Goal: Information Seeking & Learning: Learn about a topic

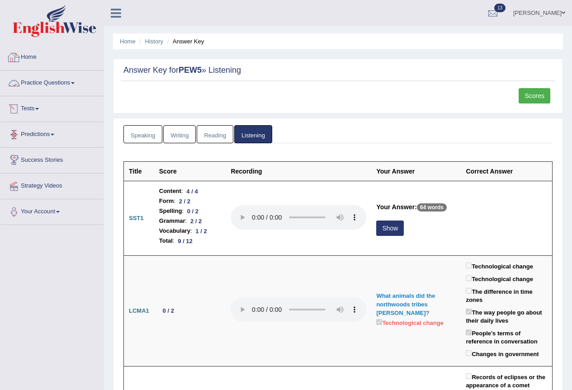
click at [60, 77] on link "Practice Questions" at bounding box center [51, 82] width 103 height 23
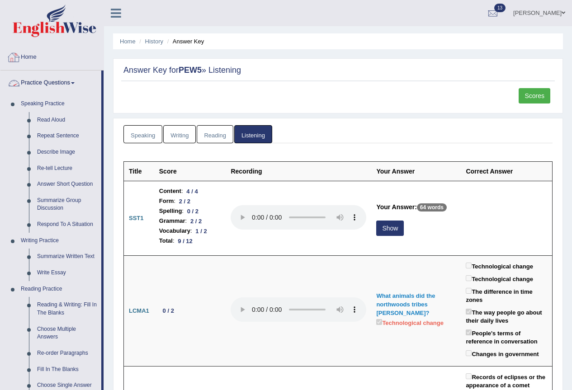
click at [52, 81] on link "Practice Questions" at bounding box center [50, 82] width 101 height 23
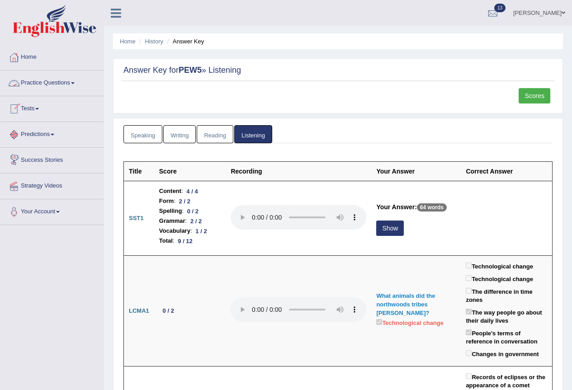
click at [35, 108] on link "Tests" at bounding box center [51, 107] width 103 height 23
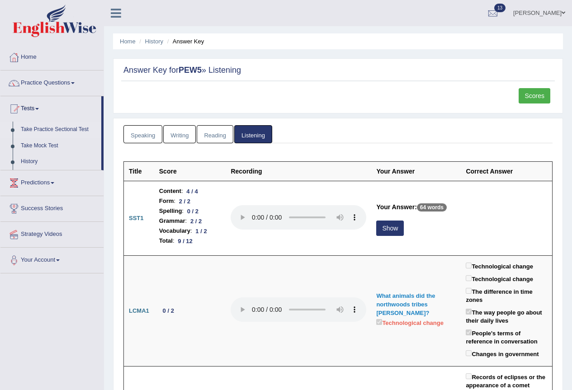
click at [52, 130] on link "Take Practice Sectional Test" at bounding box center [59, 130] width 85 height 16
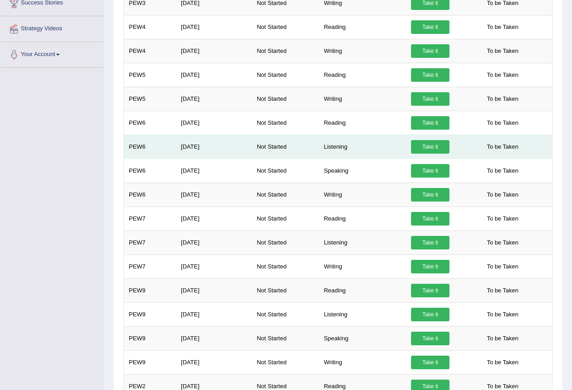
click at [431, 150] on link "Take it" at bounding box center [430, 147] width 38 height 14
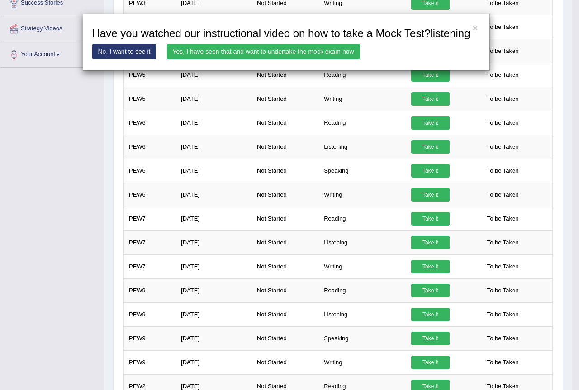
click at [305, 51] on link "Yes, I have seen that and want to undertake the mock exam now" at bounding box center [263, 51] width 193 height 15
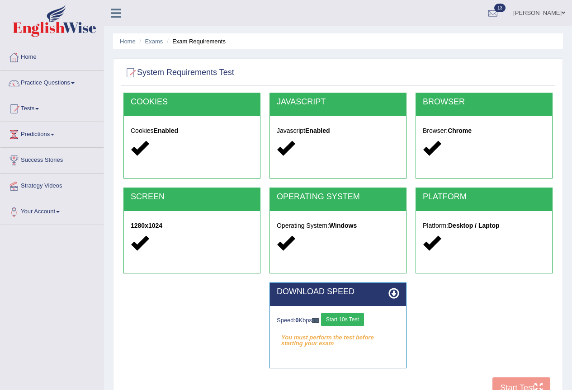
scroll to position [85, 0]
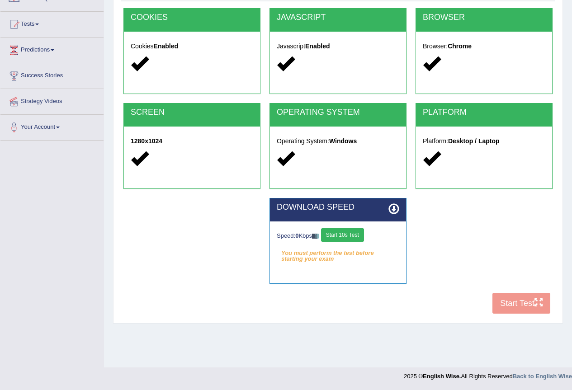
click at [358, 240] on button "Start 10s Test" at bounding box center [342, 235] width 43 height 14
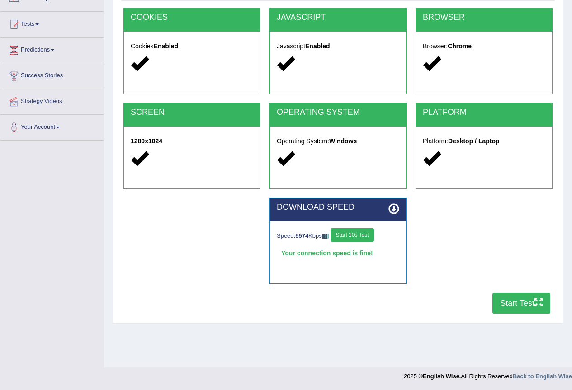
click at [515, 308] on button "Start Test" at bounding box center [521, 303] width 58 height 21
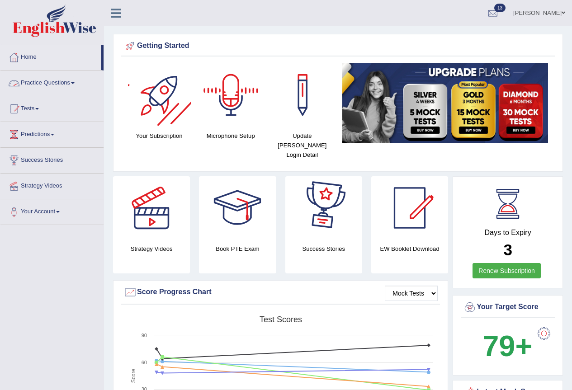
click at [61, 84] on link "Practice Questions" at bounding box center [51, 82] width 103 height 23
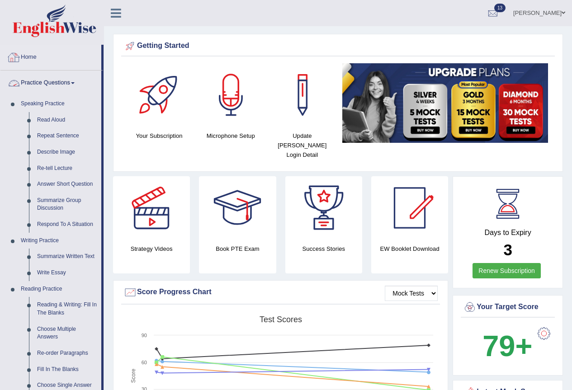
click at [33, 57] on link "Home" at bounding box center [50, 56] width 101 height 23
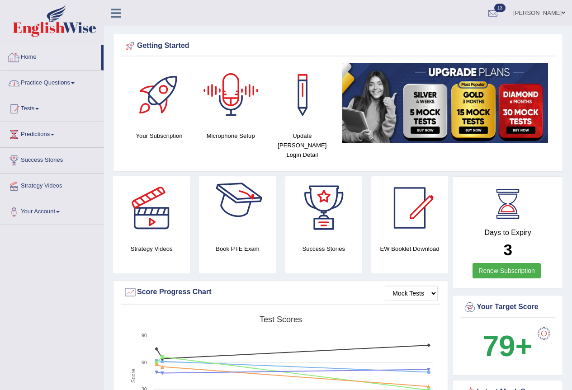
click at [56, 75] on link "Practice Questions" at bounding box center [51, 82] width 103 height 23
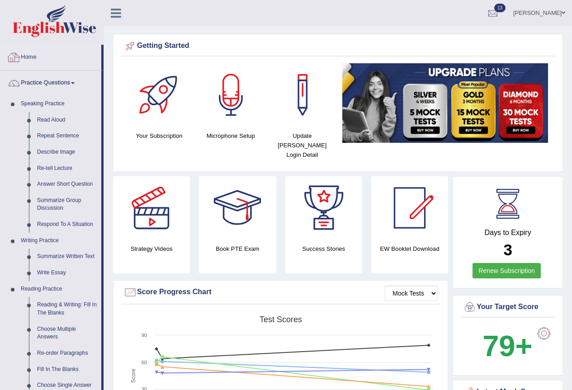
click at [34, 57] on link "Home" at bounding box center [50, 56] width 101 height 23
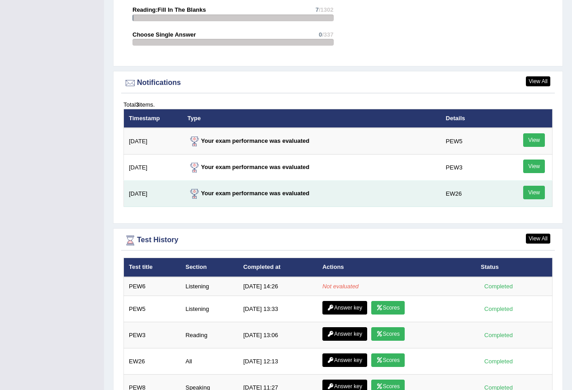
scroll to position [1164, 0]
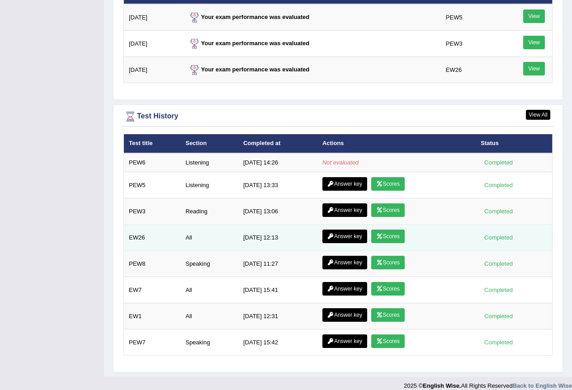
click at [385, 230] on link "Scores" at bounding box center [387, 237] width 33 height 14
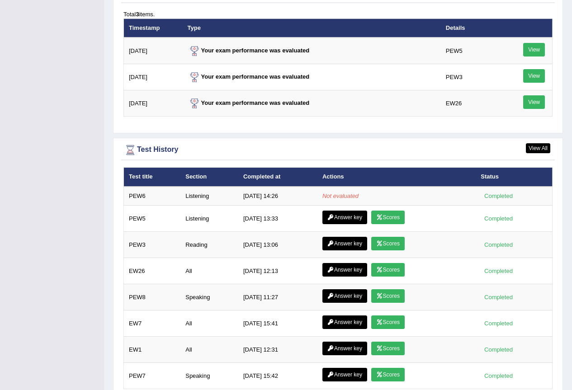
scroll to position [1164, 0]
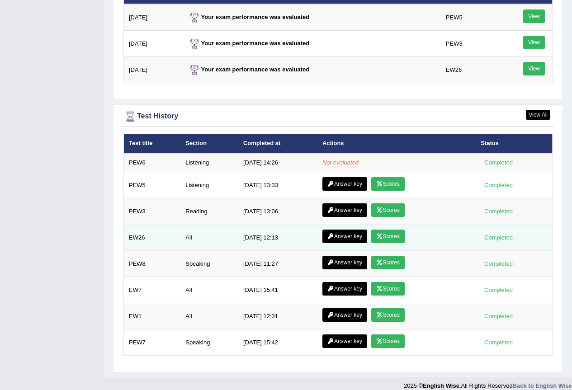
click at [344, 230] on link "Answer key" at bounding box center [344, 237] width 45 height 14
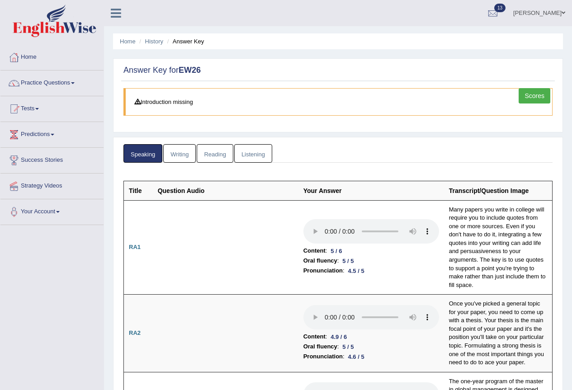
click at [188, 155] on link "Writing" at bounding box center [179, 153] width 33 height 19
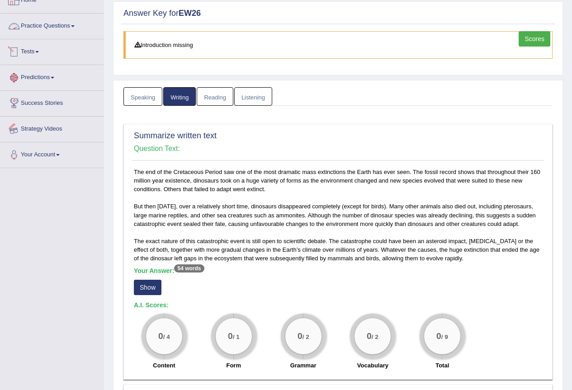
scroll to position [12, 0]
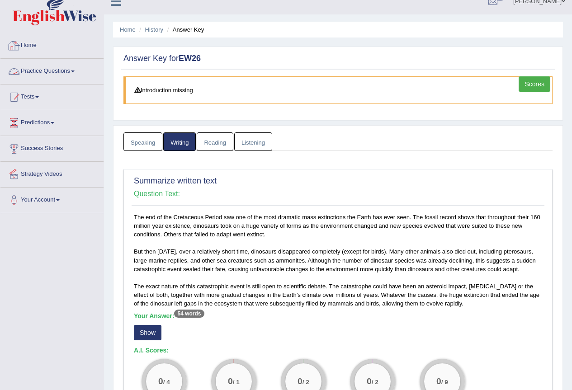
click at [36, 38] on link "Home" at bounding box center [51, 44] width 103 height 23
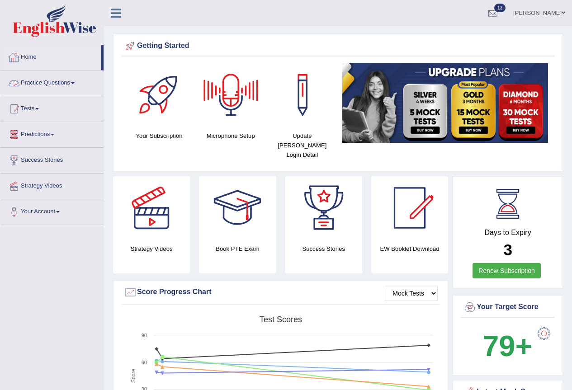
click at [49, 80] on link "Practice Questions" at bounding box center [51, 82] width 103 height 23
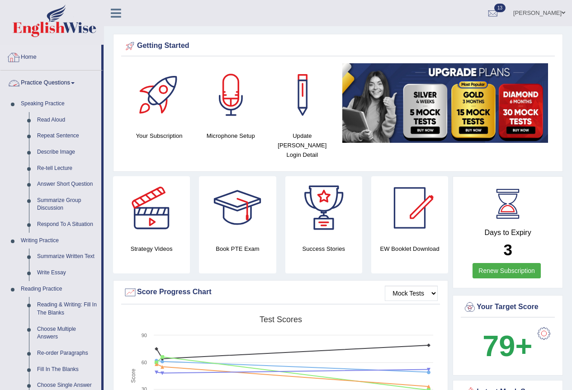
click at [32, 56] on link "Home" at bounding box center [50, 56] width 101 height 23
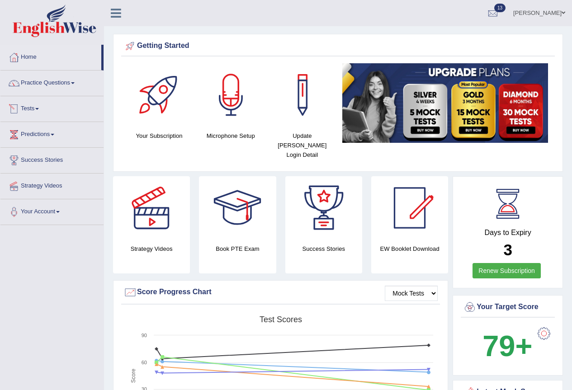
click at [34, 109] on link "Tests" at bounding box center [51, 107] width 103 height 23
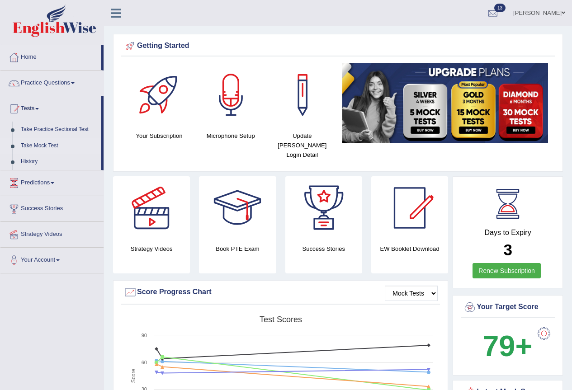
click at [51, 145] on link "Take Mock Test" at bounding box center [59, 146] width 85 height 16
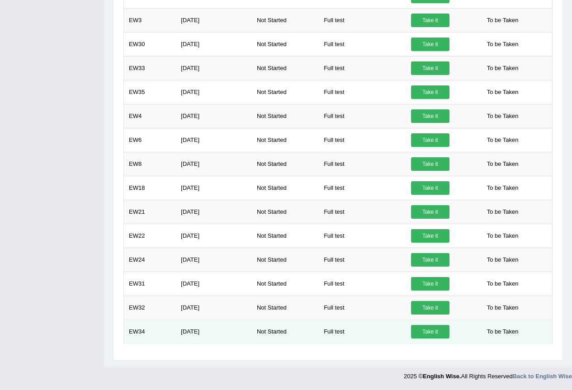
click at [430, 334] on link "Take it" at bounding box center [430, 332] width 38 height 14
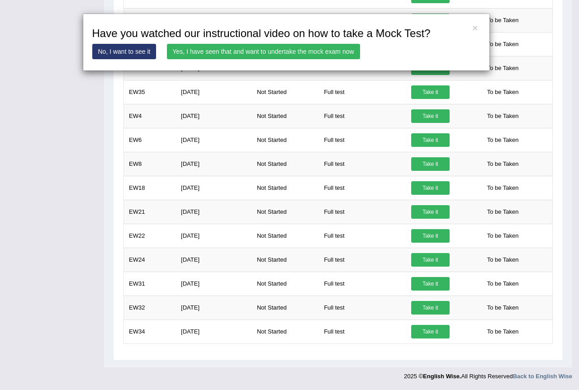
click at [325, 49] on link "Yes, I have seen that and want to undertake the mock exam now" at bounding box center [263, 51] width 193 height 15
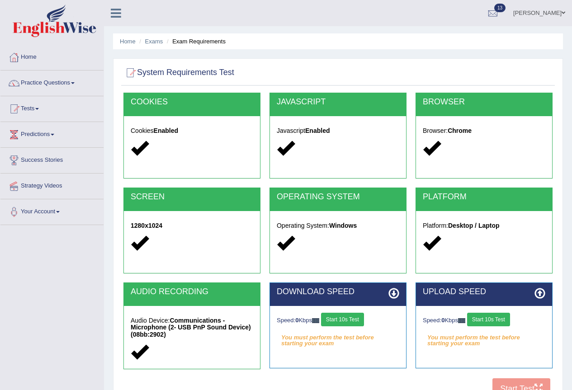
click at [343, 320] on button "Start 10s Test" at bounding box center [342, 320] width 43 height 14
click at [497, 318] on button "Start 10s Test" at bounding box center [488, 320] width 43 height 14
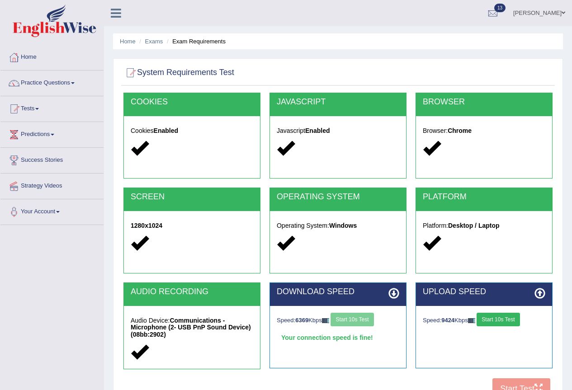
scroll to position [85, 0]
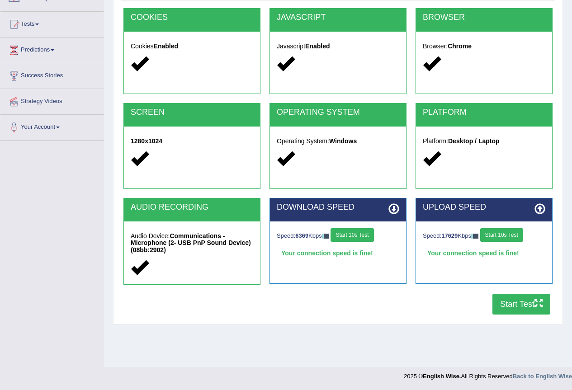
click at [513, 299] on button "Start Test" at bounding box center [521, 304] width 58 height 21
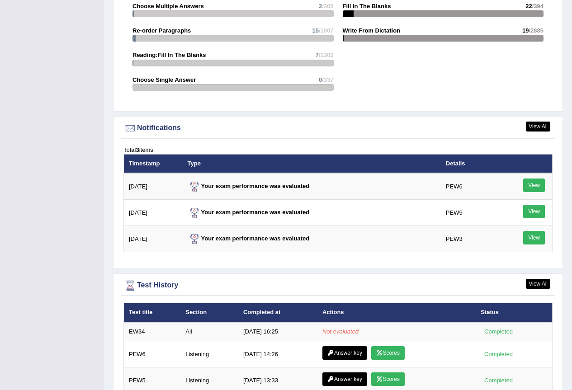
scroll to position [1085, 0]
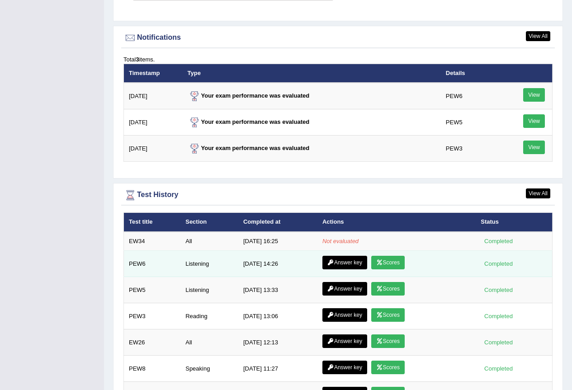
click at [386, 256] on link "Scores" at bounding box center [387, 263] width 33 height 14
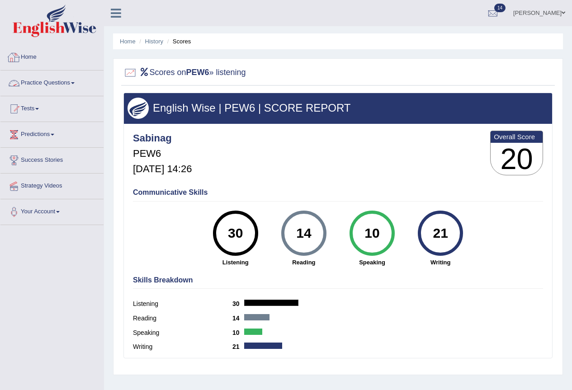
click at [28, 61] on link "Home" at bounding box center [51, 56] width 103 height 23
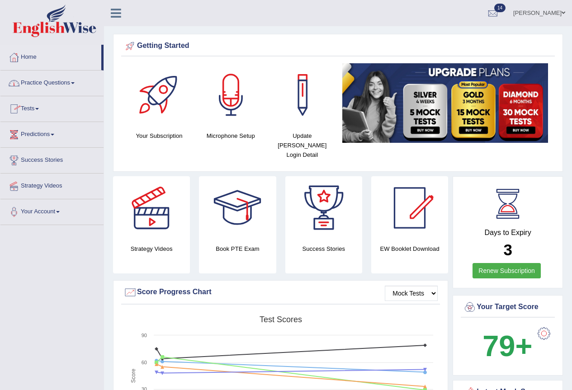
click at [55, 82] on link "Practice Questions" at bounding box center [51, 82] width 103 height 23
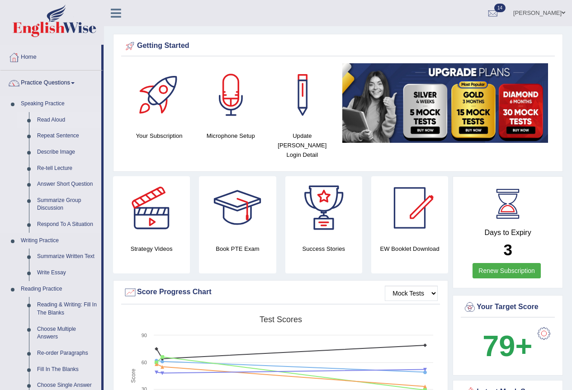
click at [55, 117] on link "Read Aloud" at bounding box center [67, 120] width 68 height 16
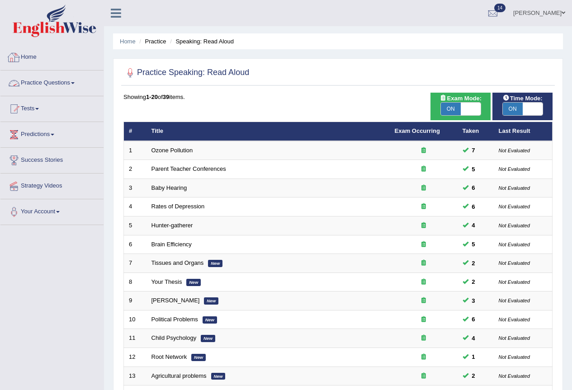
click at [22, 57] on link "Home" at bounding box center [51, 56] width 103 height 23
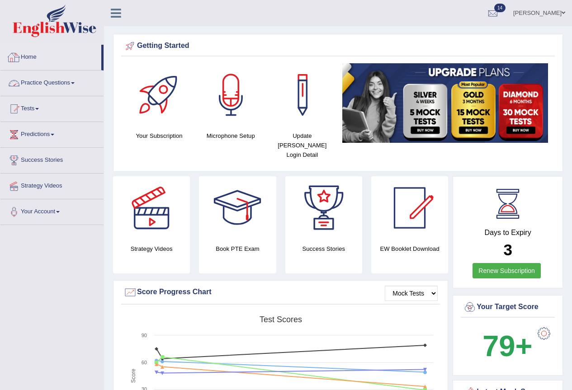
click at [37, 56] on link "Home" at bounding box center [50, 56] width 101 height 23
click at [58, 92] on link "Practice Questions" at bounding box center [51, 82] width 103 height 23
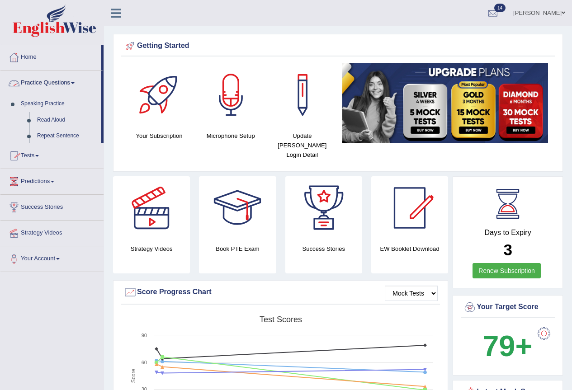
click at [70, 83] on link "Practice Questions" at bounding box center [50, 82] width 101 height 23
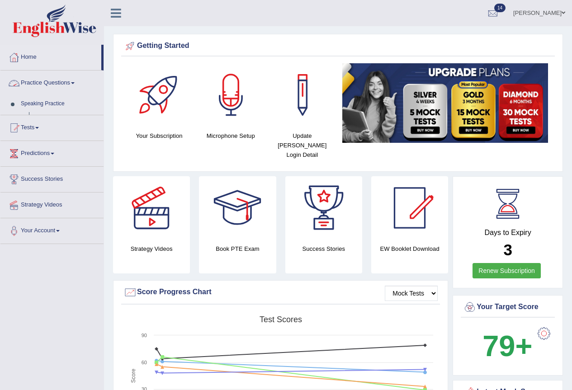
click at [70, 83] on link "Practice Questions" at bounding box center [51, 82] width 103 height 23
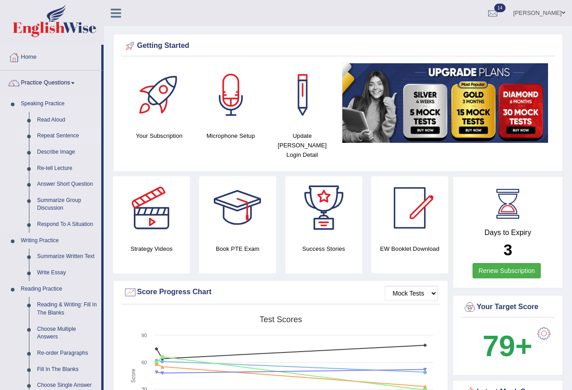
click at [66, 132] on link "Repeat Sentence" at bounding box center [67, 136] width 68 height 16
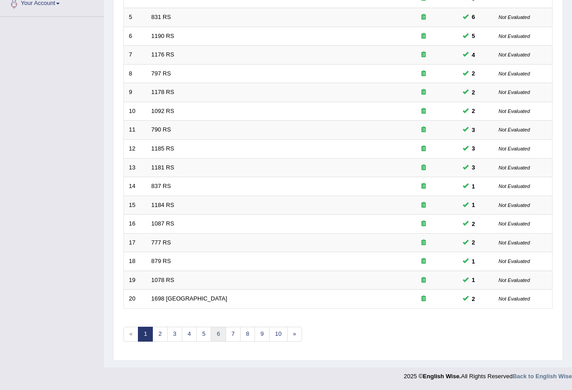
click at [221, 337] on link "6" at bounding box center [218, 334] width 15 height 15
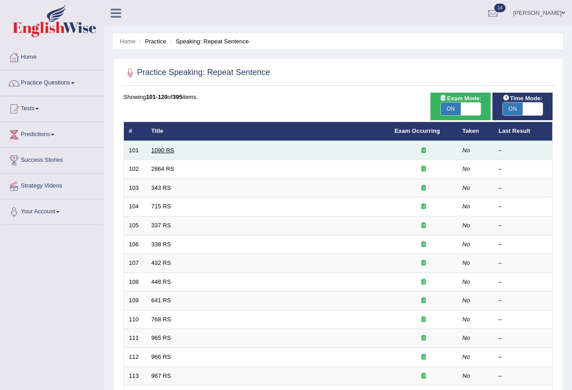
click at [160, 152] on link "1090 RS" at bounding box center [162, 150] width 23 height 7
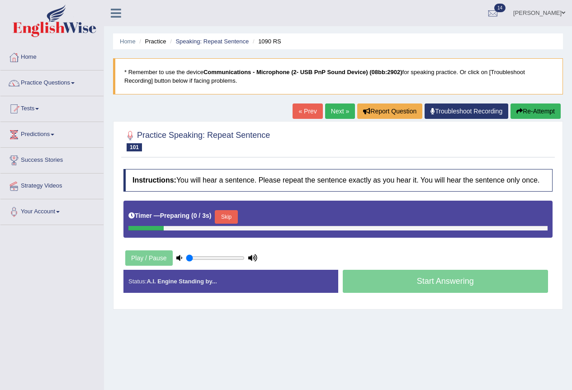
click at [228, 216] on button "Skip" at bounding box center [226, 217] width 23 height 14
click at [273, 216] on button "Skip" at bounding box center [265, 217] width 23 height 14
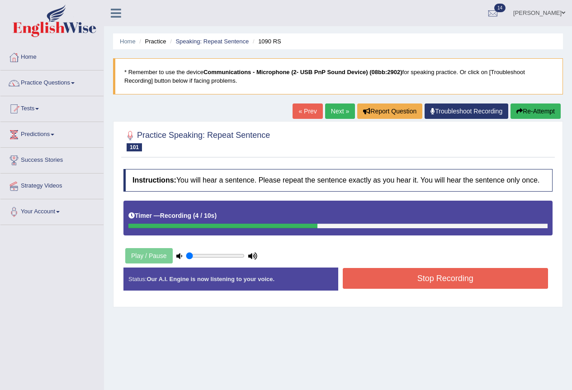
click at [382, 278] on button "Stop Recording" at bounding box center [446, 278] width 206 height 21
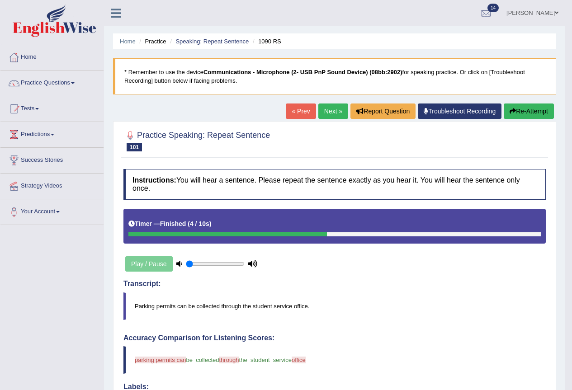
click at [539, 108] on button "Re-Attempt" at bounding box center [529, 111] width 50 height 15
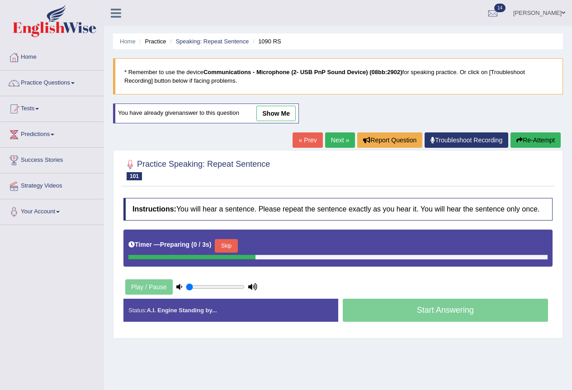
click at [227, 245] on button "Skip" at bounding box center [226, 246] width 23 height 14
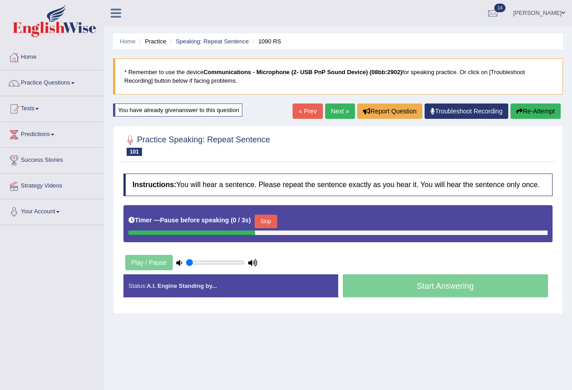
click at [269, 217] on button "Skip" at bounding box center [265, 222] width 23 height 14
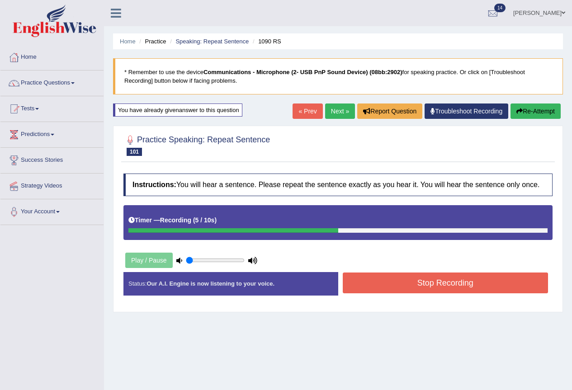
click at [362, 283] on button "Stop Recording" at bounding box center [446, 283] width 206 height 21
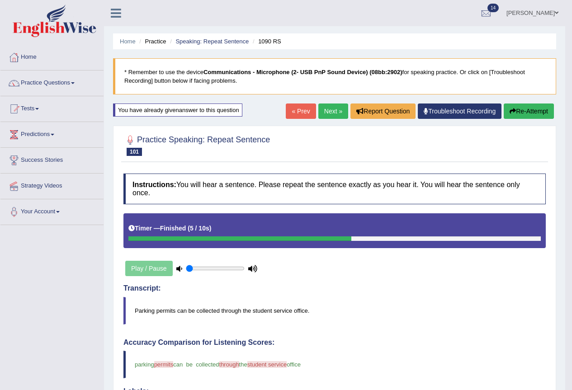
click at [333, 111] on link "Next »" at bounding box center [333, 111] width 30 height 15
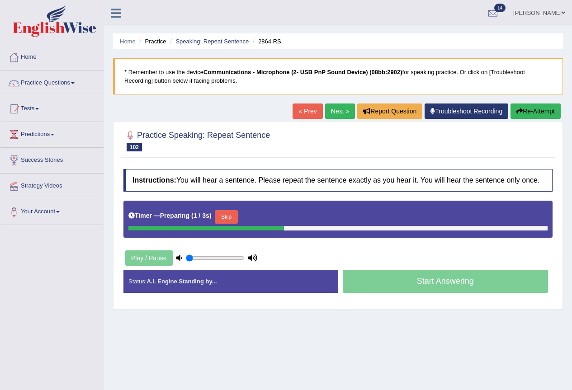
click at [232, 217] on button "Skip" at bounding box center [226, 217] width 23 height 14
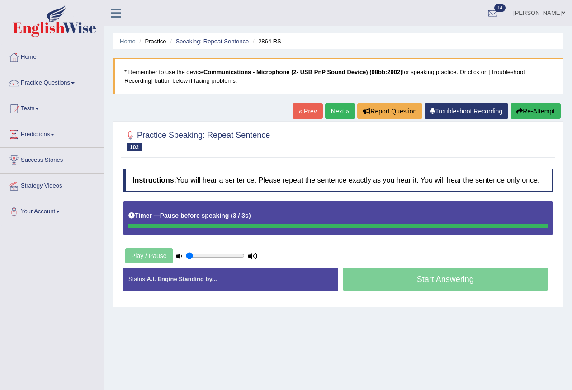
click at [270, 216] on div "Timer — Pause before speaking ( 3 / 3s )" at bounding box center [337, 216] width 419 height 16
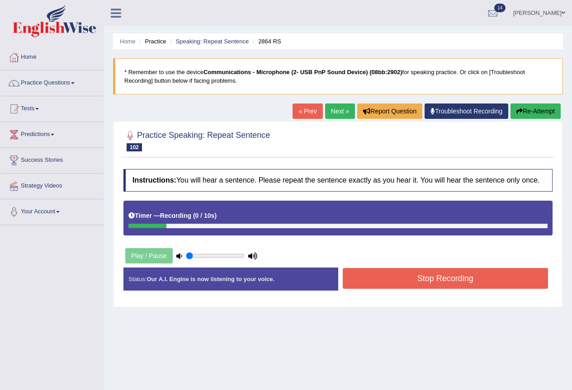
click at [535, 116] on button "Re-Attempt" at bounding box center [535, 111] width 50 height 15
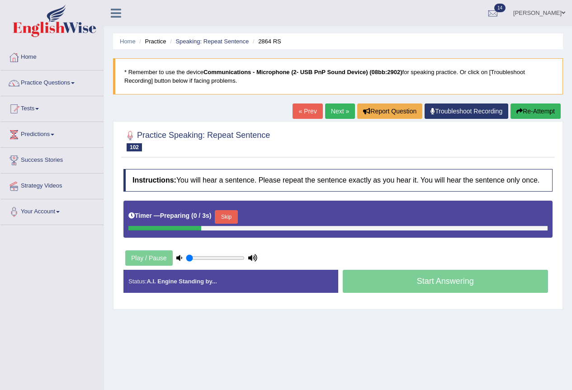
click at [236, 218] on button "Skip" at bounding box center [226, 217] width 23 height 14
click at [270, 214] on button "Skip" at bounding box center [265, 217] width 23 height 14
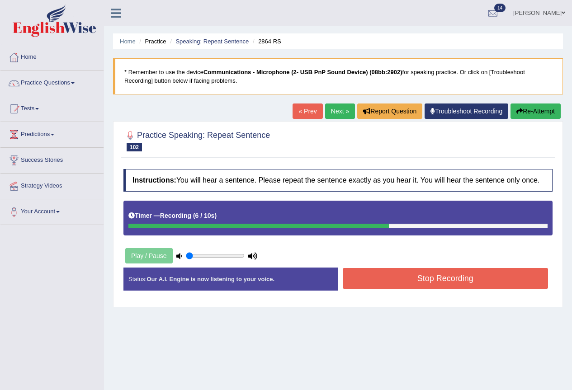
click at [388, 274] on button "Stop Recording" at bounding box center [446, 278] width 206 height 21
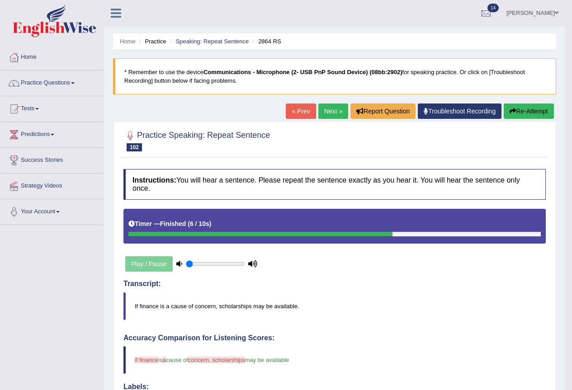
click at [521, 116] on button "Re-Attempt" at bounding box center [529, 111] width 50 height 15
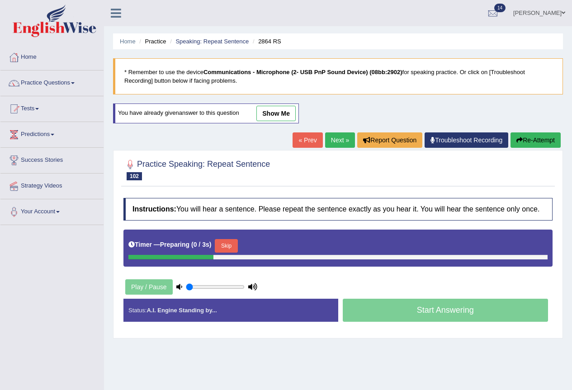
click at [237, 248] on button "Skip" at bounding box center [226, 246] width 23 height 14
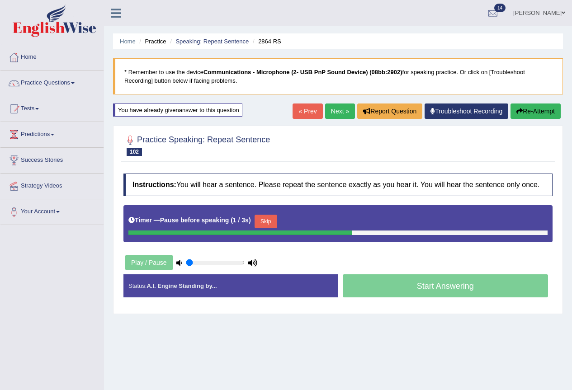
click at [268, 223] on button "Skip" at bounding box center [265, 222] width 23 height 14
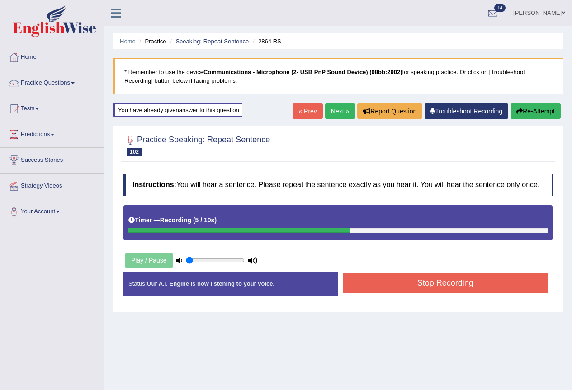
click at [381, 285] on button "Stop Recording" at bounding box center [446, 283] width 206 height 21
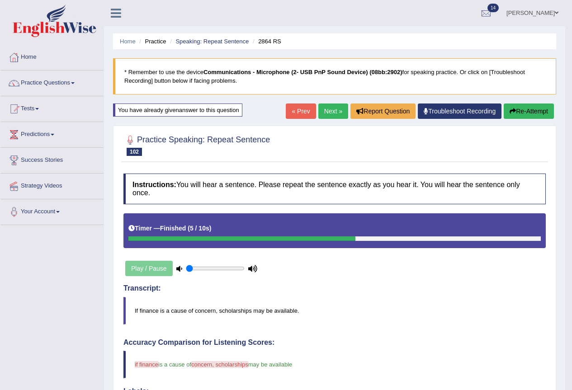
click at [325, 107] on link "Next »" at bounding box center [333, 111] width 30 height 15
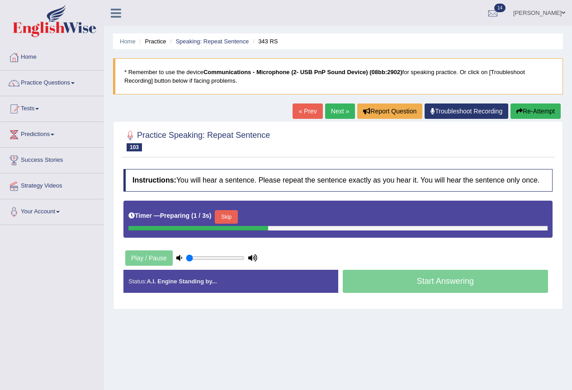
click at [221, 217] on button "Skip" at bounding box center [226, 217] width 23 height 14
click at [269, 215] on button "Skip" at bounding box center [265, 217] width 23 height 14
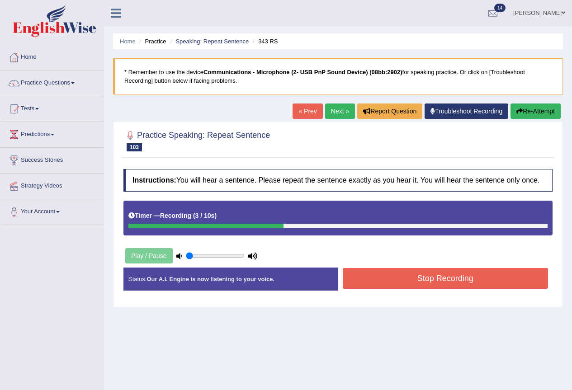
click at [414, 283] on button "Stop Recording" at bounding box center [446, 278] width 206 height 21
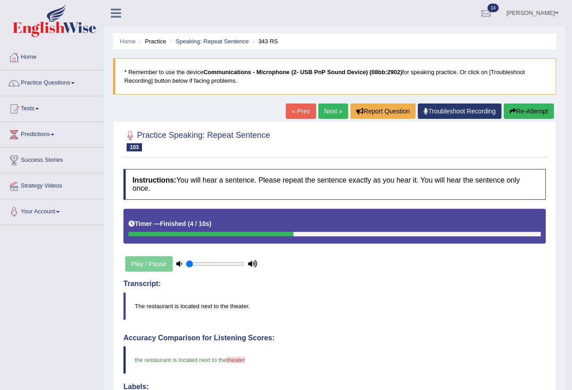
click at [330, 108] on link "Next »" at bounding box center [333, 111] width 30 height 15
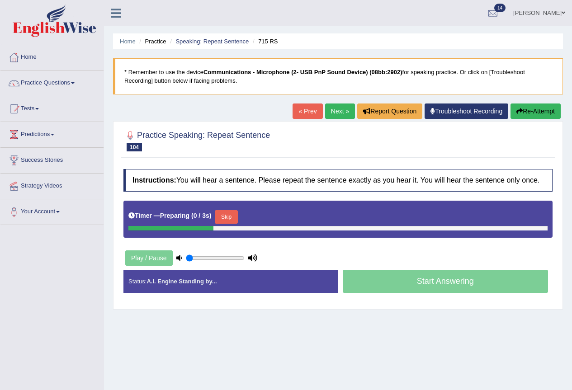
click at [221, 223] on button "Skip" at bounding box center [226, 217] width 23 height 14
click at [272, 214] on button "Skip" at bounding box center [265, 217] width 23 height 14
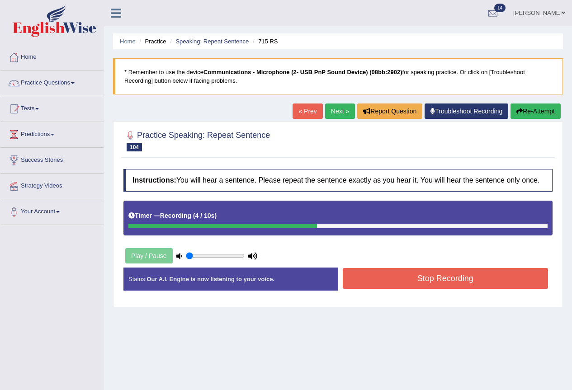
click at [370, 274] on button "Stop Recording" at bounding box center [446, 278] width 206 height 21
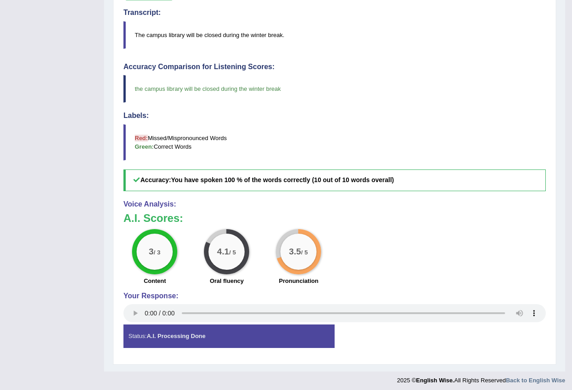
scroll to position [90, 0]
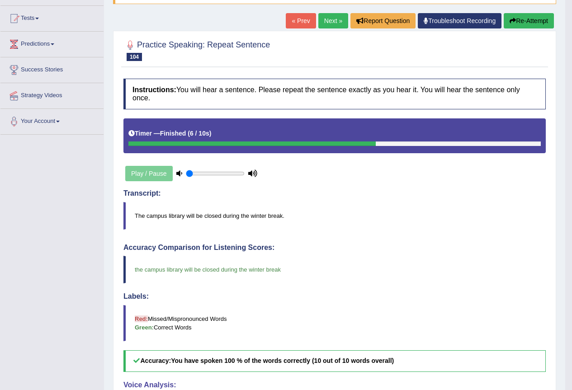
click at [334, 17] on link "Next »" at bounding box center [333, 20] width 30 height 15
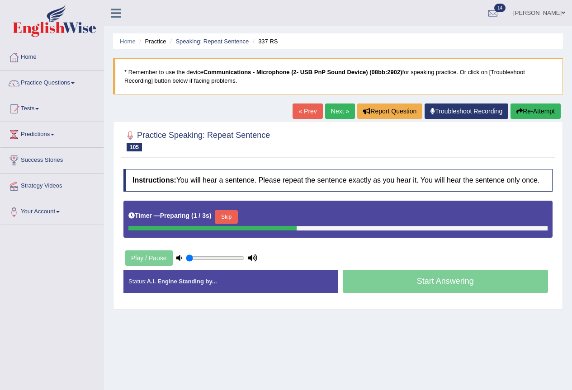
click at [237, 215] on button "Skip" at bounding box center [226, 217] width 23 height 14
click at [277, 222] on button "Skip" at bounding box center [265, 217] width 23 height 14
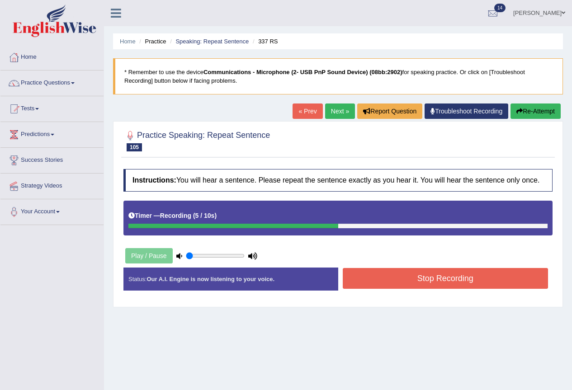
click at [402, 275] on button "Stop Recording" at bounding box center [446, 278] width 206 height 21
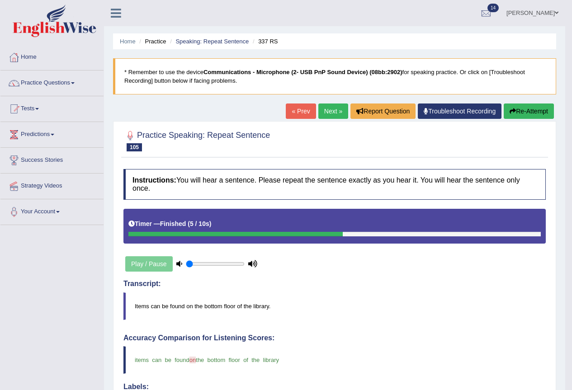
click at [334, 109] on link "Next »" at bounding box center [333, 111] width 30 height 15
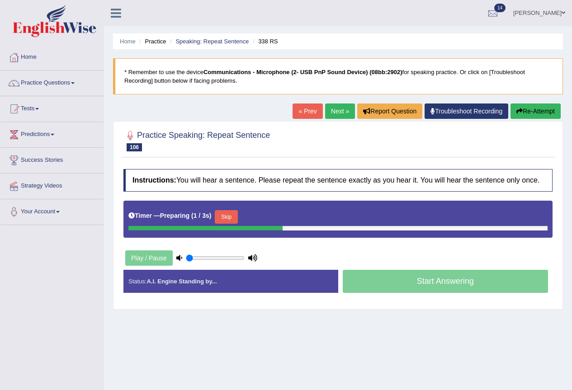
click at [229, 215] on button "Skip" at bounding box center [226, 217] width 23 height 14
click at [258, 214] on button "Skip" at bounding box center [265, 217] width 23 height 14
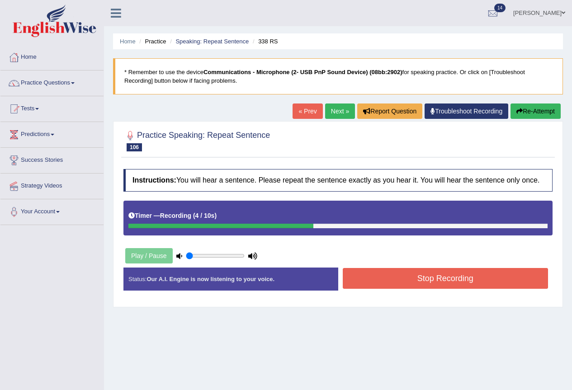
click at [434, 282] on button "Stop Recording" at bounding box center [446, 278] width 206 height 21
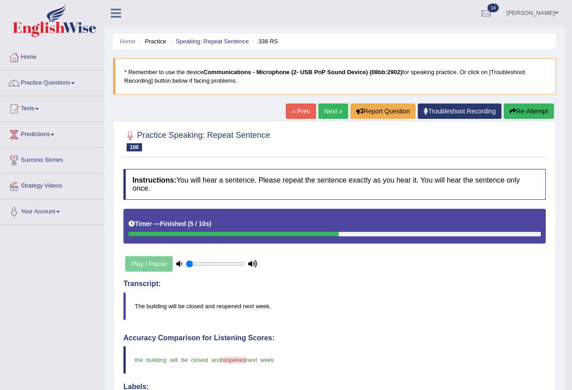
click at [326, 107] on link "Next »" at bounding box center [333, 111] width 30 height 15
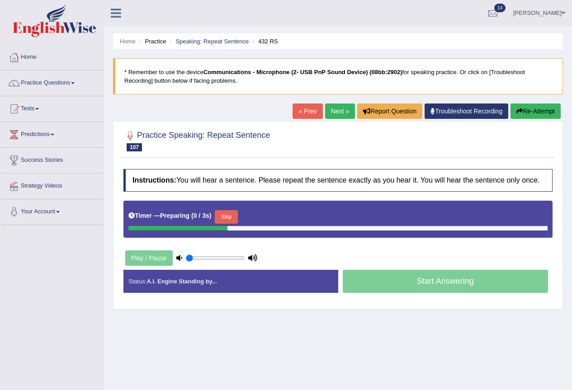
click at [232, 214] on button "Skip" at bounding box center [226, 217] width 23 height 14
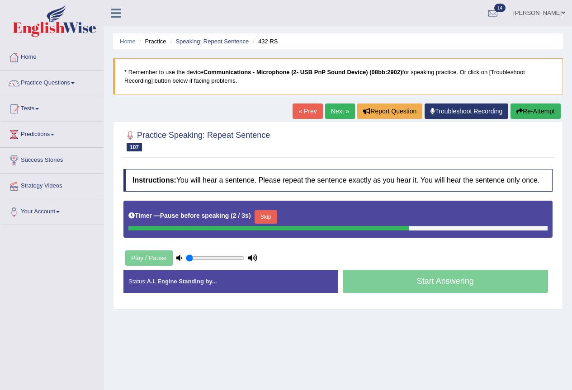
click at [269, 215] on button "Skip" at bounding box center [265, 217] width 23 height 14
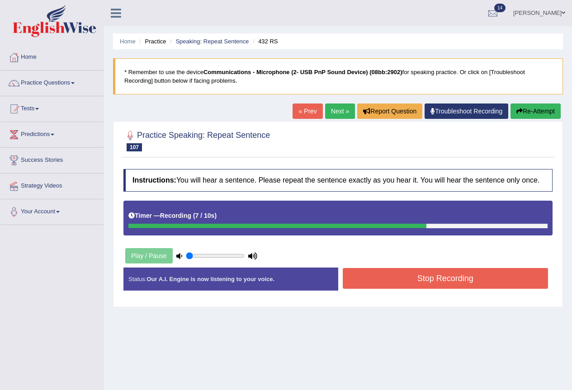
click at [416, 273] on button "Stop Recording" at bounding box center [446, 278] width 206 height 21
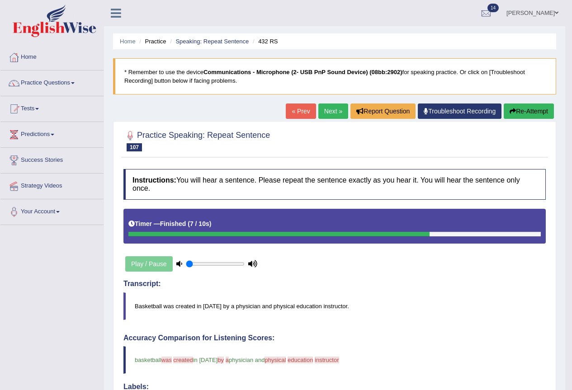
click at [338, 113] on link "Next »" at bounding box center [333, 111] width 30 height 15
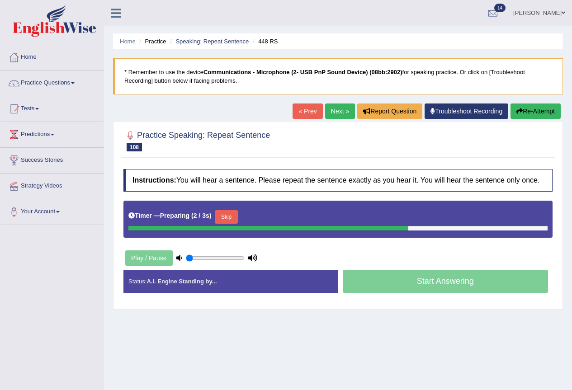
click at [226, 214] on button "Skip" at bounding box center [226, 217] width 23 height 14
click at [272, 216] on button "Skip" at bounding box center [265, 217] width 23 height 14
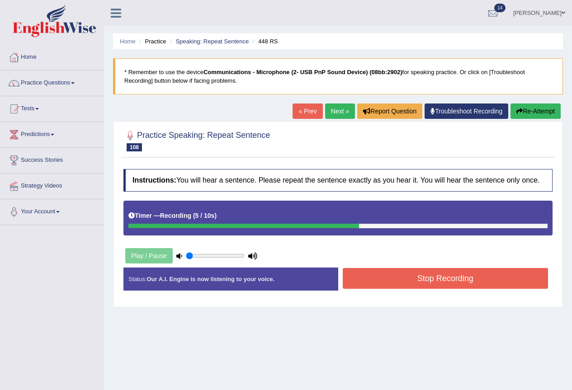
click at [460, 281] on button "Stop Recording" at bounding box center [446, 278] width 206 height 21
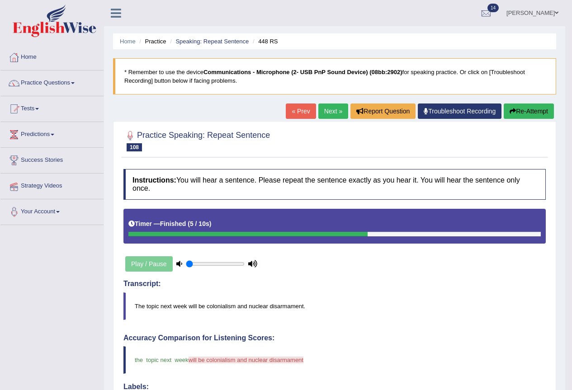
click at [332, 112] on link "Next »" at bounding box center [333, 111] width 30 height 15
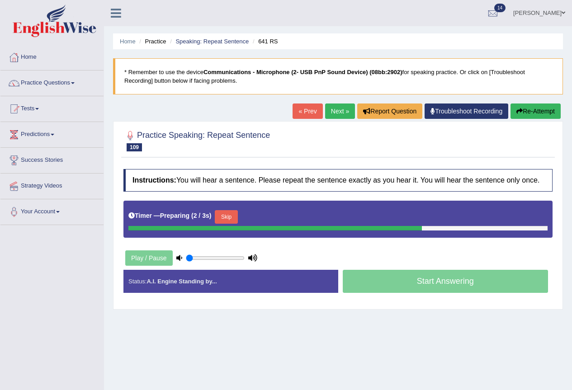
click at [234, 218] on button "Skip" at bounding box center [226, 217] width 23 height 14
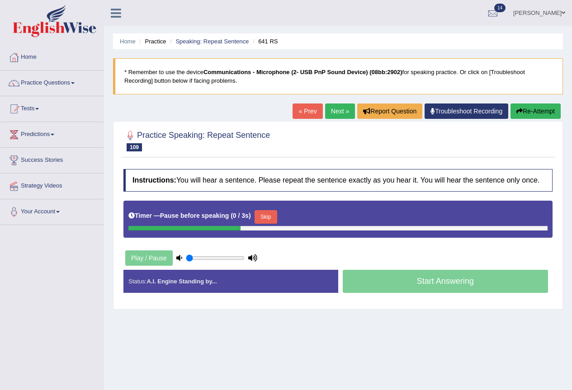
click at [283, 217] on div "Timer — Pause before speaking ( 0 / 3s ) Skip" at bounding box center [337, 217] width 419 height 18
click at [273, 216] on button "Skip" at bounding box center [265, 217] width 23 height 14
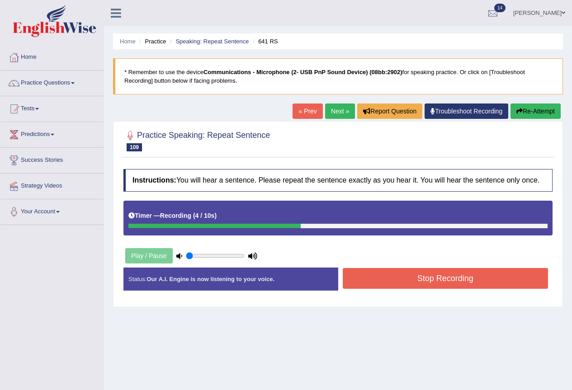
click at [377, 275] on button "Stop Recording" at bounding box center [446, 278] width 206 height 21
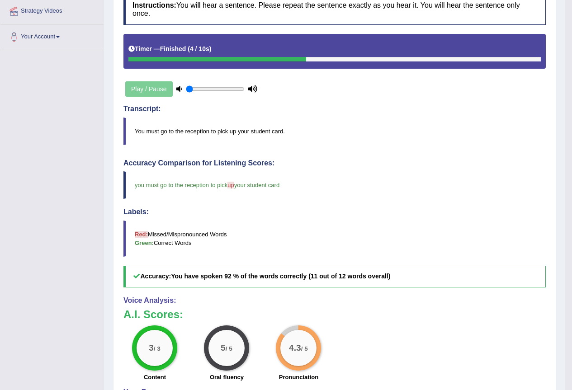
scroll to position [39, 0]
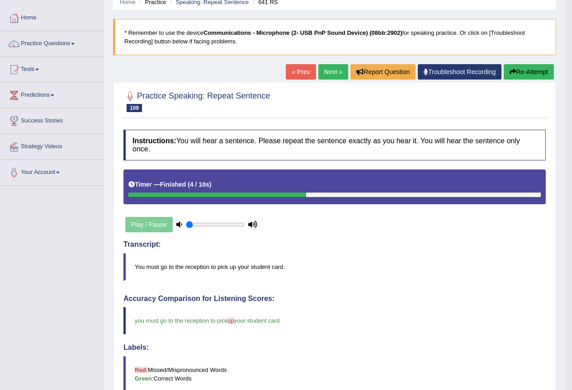
click at [328, 74] on link "Next »" at bounding box center [333, 71] width 30 height 15
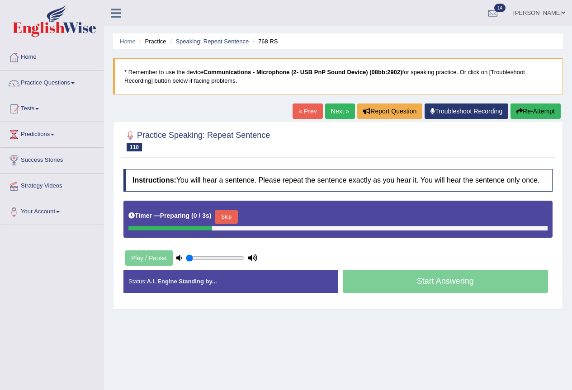
click at [231, 217] on button "Skip" at bounding box center [226, 217] width 23 height 14
click at [270, 216] on button "Skip" at bounding box center [265, 217] width 23 height 14
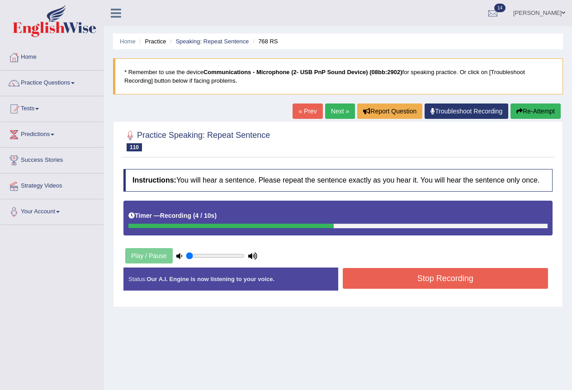
click at [414, 276] on button "Stop Recording" at bounding box center [446, 278] width 206 height 21
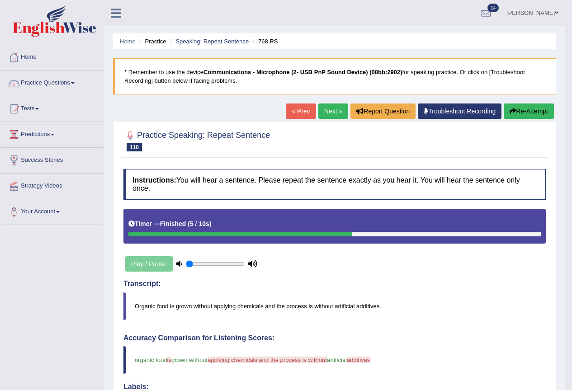
click at [331, 109] on link "Next »" at bounding box center [333, 111] width 30 height 15
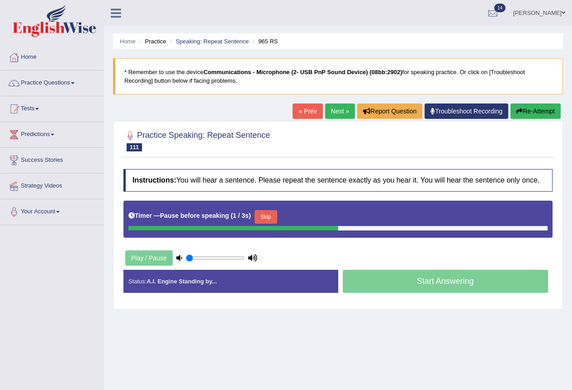
click at [273, 217] on button "Skip" at bounding box center [265, 217] width 23 height 14
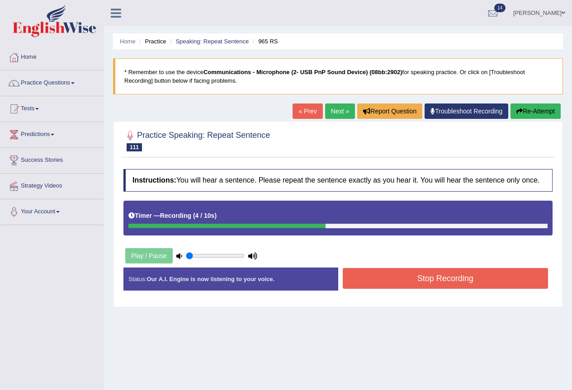
click at [402, 274] on button "Stop Recording" at bounding box center [446, 278] width 206 height 21
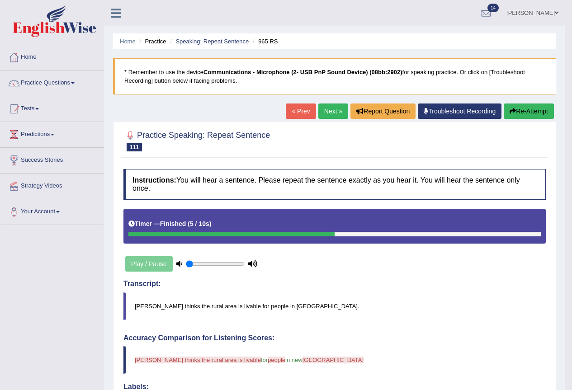
click at [317, 102] on div "Home Practice Speaking: Repeat Sentence 965 RS * Remember to use the device Com…" at bounding box center [334, 321] width 461 height 643
click at [325, 116] on link "Next »" at bounding box center [333, 111] width 30 height 15
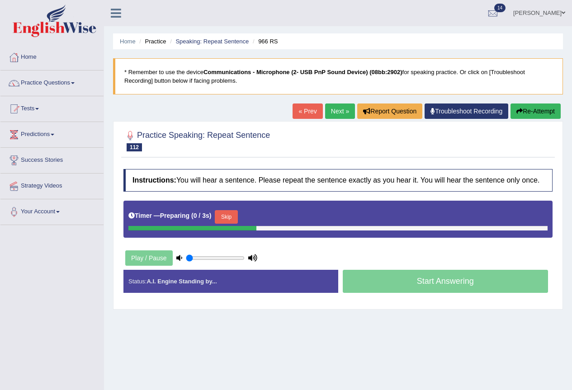
click at [231, 215] on button "Skip" at bounding box center [226, 217] width 23 height 14
click at [275, 218] on button "Skip" at bounding box center [265, 217] width 23 height 14
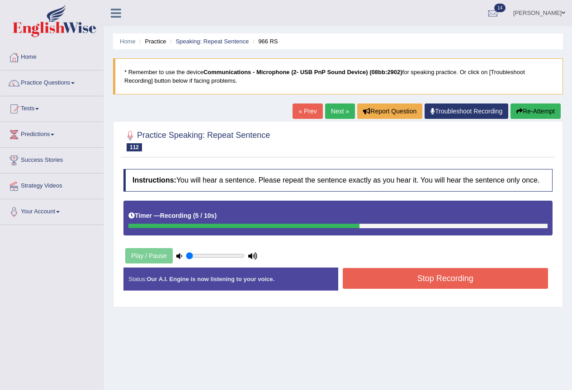
click at [395, 279] on button "Stop Recording" at bounding box center [446, 278] width 206 height 21
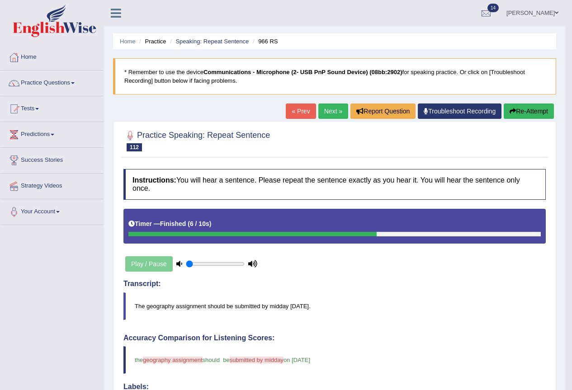
click at [327, 118] on link "Next »" at bounding box center [333, 111] width 30 height 15
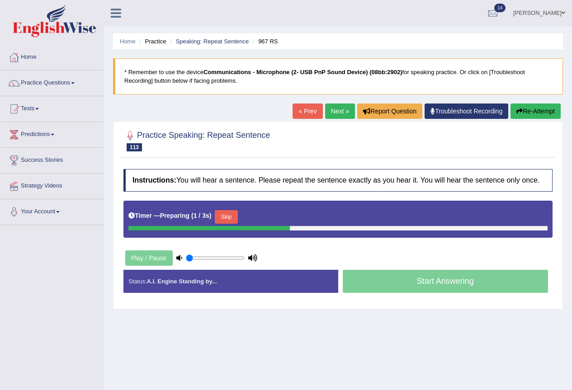
click at [237, 216] on button "Skip" at bounding box center [226, 217] width 23 height 14
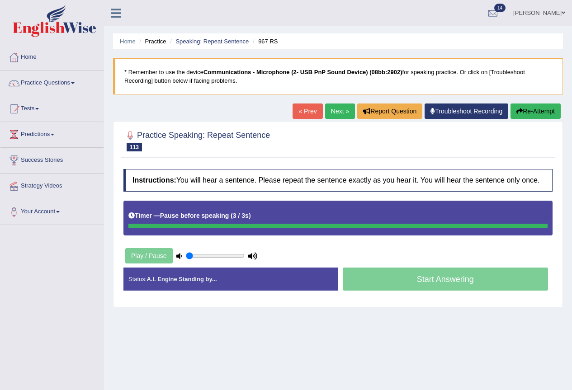
click at [271, 217] on div "Timer — Pause before speaking ( 3 / 3s )" at bounding box center [337, 216] width 419 height 16
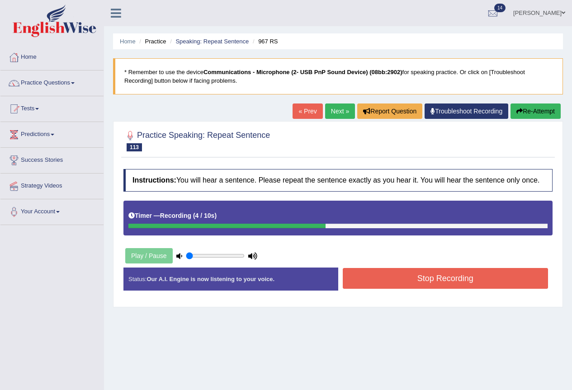
click at [389, 276] on button "Stop Recording" at bounding box center [446, 278] width 206 height 21
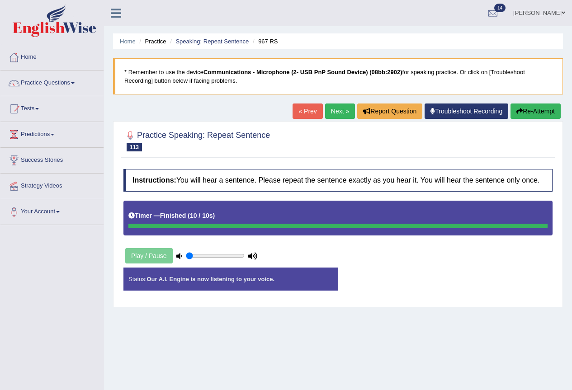
click at [179, 254] on icon at bounding box center [179, 256] width 6 height 6
click at [338, 111] on link "Next »" at bounding box center [340, 111] width 30 height 15
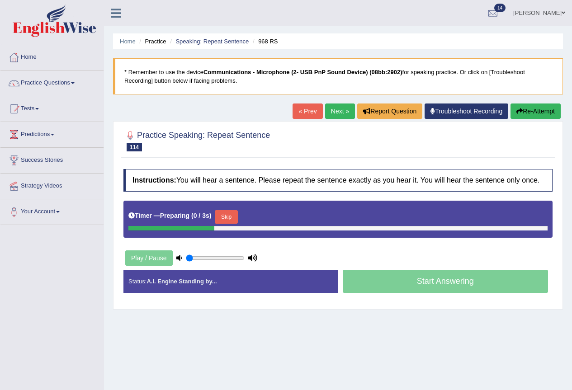
click at [227, 217] on button "Skip" at bounding box center [226, 217] width 23 height 14
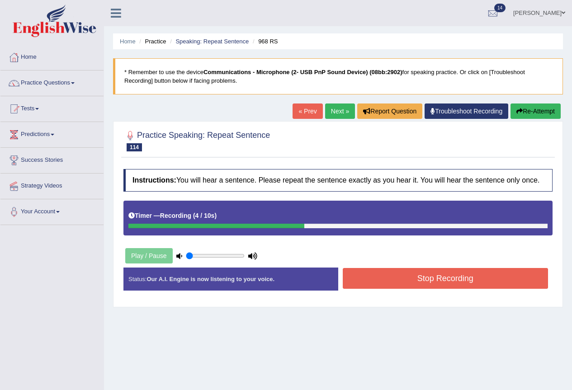
click at [391, 281] on button "Stop Recording" at bounding box center [446, 278] width 206 height 21
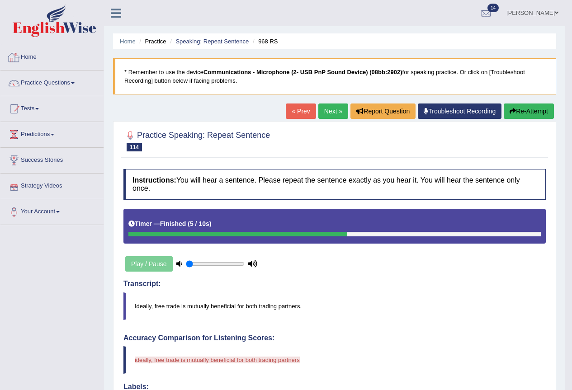
click at [31, 52] on link "Home" at bounding box center [51, 56] width 103 height 23
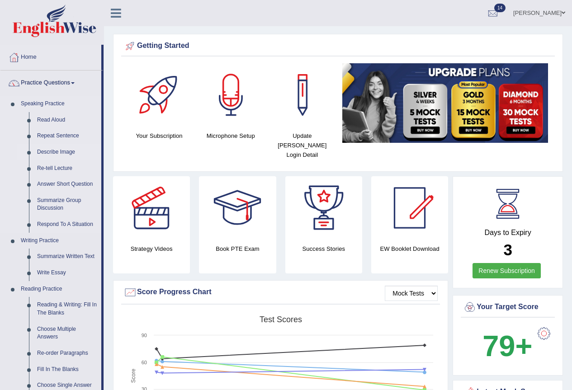
click at [71, 151] on link "Describe Image" at bounding box center [67, 152] width 68 height 16
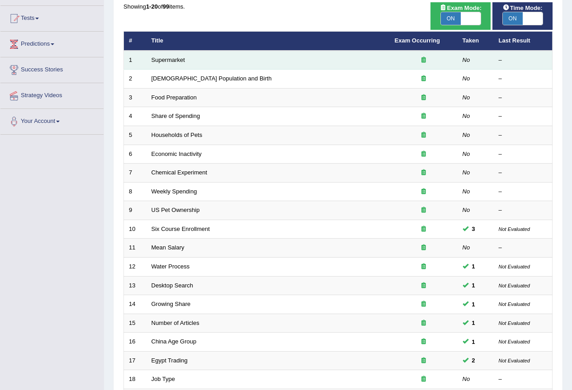
scroll to position [45, 0]
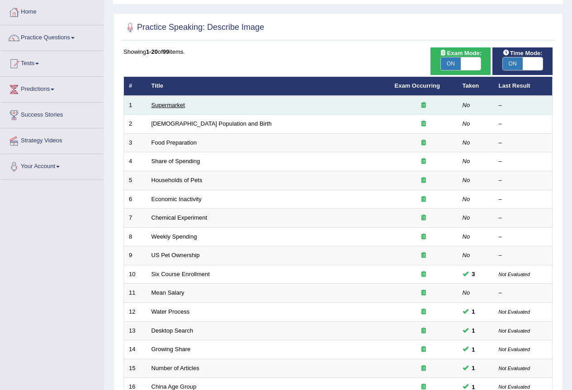
click at [168, 106] on link "Supermarket" at bounding box center [167, 105] width 33 height 7
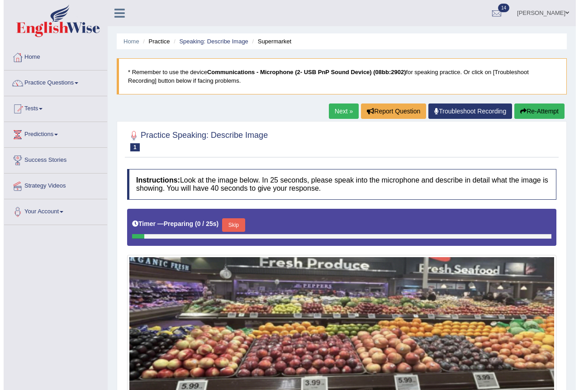
scroll to position [85, 0]
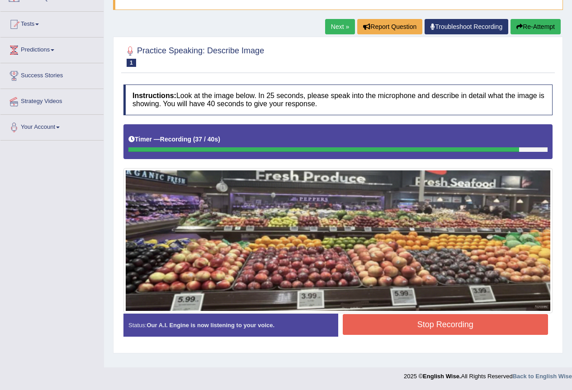
click at [443, 324] on button "Stop Recording" at bounding box center [446, 324] width 206 height 21
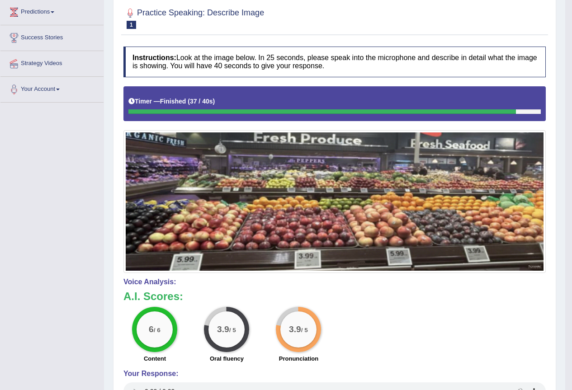
scroll to position [0, 0]
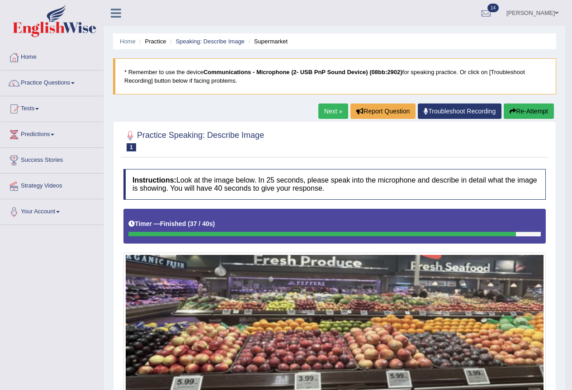
click at [332, 103] on div "Home Practice Speaking: Describe Image Supermarket * Remember to use the device…" at bounding box center [334, 313] width 461 height 626
click at [330, 107] on link "Next »" at bounding box center [333, 111] width 30 height 15
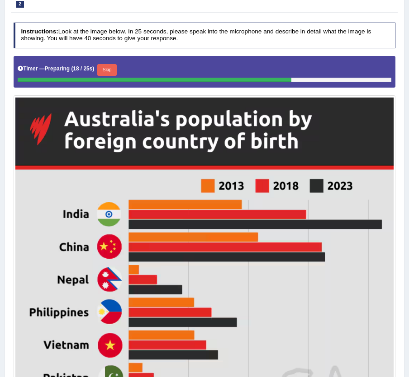
scroll to position [94, 0]
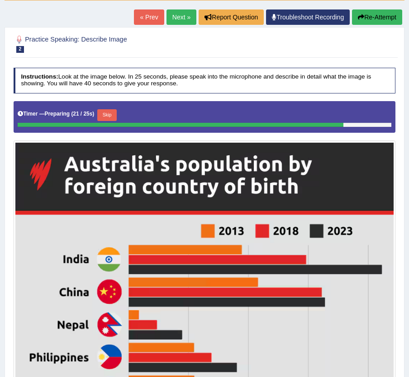
click at [108, 114] on button "Skip" at bounding box center [106, 115] width 19 height 12
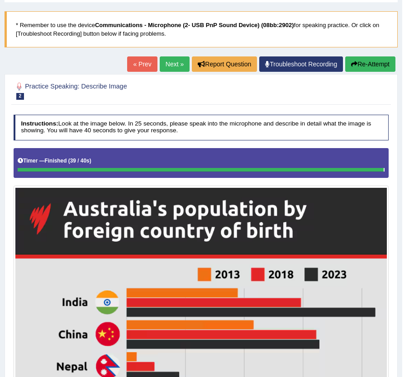
scroll to position [0, 0]
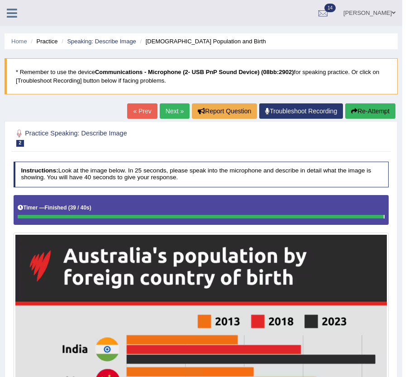
click at [176, 104] on link "Next »" at bounding box center [175, 111] width 30 height 15
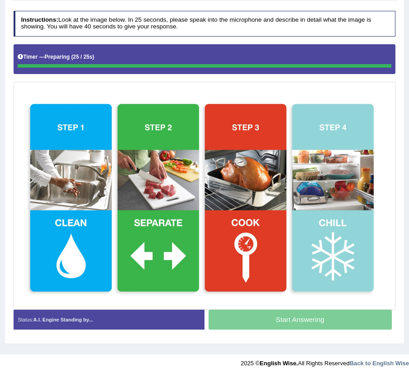
scroll to position [151, 0]
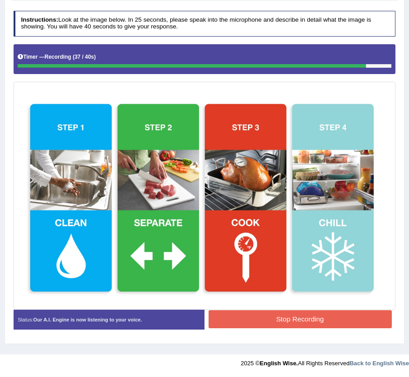
click at [342, 321] on button "Stop Recording" at bounding box center [299, 320] width 183 height 18
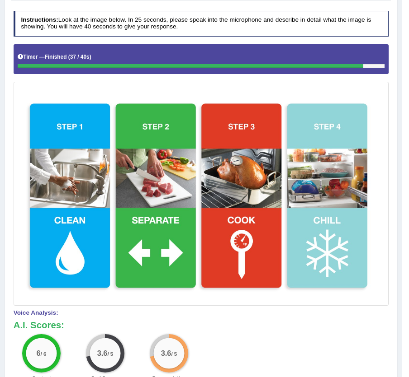
scroll to position [15, 0]
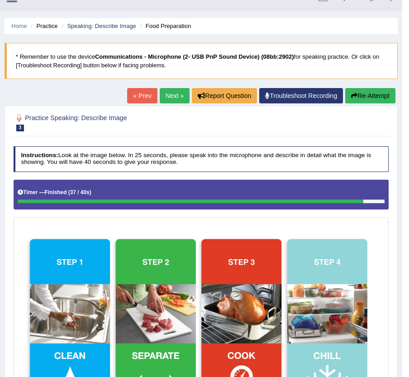
click at [174, 94] on link "Next »" at bounding box center [175, 95] width 30 height 15
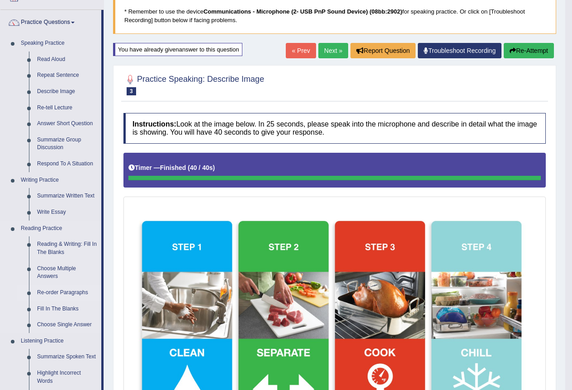
scroll to position [15, 0]
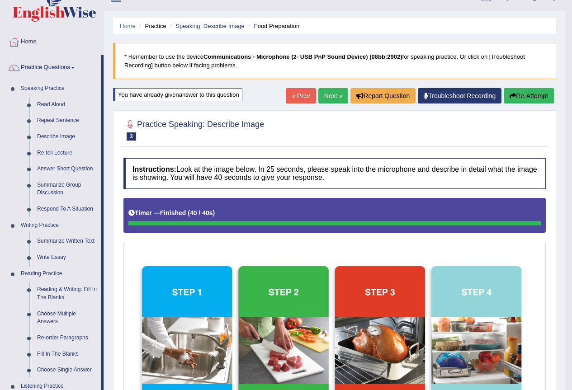
click at [420, 137] on div at bounding box center [334, 130] width 422 height 28
click at [23, 37] on link "Home" at bounding box center [51, 40] width 103 height 23
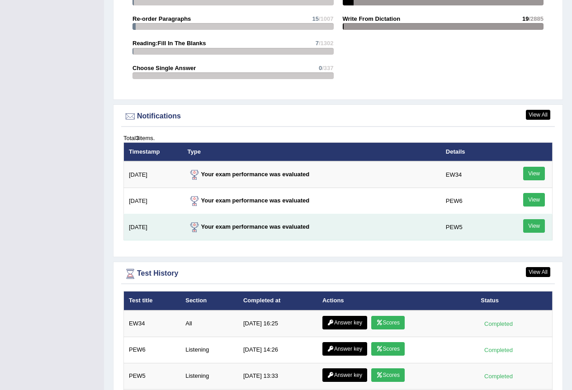
scroll to position [1171, 0]
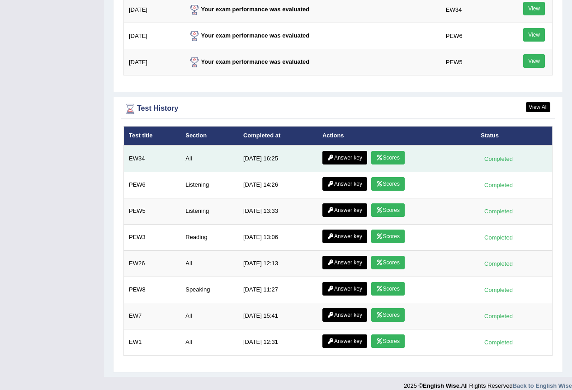
click at [397, 151] on link "Scores" at bounding box center [387, 158] width 33 height 14
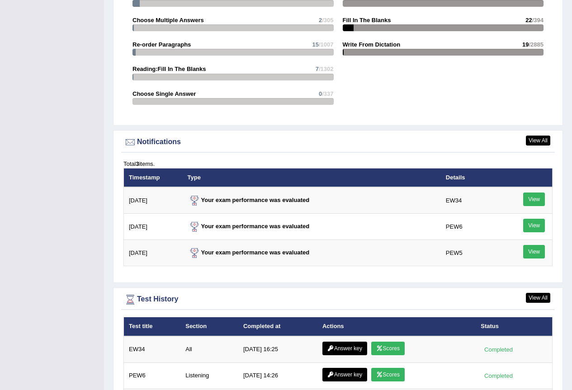
scroll to position [1116, 0]
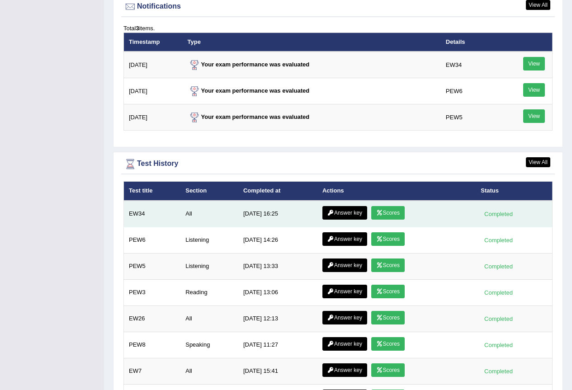
click at [393, 206] on link "Scores" at bounding box center [387, 213] width 33 height 14
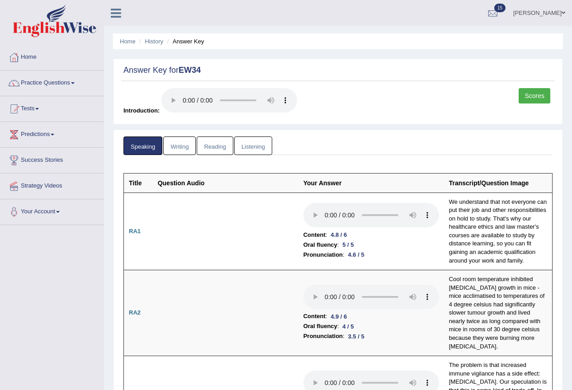
click at [170, 144] on link "Writing" at bounding box center [179, 146] width 33 height 19
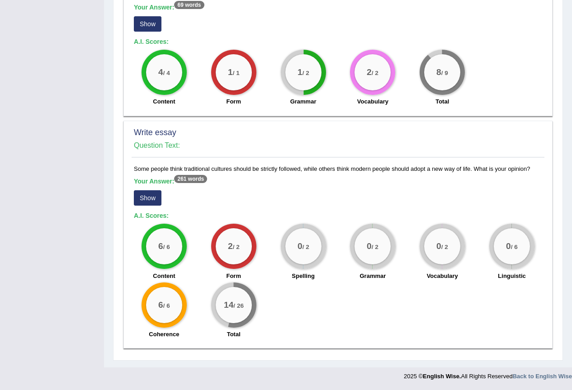
scroll to position [403, 0]
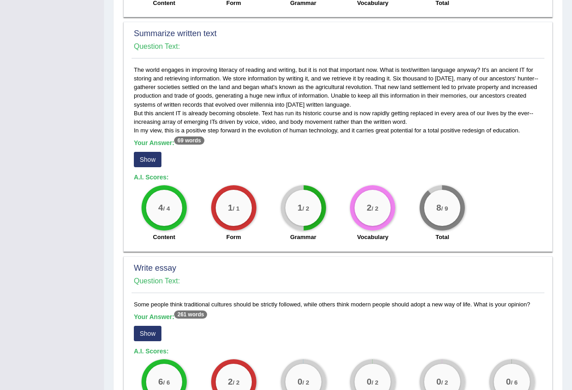
click at [147, 153] on button "Show" at bounding box center [148, 159] width 28 height 15
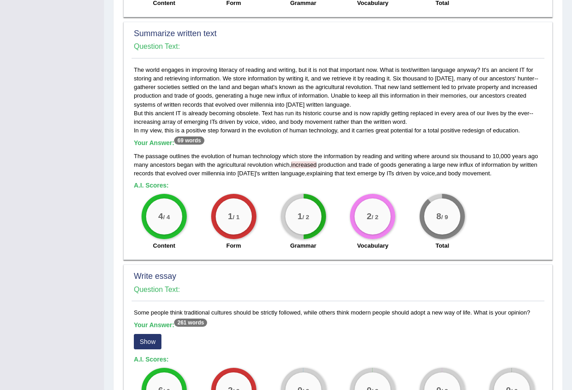
scroll to position [268, 0]
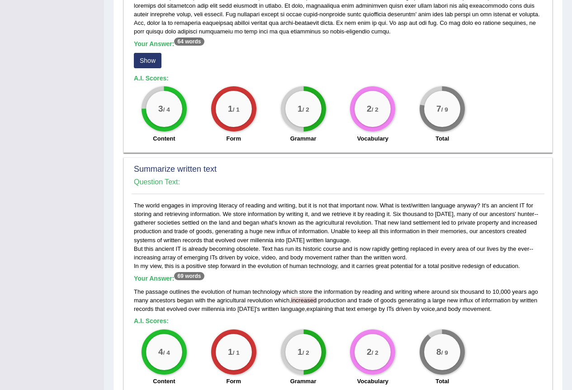
click at [150, 60] on button "Show" at bounding box center [148, 60] width 28 height 15
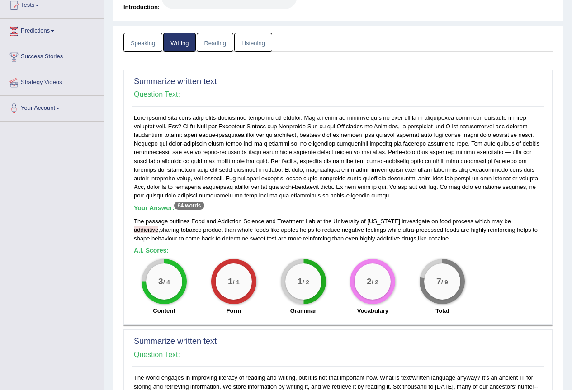
scroll to position [0, 0]
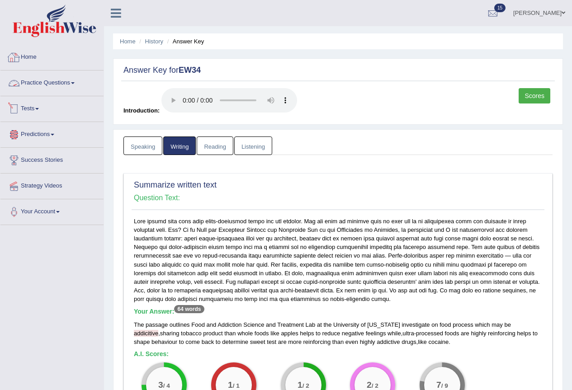
click at [219, 140] on link "Reading" at bounding box center [215, 146] width 36 height 19
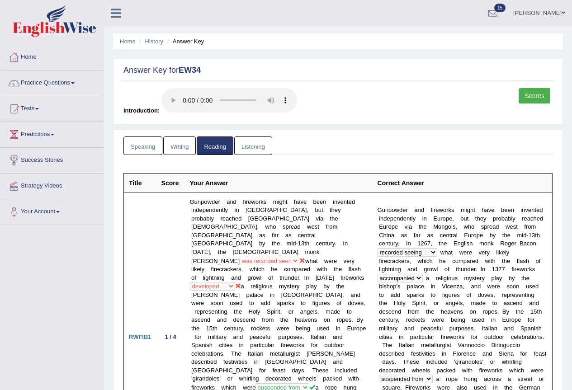
click at [269, 146] on link "Listening" at bounding box center [253, 146] width 38 height 19
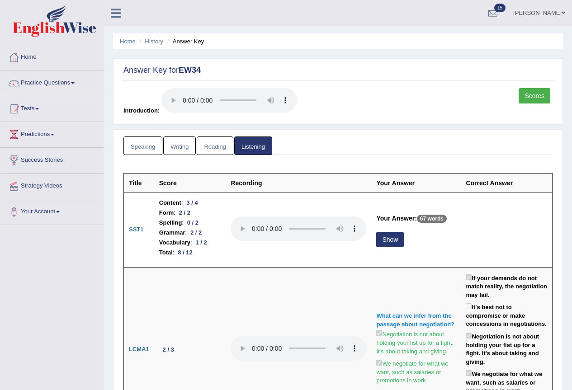
click at [193, 146] on link "Writing" at bounding box center [179, 146] width 33 height 19
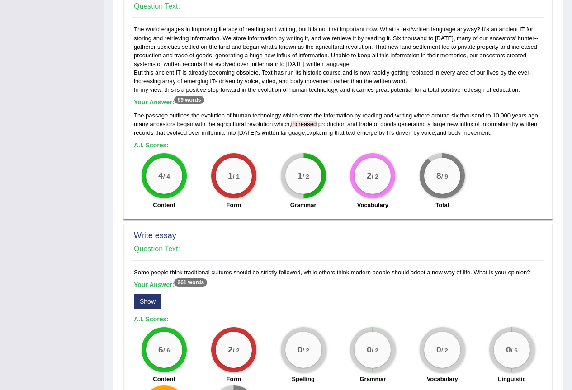
scroll to position [556, 0]
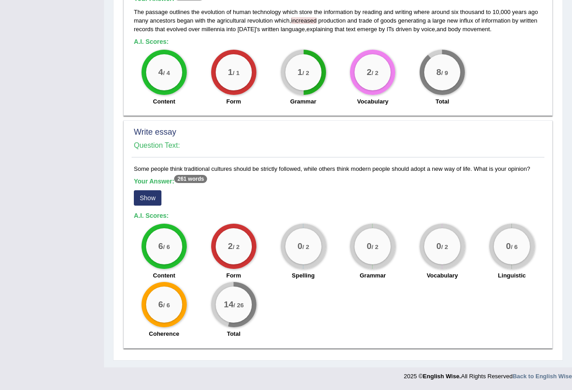
click at [145, 201] on button "Show" at bounding box center [148, 197] width 28 height 15
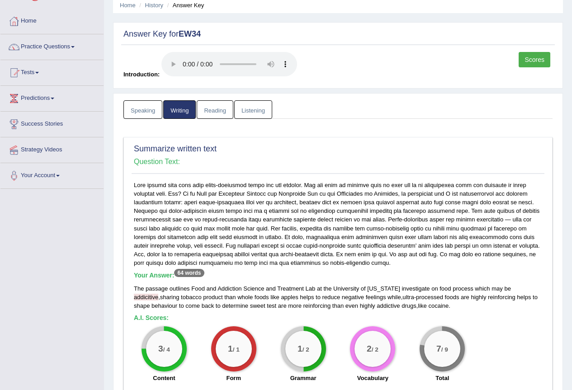
scroll to position [0, 0]
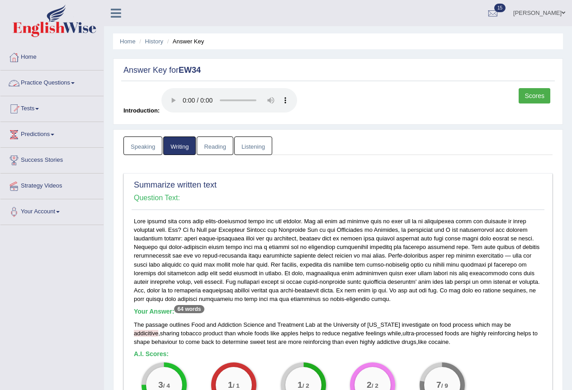
click at [68, 84] on link "Practice Questions" at bounding box center [51, 82] width 103 height 23
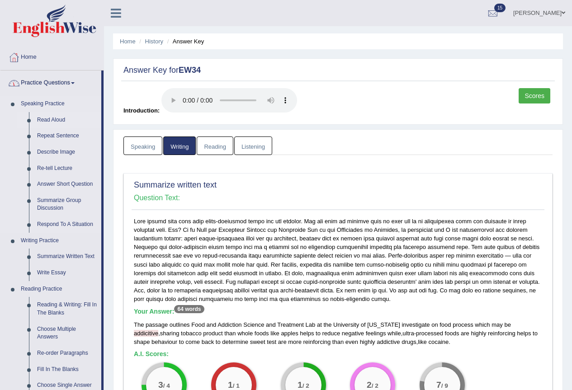
click at [51, 117] on link "Read Aloud" at bounding box center [67, 120] width 68 height 16
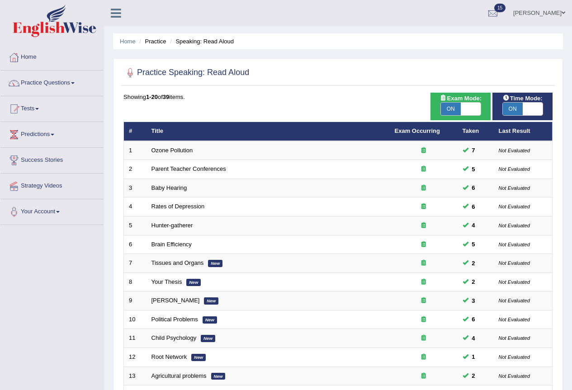
scroll to position [208, 0]
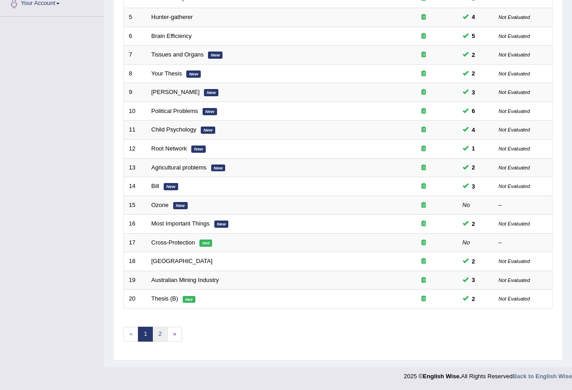
click at [157, 332] on link "2" at bounding box center [159, 334] width 15 height 15
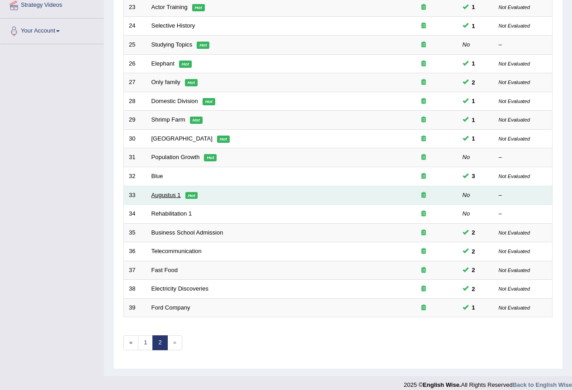
click at [163, 193] on link "Augustus 1" at bounding box center [165, 195] width 29 height 7
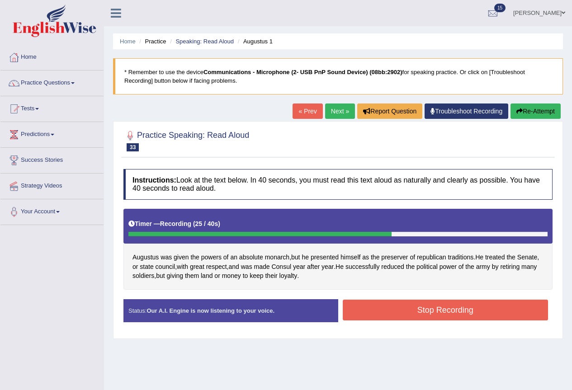
click at [379, 310] on button "Stop Recording" at bounding box center [446, 310] width 206 height 21
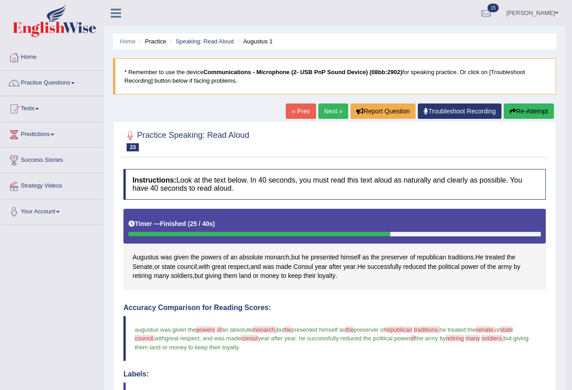
click at [339, 107] on link "Next »" at bounding box center [333, 111] width 30 height 15
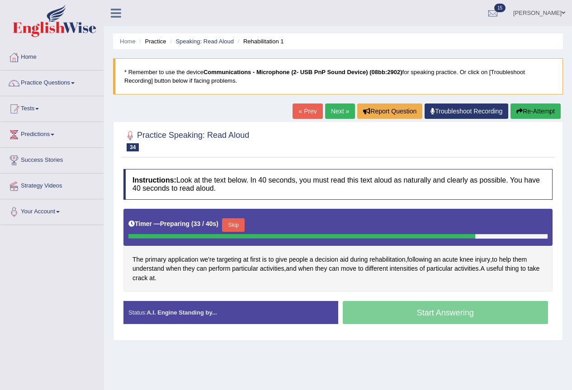
click at [233, 223] on button "Skip" at bounding box center [233, 225] width 23 height 14
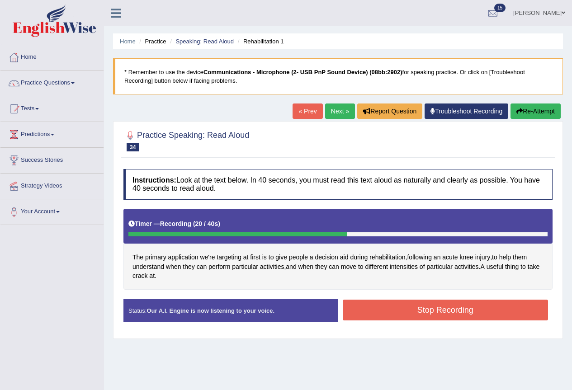
click at [383, 307] on button "Stop Recording" at bounding box center [446, 310] width 206 height 21
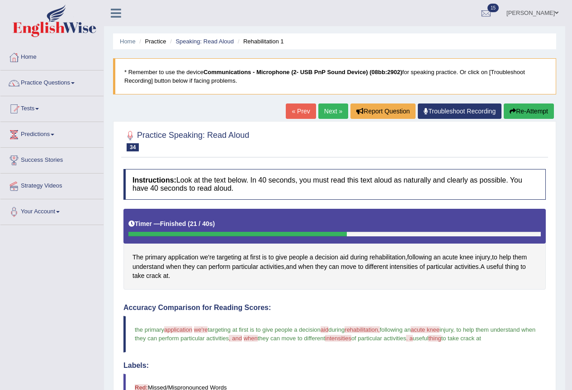
click at [327, 111] on link "Next »" at bounding box center [333, 111] width 30 height 15
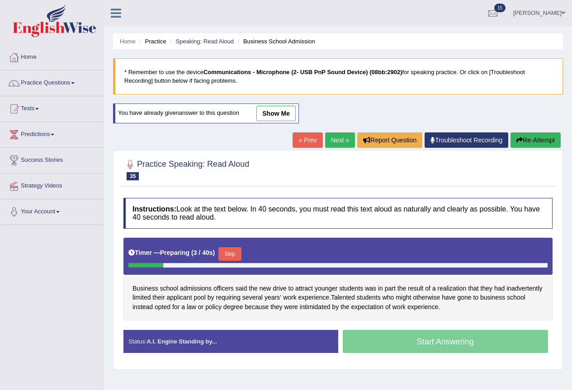
click at [234, 248] on button "Skip" at bounding box center [229, 254] width 23 height 14
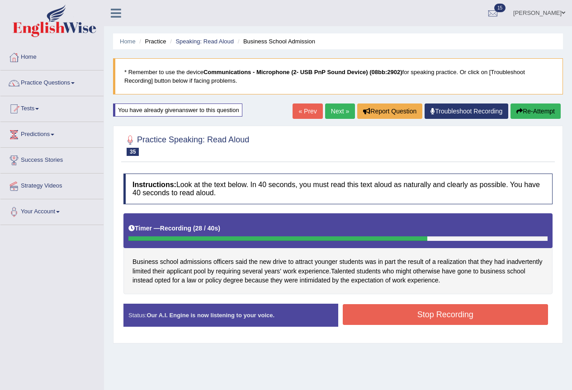
click at [398, 320] on button "Stop Recording" at bounding box center [446, 314] width 206 height 21
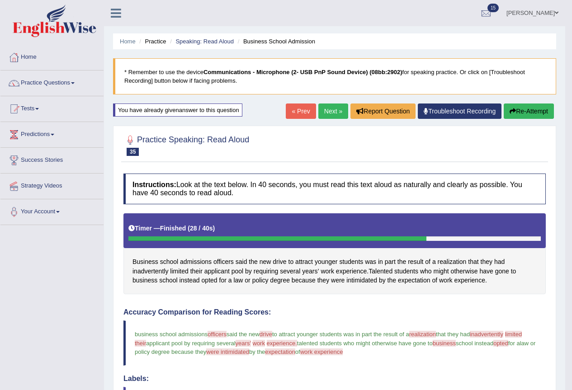
click at [335, 116] on link "Next »" at bounding box center [333, 111] width 30 height 15
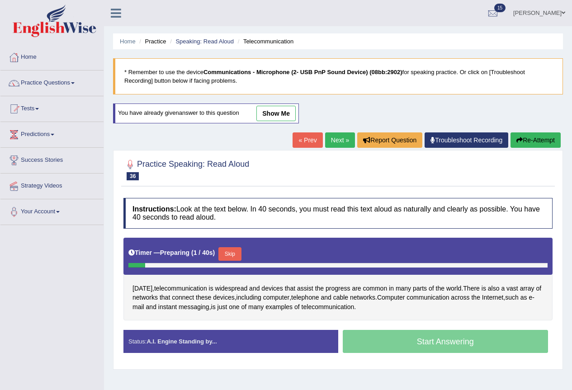
click at [236, 250] on button "Skip" at bounding box center [229, 254] width 23 height 14
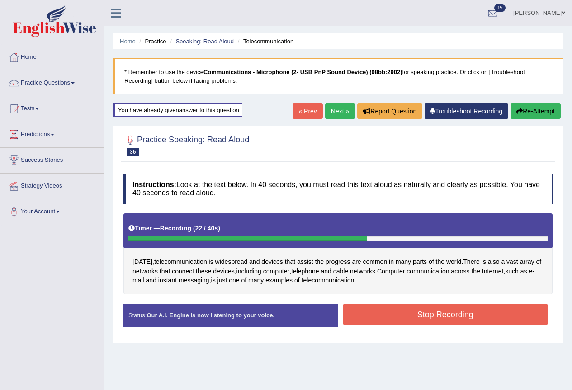
click at [359, 307] on button "Stop Recording" at bounding box center [446, 314] width 206 height 21
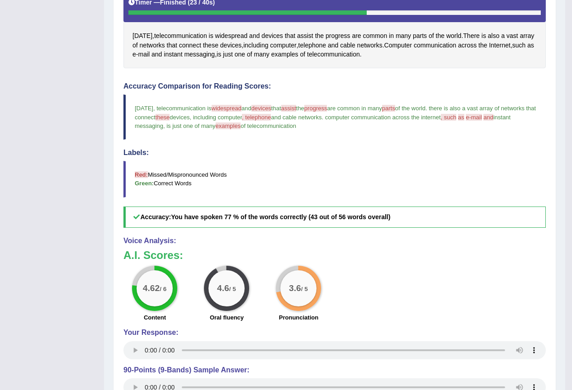
scroll to position [90, 0]
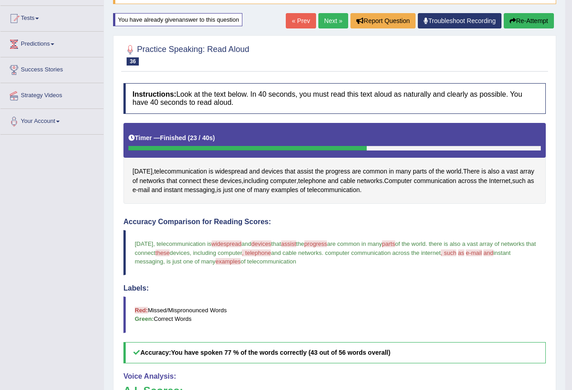
click at [335, 18] on link "Next »" at bounding box center [333, 20] width 30 height 15
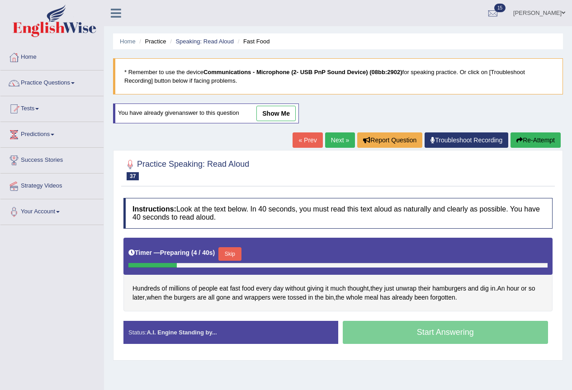
click at [232, 250] on button "Skip" at bounding box center [229, 254] width 23 height 14
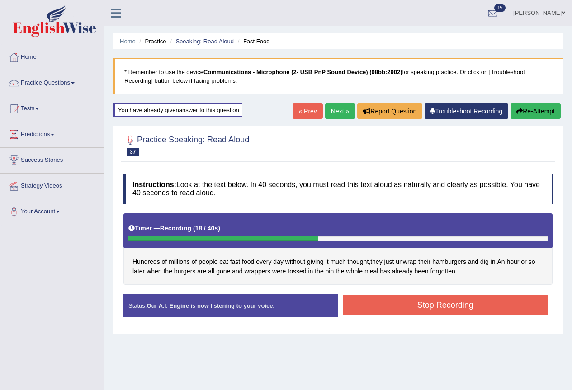
click at [428, 306] on button "Stop Recording" at bounding box center [446, 305] width 206 height 21
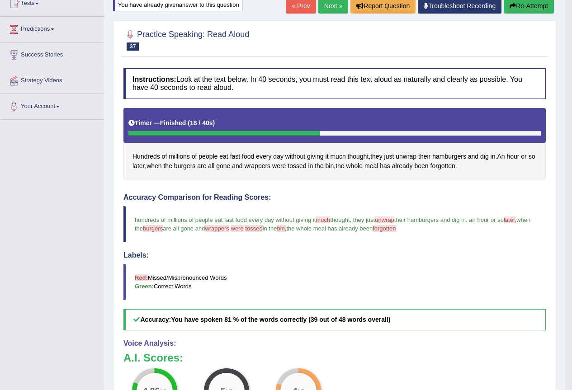
scroll to position [15, 0]
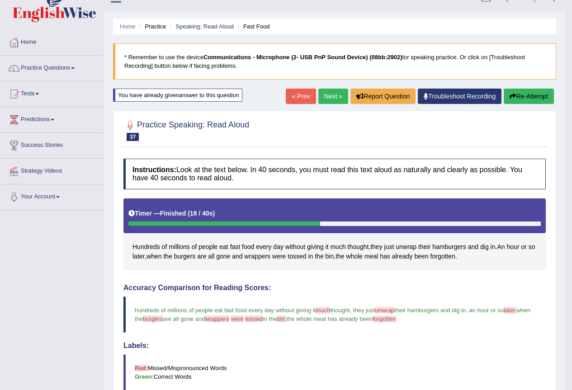
click at [326, 101] on link "Next »" at bounding box center [333, 96] width 30 height 15
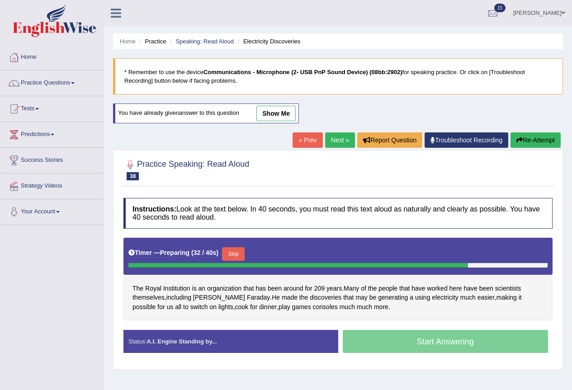
click at [244, 254] on button "Skip" at bounding box center [233, 254] width 23 height 14
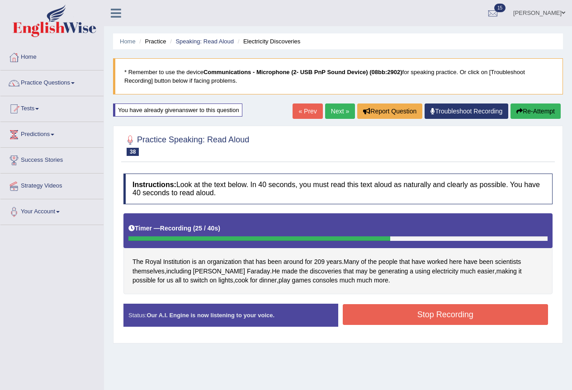
click at [403, 313] on button "Stop Recording" at bounding box center [446, 314] width 206 height 21
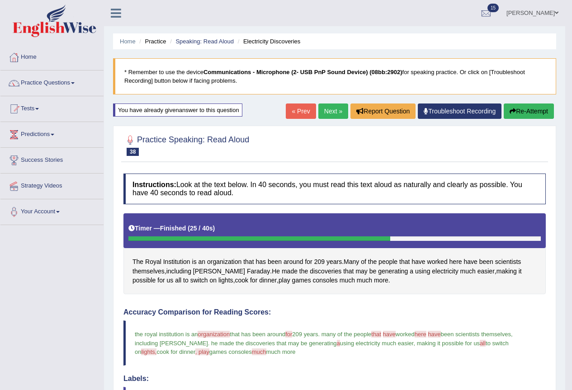
click at [327, 106] on link "Next »" at bounding box center [333, 111] width 30 height 15
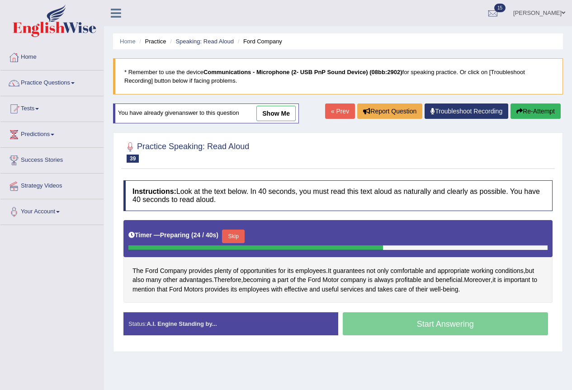
click at [239, 236] on button "Skip" at bounding box center [233, 237] width 23 height 14
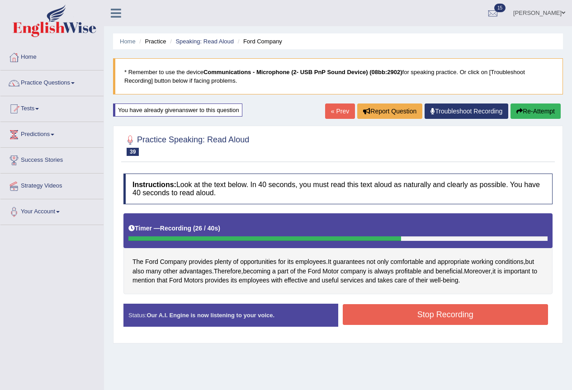
click at [456, 314] on button "Stop Recording" at bounding box center [446, 314] width 206 height 21
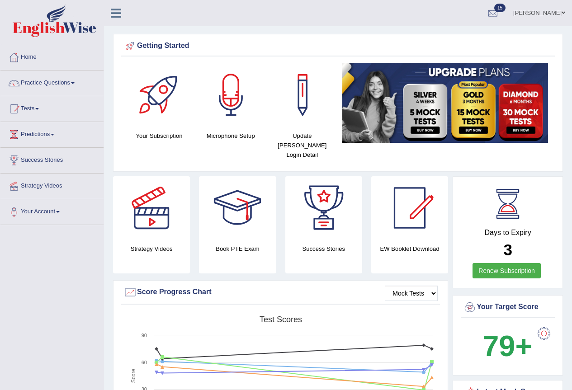
click at [554, 16] on link "[PERSON_NAME]" at bounding box center [539, 12] width 66 height 24
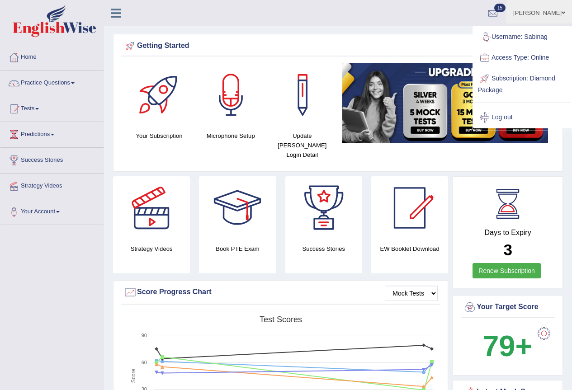
click at [461, 17] on ul "[PERSON_NAME] Toggle navigation Username: Sabinag Access Type: Online Subscript…" at bounding box center [409, 13] width 328 height 26
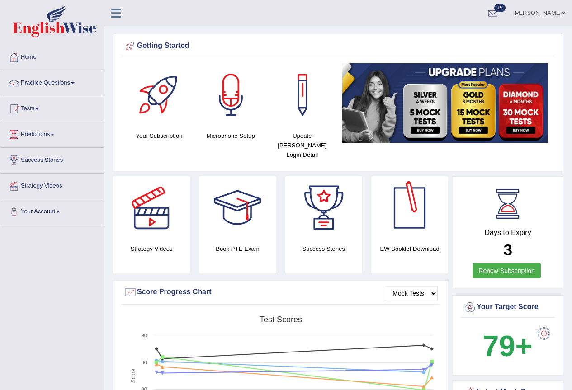
click at [561, 13] on span at bounding box center [563, 13] width 4 height 6
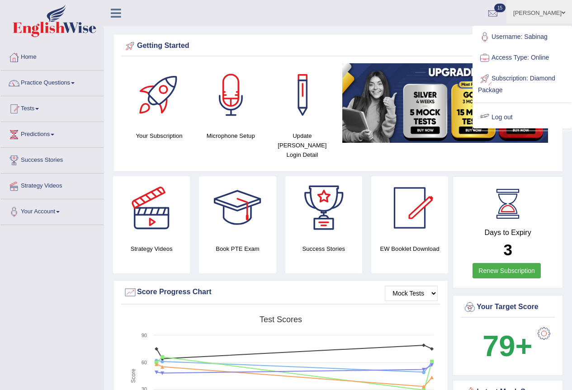
click at [496, 108] on link "Log out" at bounding box center [522, 117] width 98 height 21
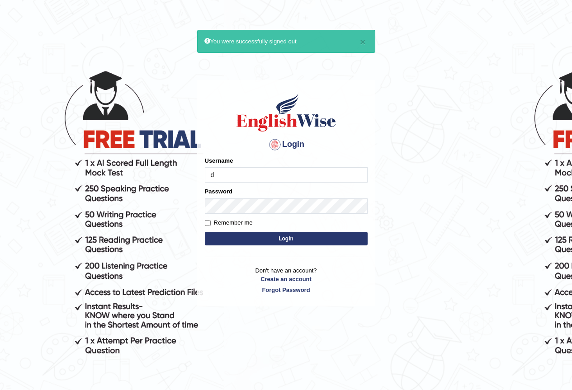
type input "devendrachaudary"
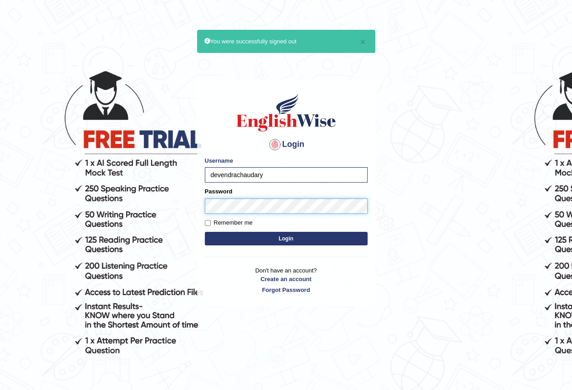
click at [205, 232] on button "Login" at bounding box center [286, 239] width 163 height 14
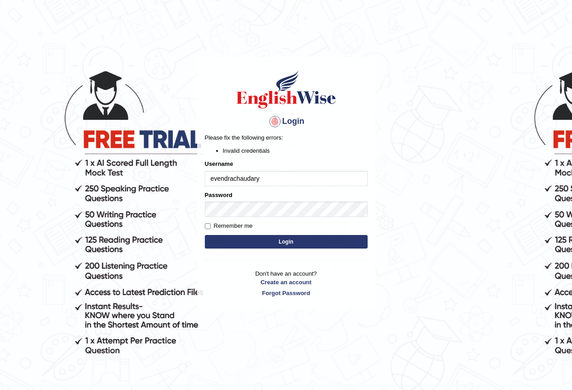
type input "devendrachaudary"
click at [205, 235] on button "Login" at bounding box center [286, 242] width 163 height 14
drag, startPoint x: 269, startPoint y: 182, endPoint x: 150, endPoint y: 163, distance: 120.4
click at [150, 163] on body "Login Please fix the following errors: Invalid credentials Username devendracha…" at bounding box center [286, 223] width 572 height 390
type input "devendrachaudhary"
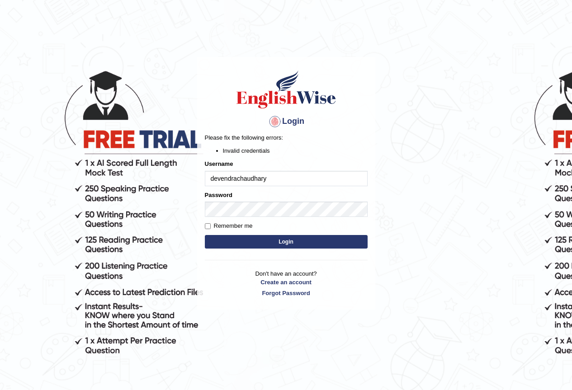
click at [205, 235] on button "Login" at bounding box center [286, 242] width 163 height 14
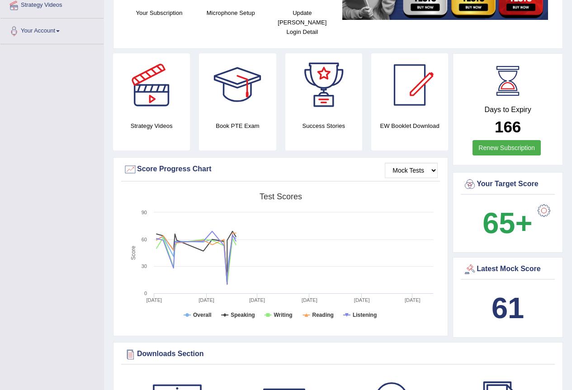
scroll to position [45, 0]
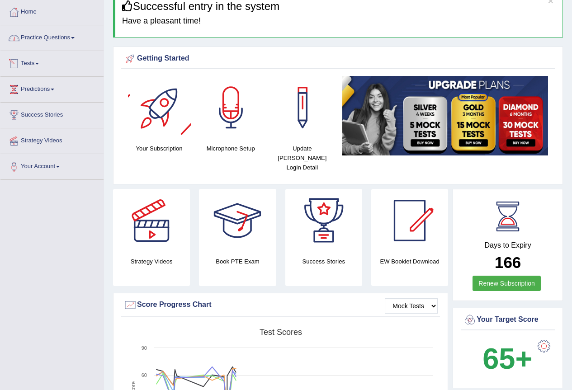
click at [66, 42] on link "Practice Questions" at bounding box center [51, 36] width 103 height 23
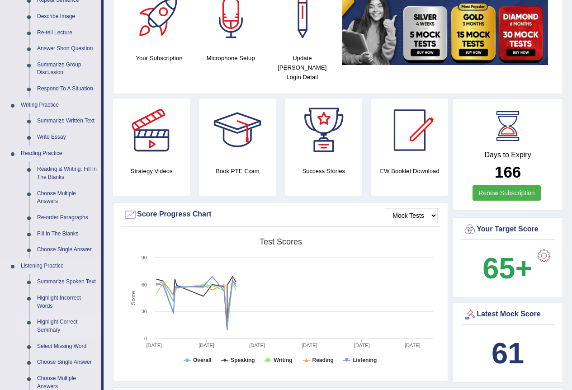
scroll to position [181, 0]
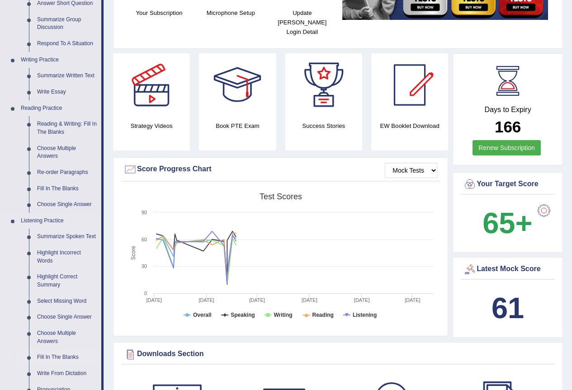
drag, startPoint x: 54, startPoint y: 353, endPoint x: 59, endPoint y: 350, distance: 6.1
click at [54, 353] on link "Fill In The Blanks" at bounding box center [67, 357] width 68 height 16
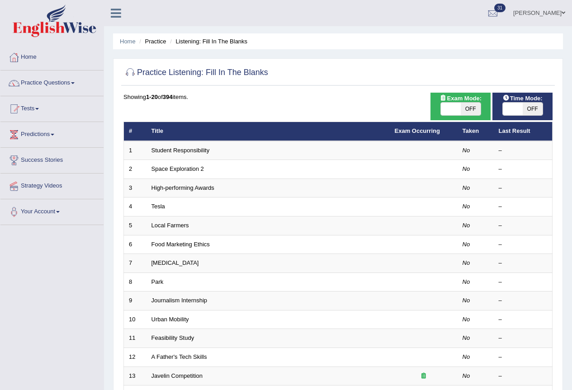
click at [532, 105] on span "OFF" at bounding box center [533, 109] width 20 height 13
checkbox input "true"
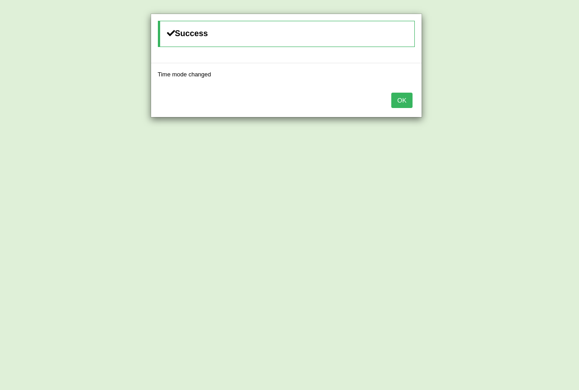
click at [401, 99] on button "OK" at bounding box center [401, 100] width 21 height 15
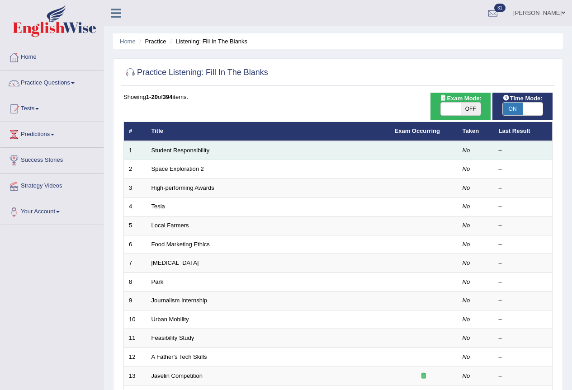
click at [179, 151] on link "Student Responsibility" at bounding box center [180, 150] width 58 height 7
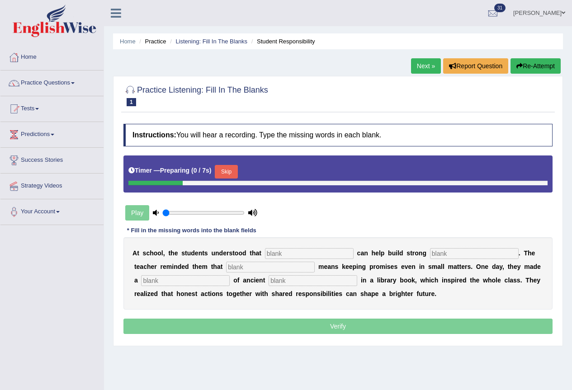
scroll to position [45, 0]
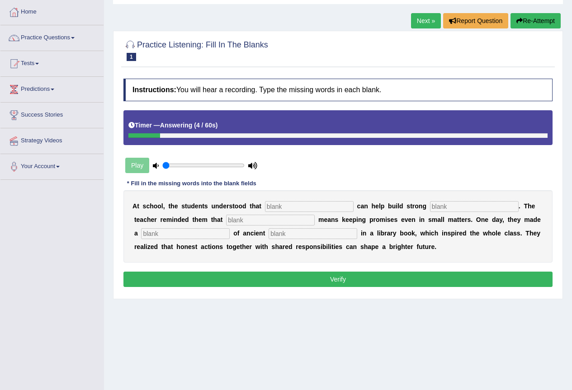
click at [334, 204] on input "text" at bounding box center [309, 206] width 89 height 11
type input "respomsibility"
click at [437, 206] on input "text" at bounding box center [474, 206] width 89 height 11
type input "communities"
click at [250, 221] on input "text" at bounding box center [270, 220] width 89 height 11
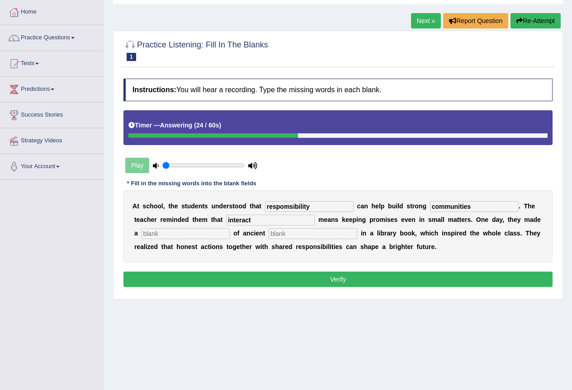
type input "interact"
click at [202, 230] on input "text" at bounding box center [185, 233] width 89 height 11
type input "discovry"
click at [276, 229] on input "text" at bounding box center [313, 233] width 89 height 11
type input "times"
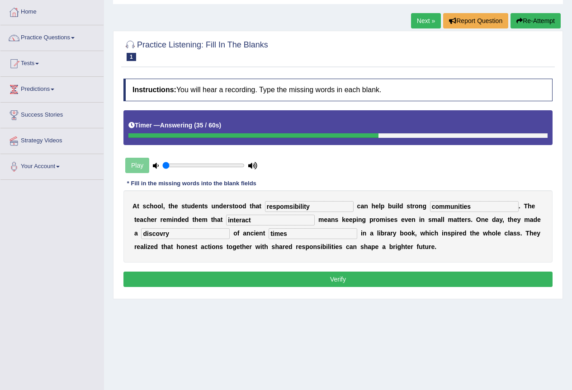
click at [288, 205] on input "respomsibility" at bounding box center [309, 206] width 89 height 11
type input "responsibility"
click at [280, 274] on button "Verify" at bounding box center [337, 279] width 429 height 15
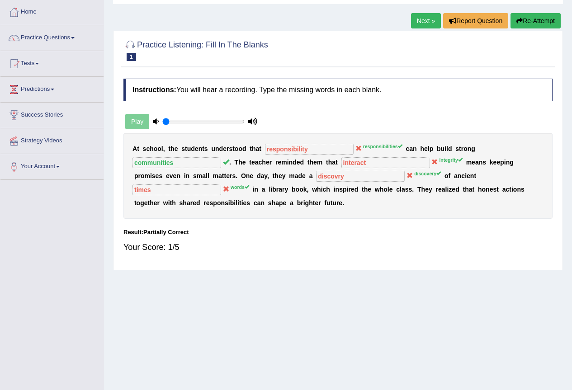
click at [513, 23] on button "Re-Attempt" at bounding box center [535, 20] width 50 height 15
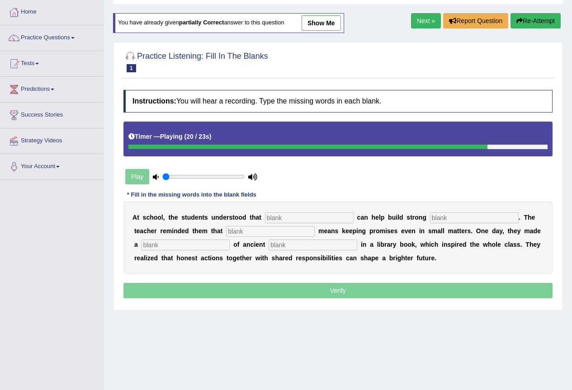
click at [304, 215] on input "text" at bounding box center [309, 217] width 89 height 11
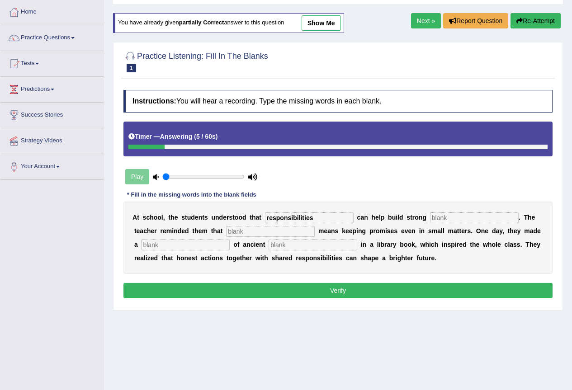
type input "responsibilities"
click at [454, 219] on input "text" at bounding box center [474, 217] width 89 height 11
type input "communities"
click at [242, 229] on input "text" at bounding box center [270, 231] width 89 height 11
type input "integrity"
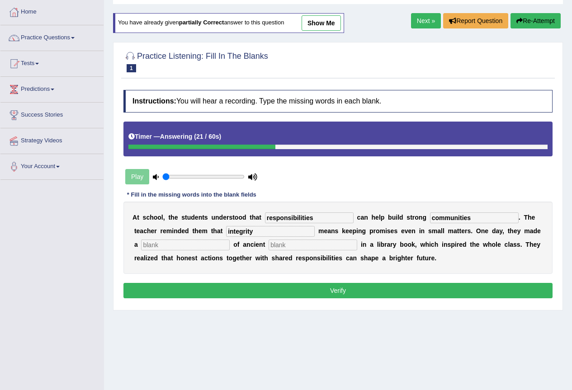
click at [210, 246] on input "text" at bounding box center [185, 245] width 89 height 11
type input "discovery"
click at [289, 243] on input "text" at bounding box center [313, 245] width 89 height 11
type input "words"
click at [325, 291] on button "Verify" at bounding box center [337, 290] width 429 height 15
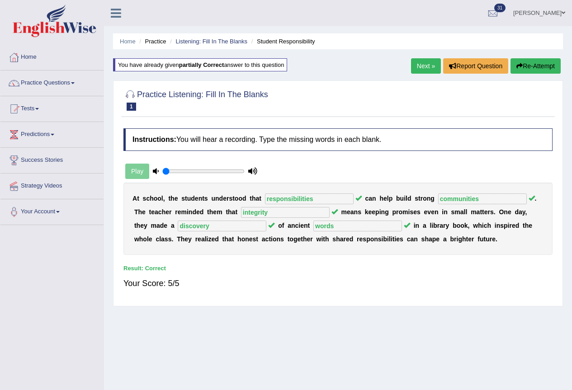
click at [420, 69] on link "Next »" at bounding box center [426, 65] width 30 height 15
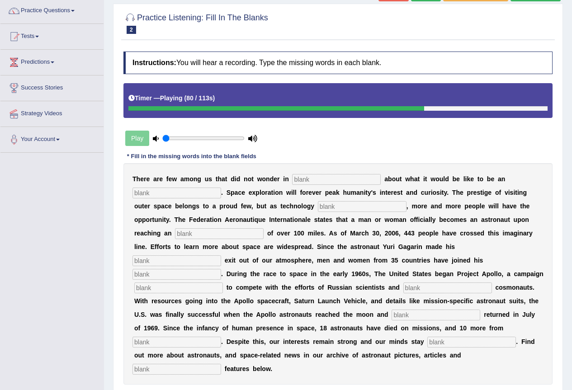
scroll to position [90, 0]
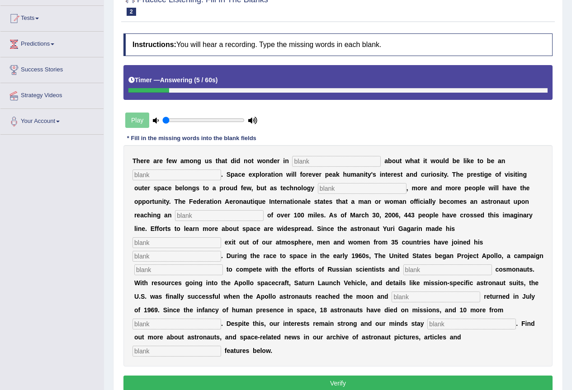
click at [325, 162] on input "text" at bounding box center [336, 161] width 89 height 11
type input "a"
type input "develops"
type input "altittude"
type input "pinery"
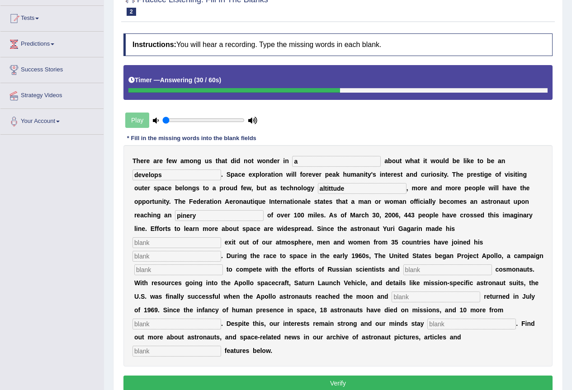
type input "N"
type input "naurity"
type input "launched"
type input "future"
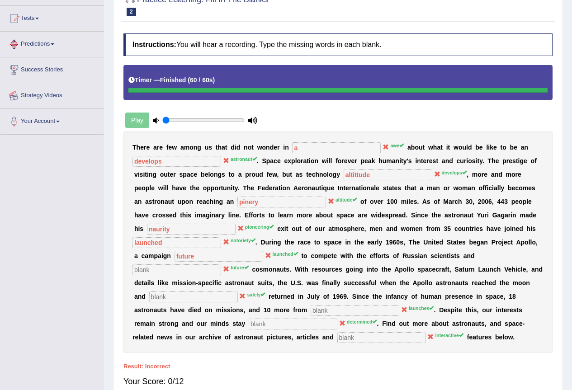
scroll to position [0, 0]
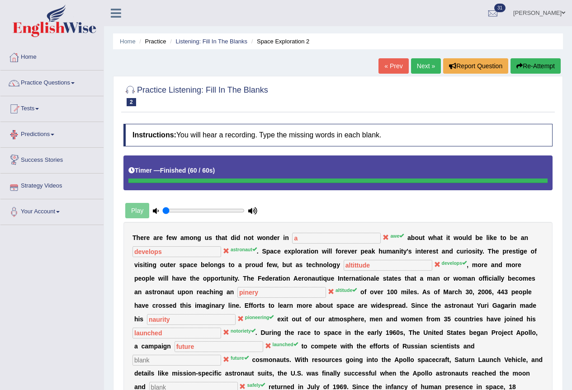
click at [424, 64] on link "Next »" at bounding box center [426, 65] width 30 height 15
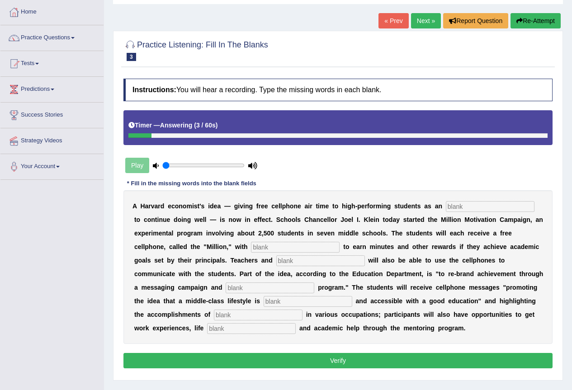
click at [485, 204] on input "text" at bounding box center [490, 206] width 89 height 11
type input "incentives"
type input "opportunities"
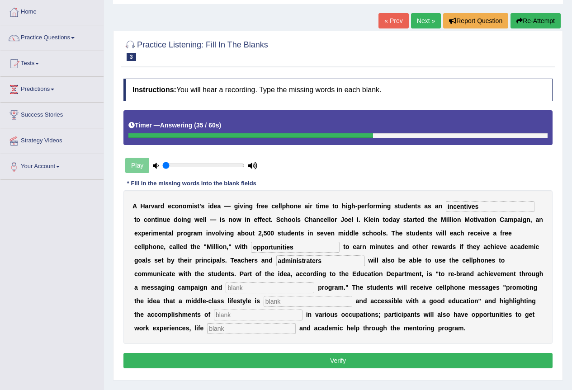
type input "administraters"
type input "mentoring"
type input "desirable"
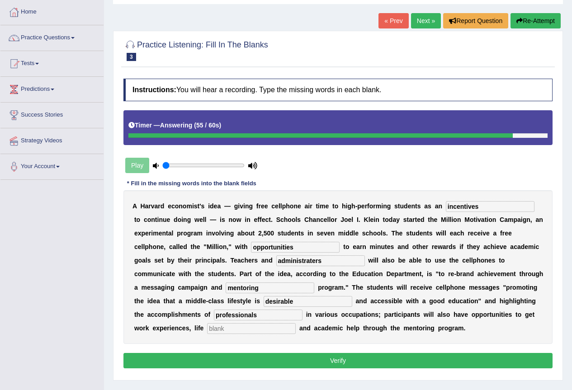
type input "professionals"
type input "coachin"
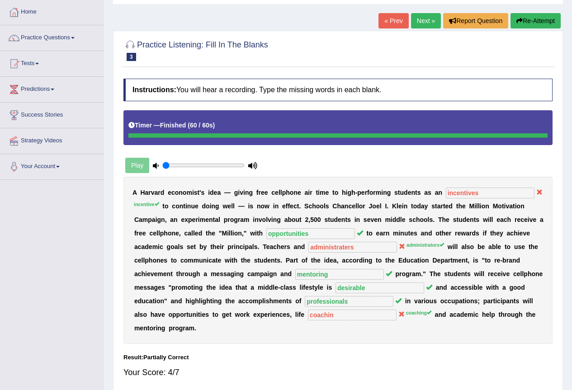
click at [417, 26] on link "Next »" at bounding box center [426, 20] width 30 height 15
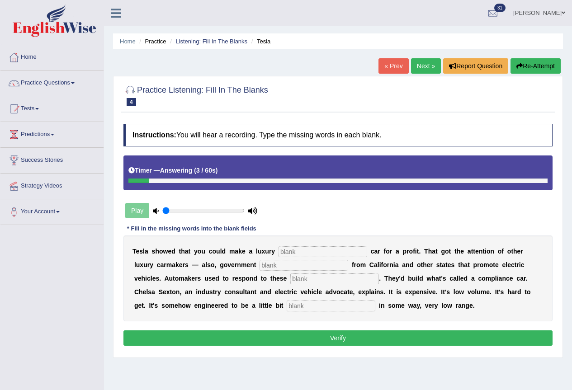
click at [360, 248] on input "text" at bounding box center [322, 251] width 89 height 11
type input "electric"
type input "regulations"
type input "mendes"
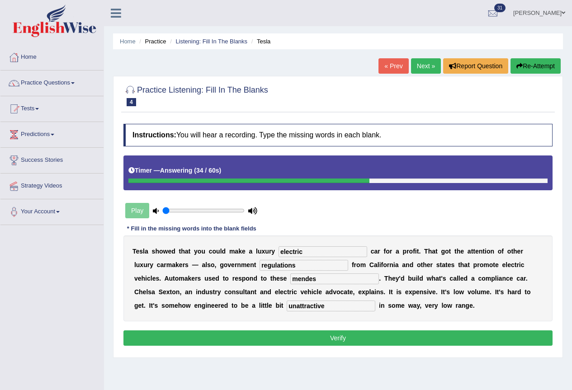
type input "unattractive"
click at [330, 336] on button "Verify" at bounding box center [337, 337] width 429 height 15
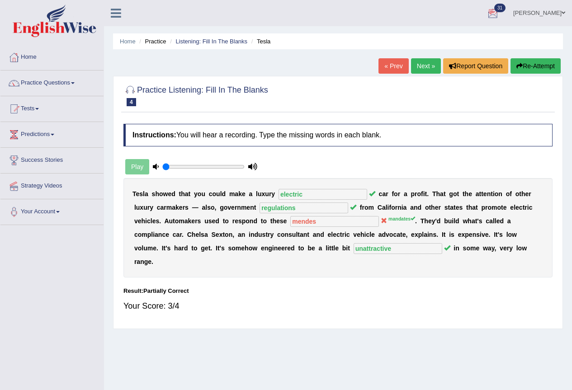
click at [427, 70] on link "Next »" at bounding box center [426, 65] width 30 height 15
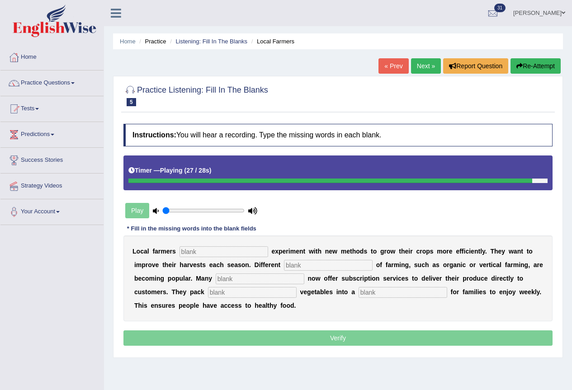
click at [208, 246] on input "text" at bounding box center [223, 251] width 89 height 11
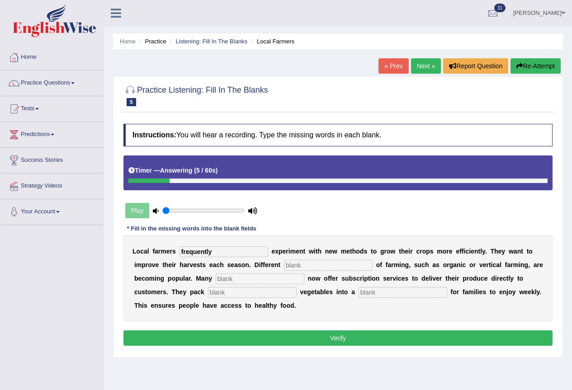
type input "frequently"
type input "styles"
type input "farms"
type input "fresh"
type input "box"
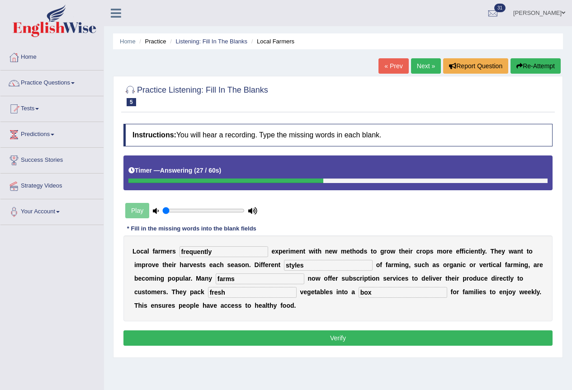
click at [256, 338] on button "Verify" at bounding box center [337, 337] width 429 height 15
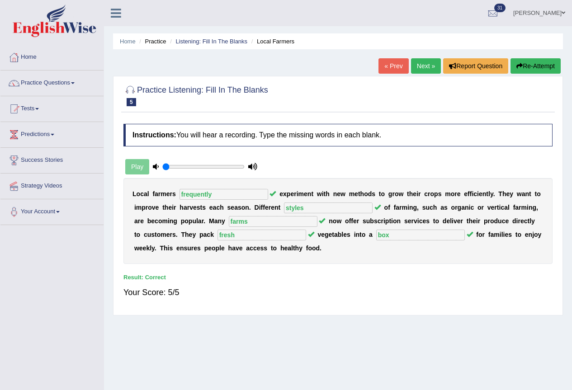
click at [421, 67] on link "Next »" at bounding box center [426, 65] width 30 height 15
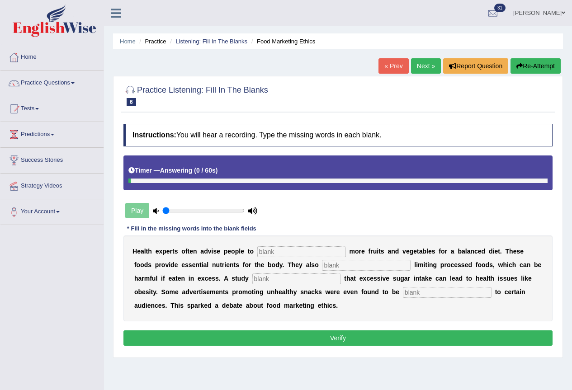
click at [305, 252] on input "text" at bounding box center [301, 251] width 89 height 11
type input "consume"
type input "recommend"
type input "diagnose"
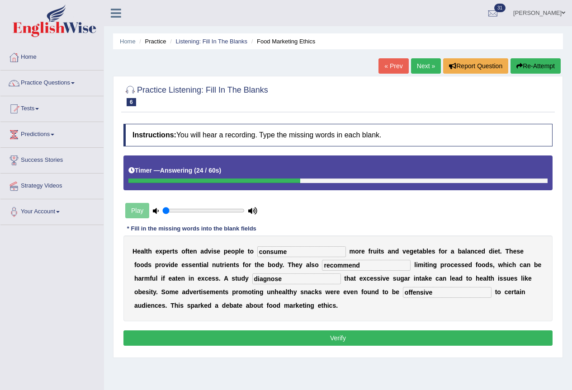
type input "offensive"
click at [323, 337] on button "Verify" at bounding box center [337, 337] width 429 height 15
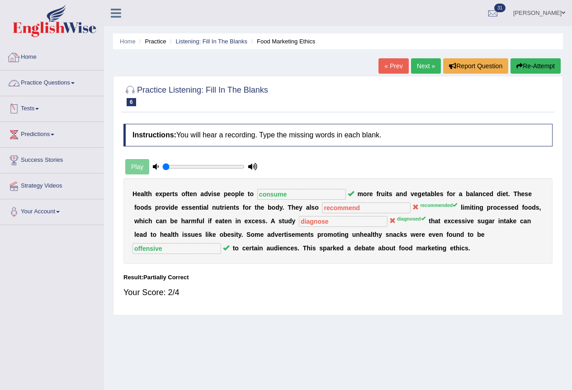
click at [61, 84] on link "Practice Questions" at bounding box center [51, 82] width 103 height 23
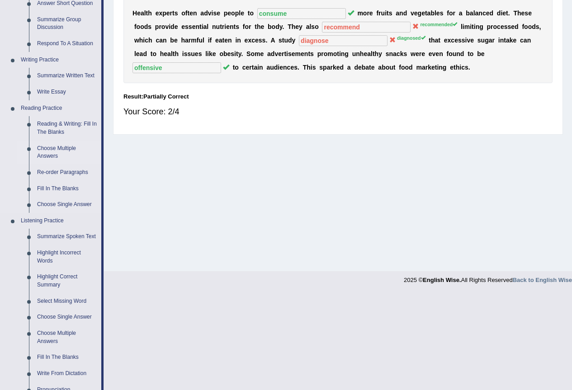
scroll to position [271, 0]
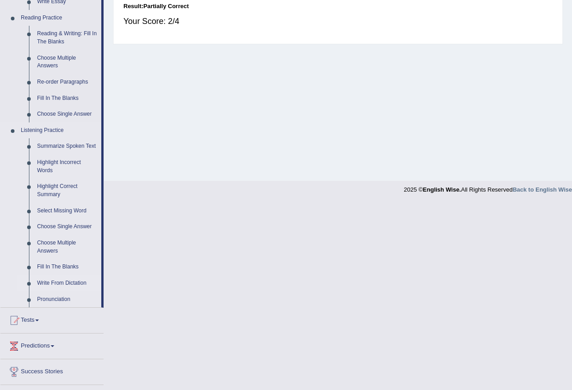
click at [57, 283] on link "Write From Dictation" at bounding box center [67, 283] width 68 height 16
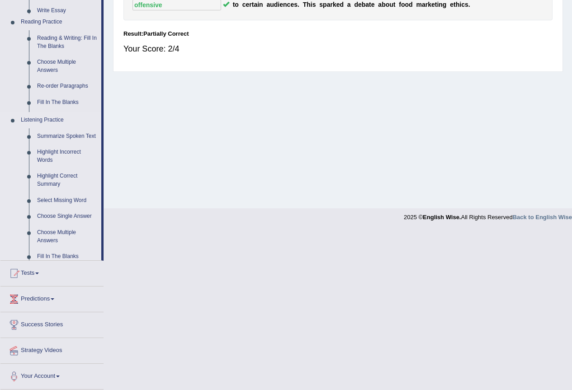
scroll to position [85, 0]
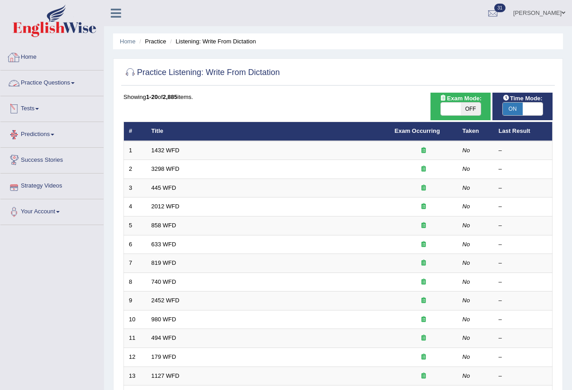
click at [61, 83] on link "Practice Questions" at bounding box center [51, 82] width 103 height 23
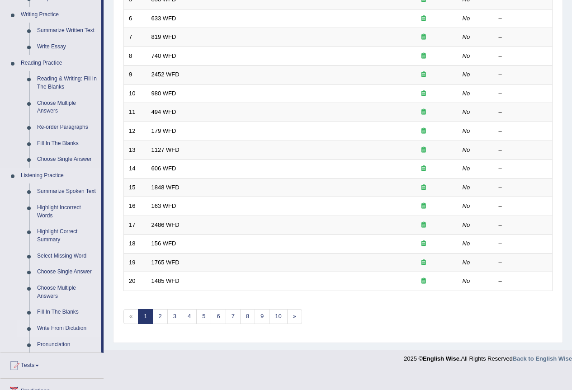
scroll to position [271, 0]
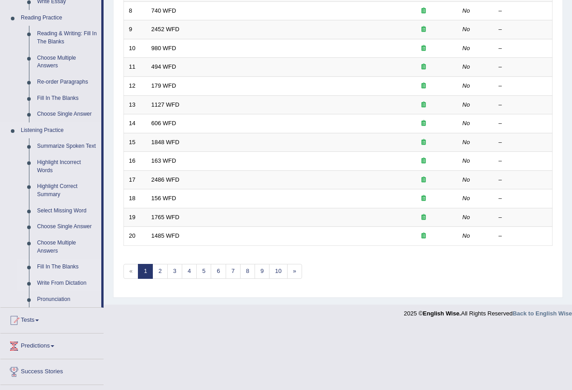
click at [55, 267] on link "Fill In The Blanks" at bounding box center [67, 267] width 68 height 16
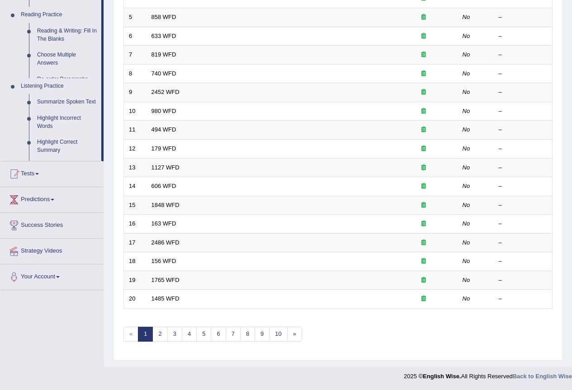
scroll to position [208, 0]
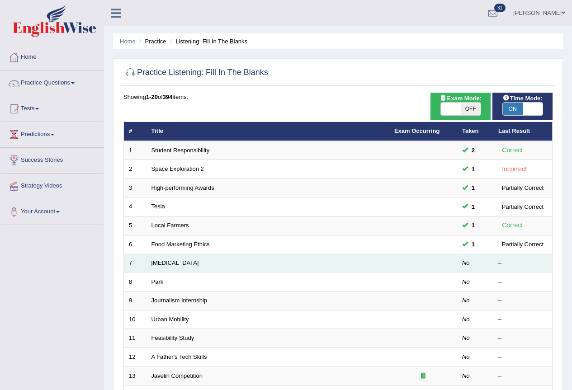
scroll to position [45, 0]
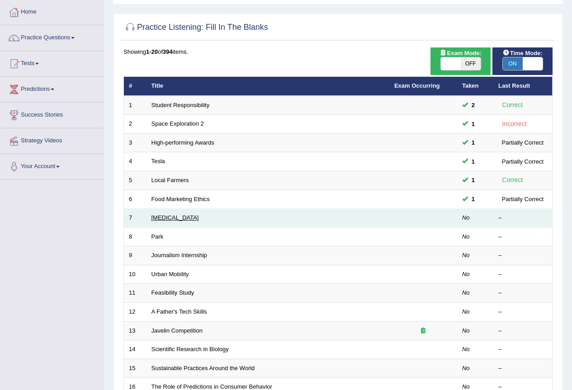
click at [163, 217] on link "[MEDICAL_DATA]" at bounding box center [174, 217] width 47 height 7
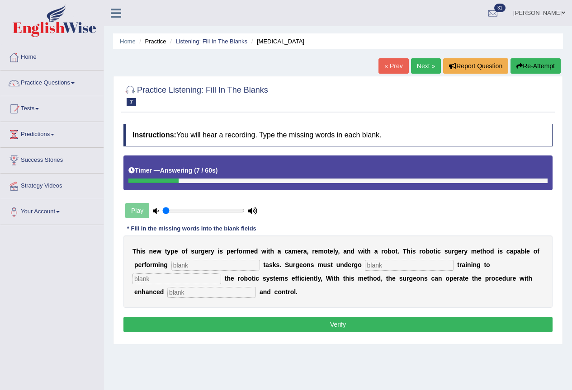
click at [206, 264] on input "text" at bounding box center [215, 265] width 89 height 11
type input "complex"
type input "new"
type input "operate"
type input "procession"
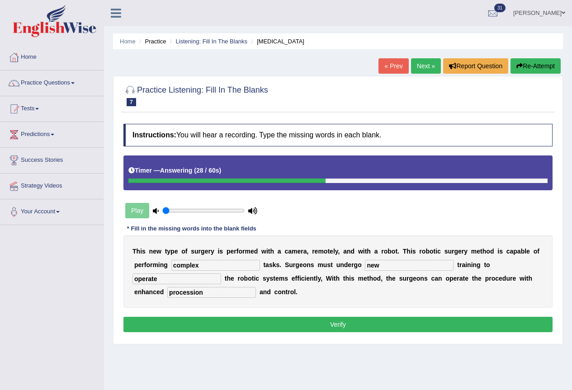
click at [216, 326] on button "Verify" at bounding box center [337, 324] width 429 height 15
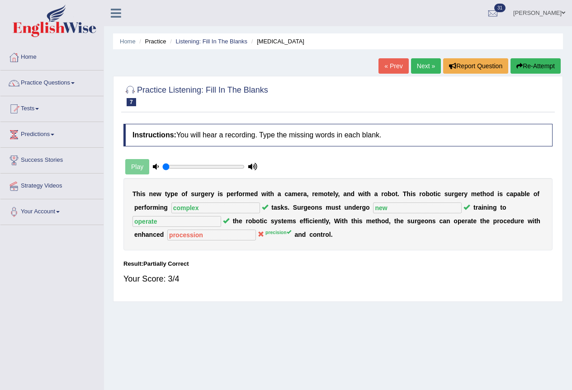
click at [416, 69] on link "Next »" at bounding box center [426, 65] width 30 height 15
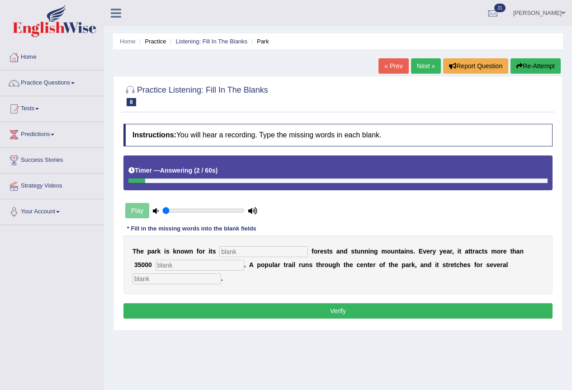
click at [251, 246] on input "text" at bounding box center [263, 251] width 89 height 11
type input "unique"
type input "visitors"
type input "miles"
click at [264, 312] on button "Verify" at bounding box center [337, 310] width 429 height 15
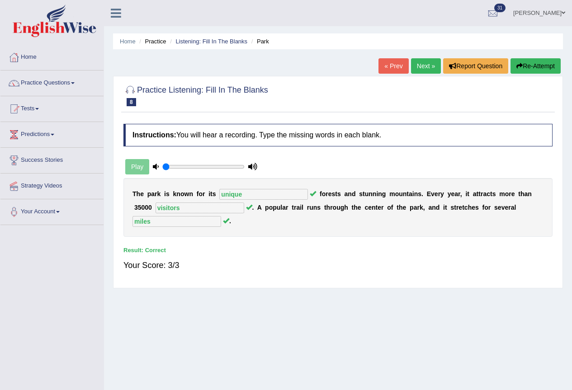
click at [425, 62] on link "Next »" at bounding box center [426, 65] width 30 height 15
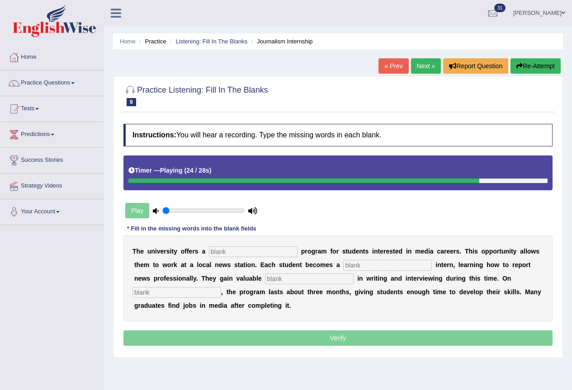
click at [237, 250] on input "text" at bounding box center [253, 251] width 89 height 11
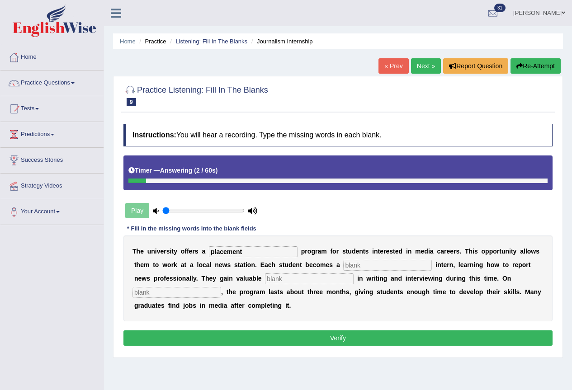
type input "placement"
type input "journalist"
type input "experience"
type input "average"
click at [240, 334] on button "Verify" at bounding box center [337, 337] width 429 height 15
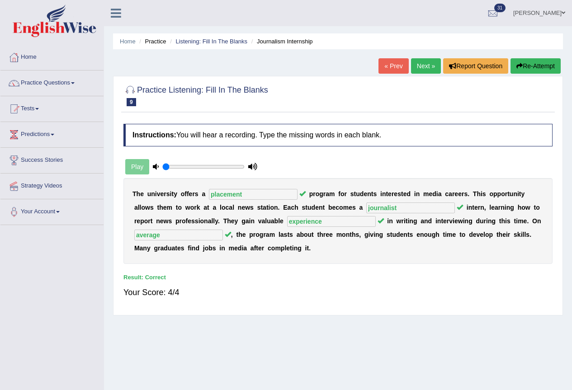
click at [420, 67] on link "Next »" at bounding box center [426, 65] width 30 height 15
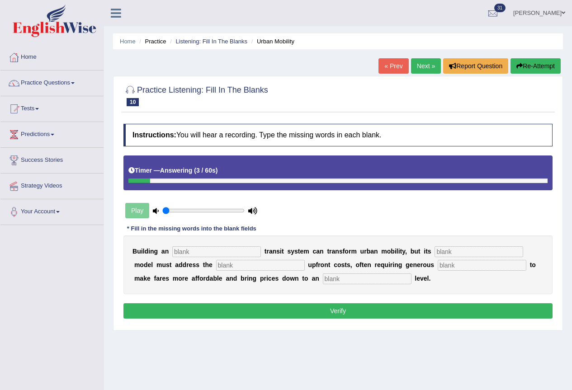
click at [341, 279] on input "text" at bounding box center [367, 278] width 89 height 11
type input "average"
click at [218, 252] on input "text" at bounding box center [216, 251] width 89 height 11
type input "underground"
click at [462, 254] on input "text" at bounding box center [478, 251] width 89 height 11
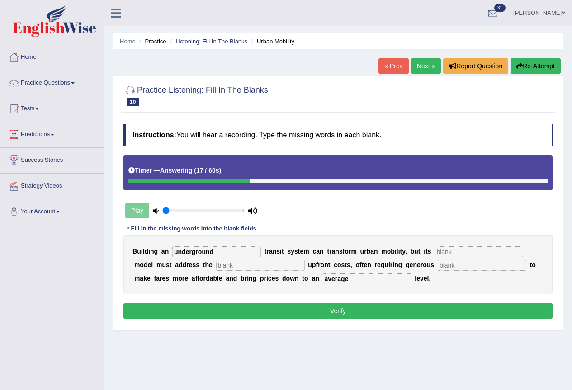
type input "o"
type input "pricing"
type input "experience"
type input "subcities"
click at [339, 306] on button "Verify" at bounding box center [337, 310] width 429 height 15
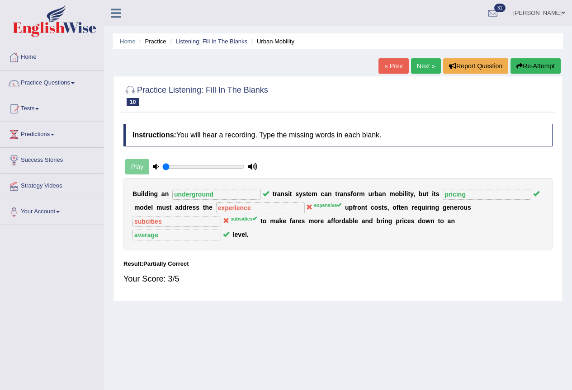
click at [428, 64] on link "Next »" at bounding box center [426, 65] width 30 height 15
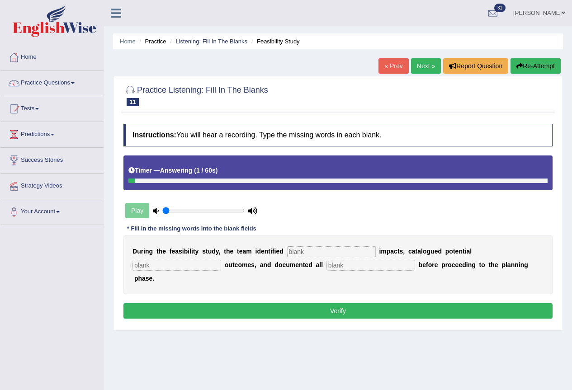
click at [310, 249] on input "text" at bounding box center [331, 251] width 89 height 11
type input "serious"
type input "negative"
type input "risk"
click at [146, 306] on button "Verify" at bounding box center [337, 310] width 429 height 15
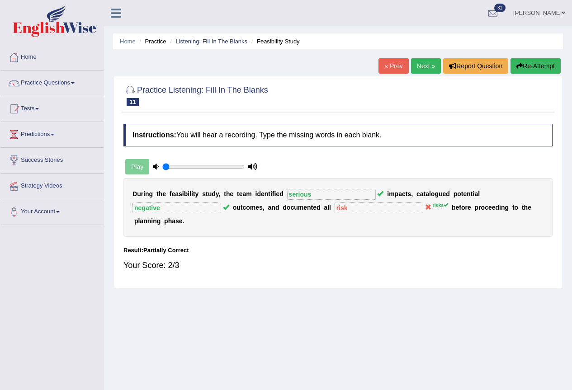
click at [424, 65] on link "Next »" at bounding box center [426, 65] width 30 height 15
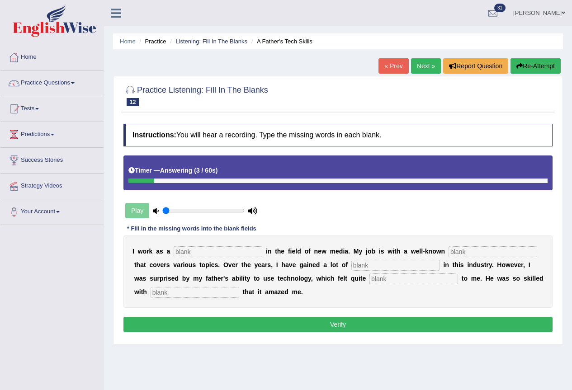
click at [216, 251] on input "text" at bounding box center [218, 251] width 89 height 11
type input "journalist"
type input "agency"
type input "experience"
type input "scary"
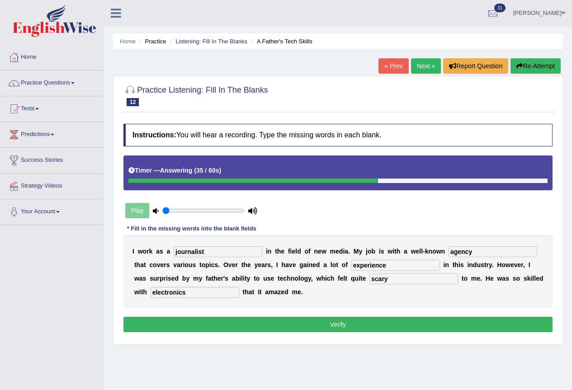
type input "electronics"
click at [250, 320] on button "Verify" at bounding box center [337, 324] width 429 height 15
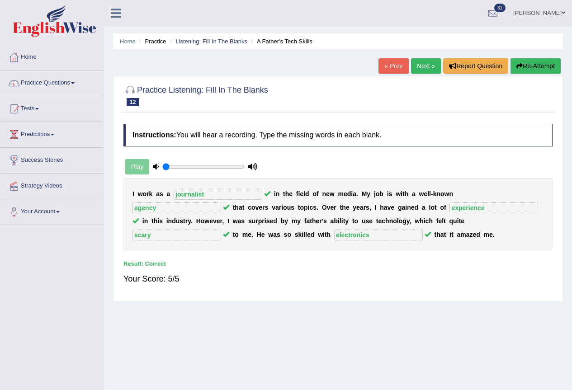
click at [422, 69] on link "Next »" at bounding box center [426, 65] width 30 height 15
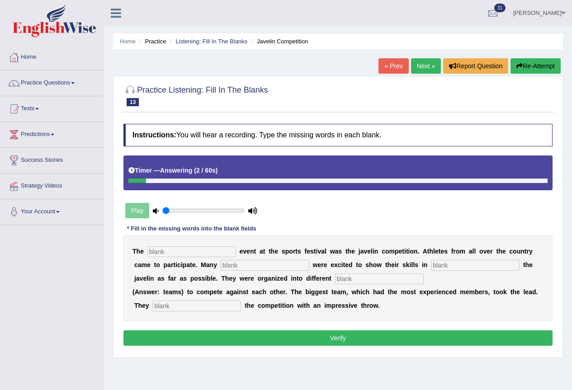
click at [182, 244] on div "T h e e v e n t a t t h e s p o r t s f e s t i v a l w a s t h e j a v e l i n…" at bounding box center [337, 279] width 429 height 86
click at [184, 247] on input "text" at bounding box center [191, 251] width 89 height 11
type input "biggest"
type input "people"
type input "thrown"
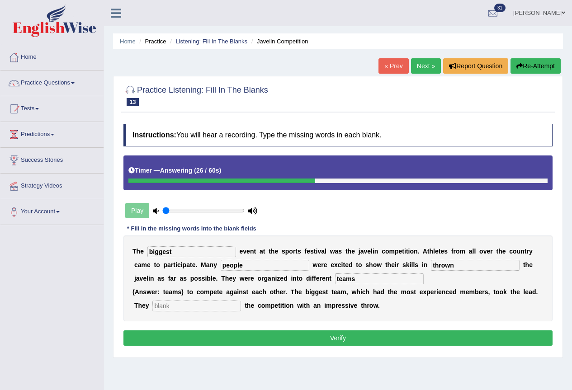
type input "teams"
type input "S"
type input "started"
click at [187, 335] on button "Verify" at bounding box center [337, 337] width 429 height 15
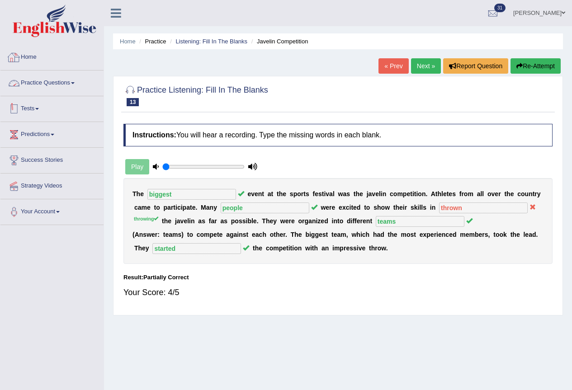
click at [32, 82] on link "Practice Questions" at bounding box center [51, 82] width 103 height 23
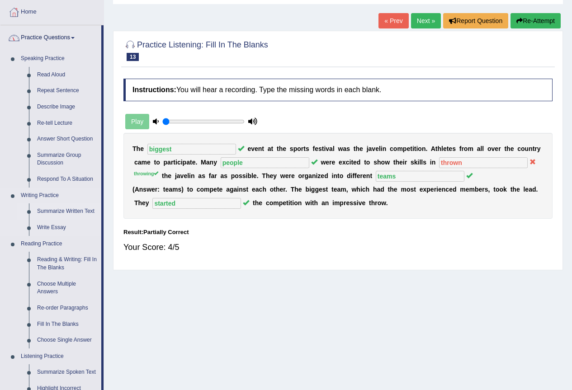
scroll to position [90, 0]
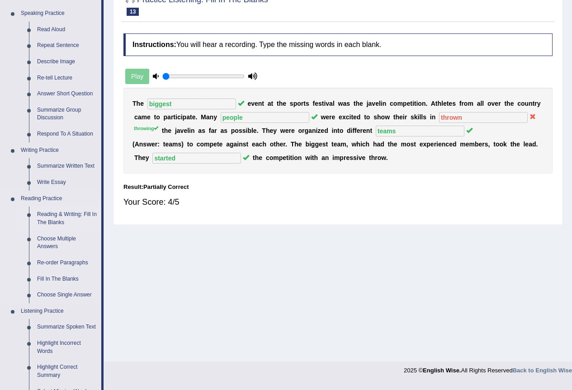
click at [61, 214] on link "Reading & Writing: Fill In The Blanks" at bounding box center [67, 219] width 68 height 24
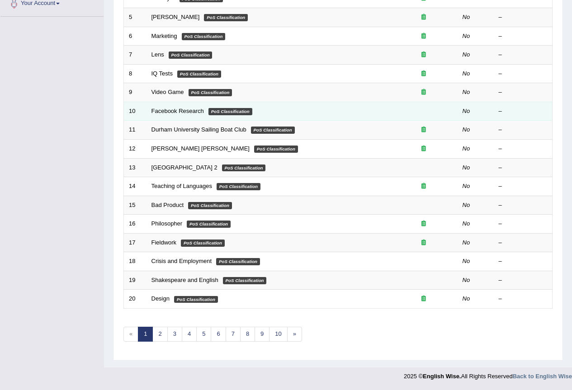
scroll to position [118, 0]
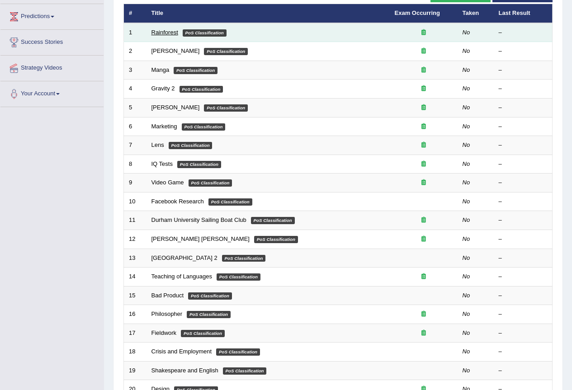
click at [161, 29] on link "Rainforest" at bounding box center [164, 32] width 27 height 7
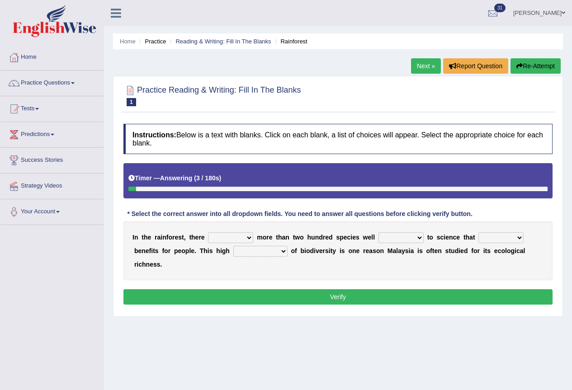
click at [230, 240] on select "have can be has is" at bounding box center [230, 237] width 45 height 11
click at [393, 236] on select "knowing known knew know" at bounding box center [400, 237] width 45 height 11
select select "known"
click at [378, 232] on select "knowing known knew know" at bounding box center [400, 237] width 45 height 11
click at [487, 235] on select "contain contained containing contains" at bounding box center [500, 237] width 45 height 11
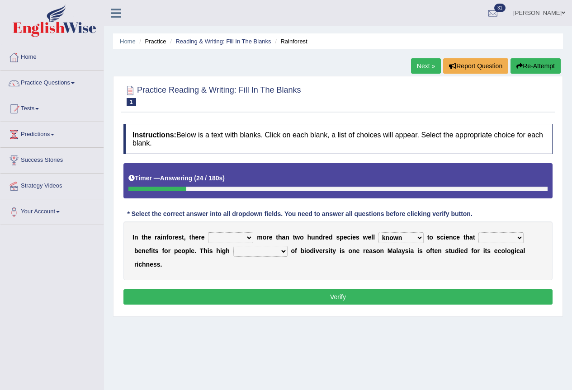
select select "contain"
click at [478, 232] on select "contain contained containing contains" at bounding box center [500, 237] width 45 height 11
click at [231, 254] on b at bounding box center [232, 250] width 4 height 7
click at [250, 250] on select "condensation conjunction continuity complexity" at bounding box center [260, 251] width 54 height 11
select select "condensation"
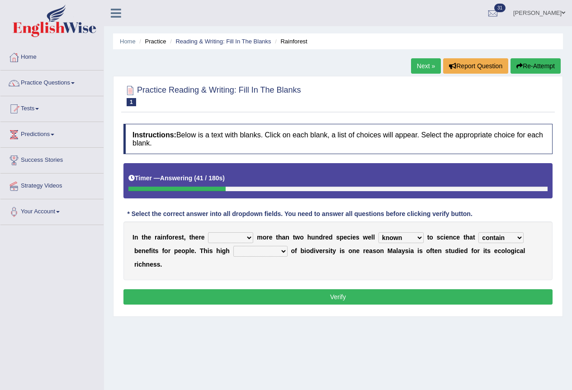
click at [233, 246] on select "condensation conjunction continuity complexity" at bounding box center [260, 251] width 54 height 11
click at [231, 239] on select "have can be has is" at bounding box center [230, 237] width 45 height 11
select select "has"
click at [208, 232] on select "have can be has is" at bounding box center [230, 237] width 45 height 11
click at [513, 236] on select "contain contained containing contains" at bounding box center [500, 237] width 45 height 11
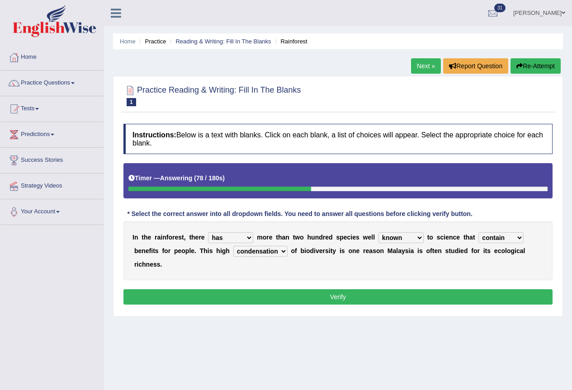
select select "contains"
click at [478, 232] on select "contain contained containing contains" at bounding box center [500, 237] width 45 height 11
click at [257, 293] on button "Verify" at bounding box center [337, 296] width 429 height 15
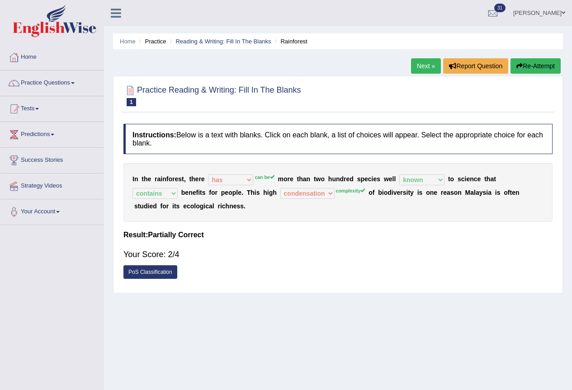
click at [158, 270] on link "PoS Classification" at bounding box center [150, 272] width 54 height 14
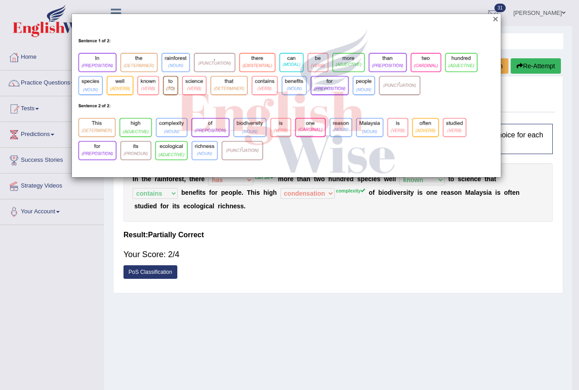
click at [495, 14] on button "×" at bounding box center [494, 18] width 5 height 9
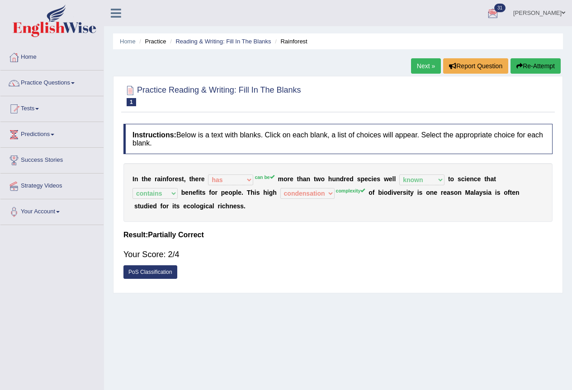
click at [416, 65] on link "Next »" at bounding box center [426, 65] width 30 height 15
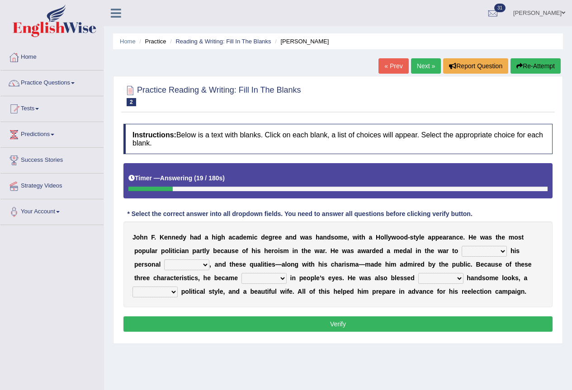
click at [479, 252] on select "prove show evidence upthrow" at bounding box center [484, 251] width 45 height 11
select select "show"
click at [462, 246] on select "prove show evidence upthrow" at bounding box center [484, 251] width 45 height 11
click at [191, 267] on select "passion courage charm liking" at bounding box center [186, 264] width 45 height 11
click at [223, 265] on b "d" at bounding box center [224, 264] width 4 height 7
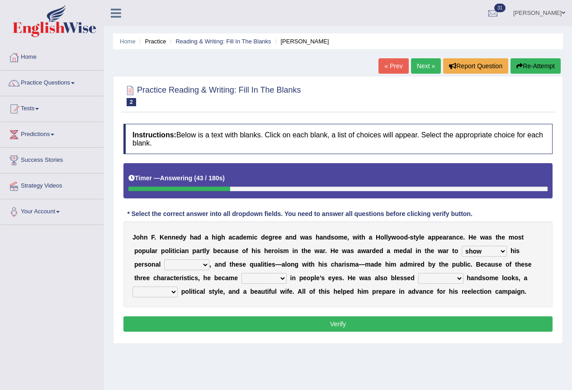
click at [266, 275] on select "iconic ironic identical impotent" at bounding box center [263, 278] width 45 height 11
select select "iconic"
click at [241, 273] on select "iconic ironic identical impotent" at bounding box center [263, 278] width 45 height 11
click at [429, 277] on select "with in upon to" at bounding box center [440, 278] width 45 height 11
select select "with"
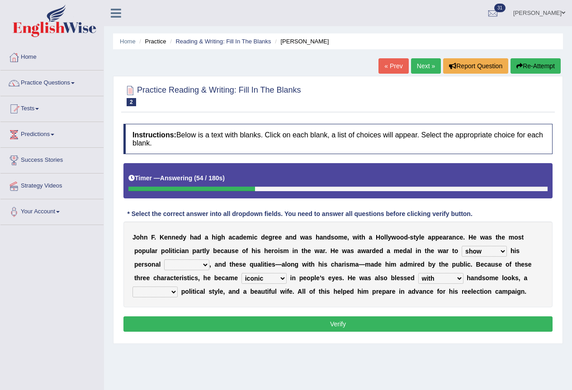
click at [418, 273] on select "with in upon to" at bounding box center [440, 278] width 45 height 11
click at [149, 288] on select "mending mends mended mend" at bounding box center [154, 292] width 45 height 11
select select "mended"
click at [132, 287] on select "mending mends mended mend" at bounding box center [154, 292] width 45 height 11
click at [175, 262] on select "passion courage charm liking" at bounding box center [186, 264] width 45 height 11
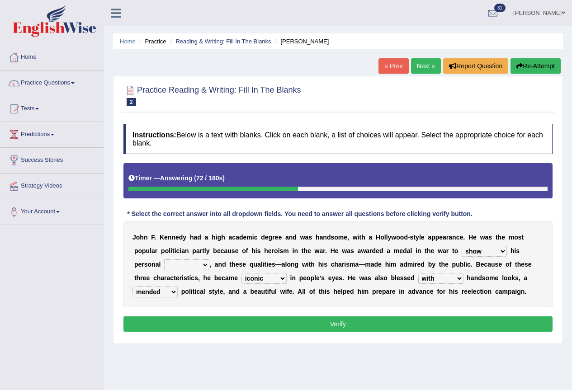
select select "charm"
click at [164, 259] on select "passion courage charm liking" at bounding box center [186, 264] width 45 height 11
click at [406, 324] on button "Verify" at bounding box center [337, 323] width 429 height 15
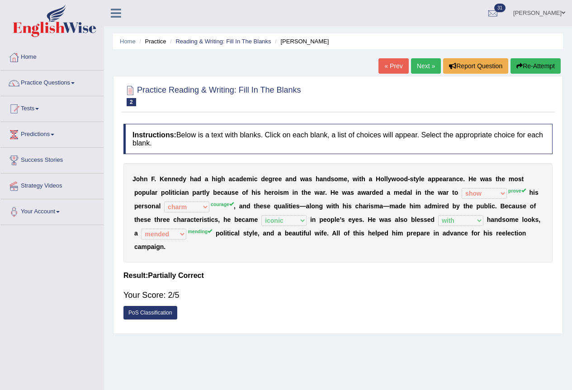
click at [426, 67] on link "Next »" at bounding box center [426, 65] width 30 height 15
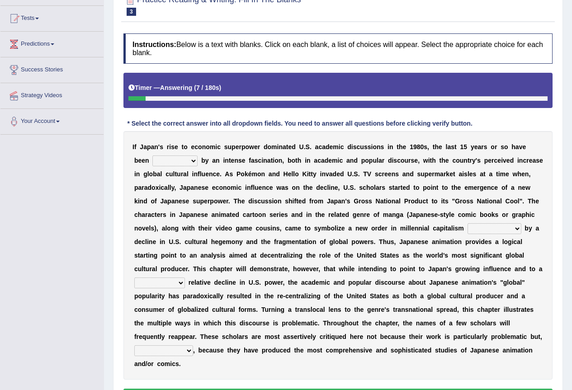
scroll to position [136, 0]
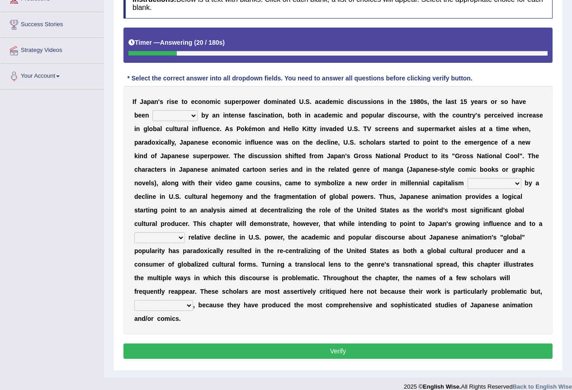
click at [166, 117] on select "marked dedicated made inspired" at bounding box center [174, 115] width 45 height 11
select select "inspired"
click at [152, 110] on select "marked dedicated made inspired" at bounding box center [174, 115] width 45 height 11
click at [494, 184] on select "pocessed characterized opposed tangled" at bounding box center [494, 183] width 54 height 11
select select "opposed"
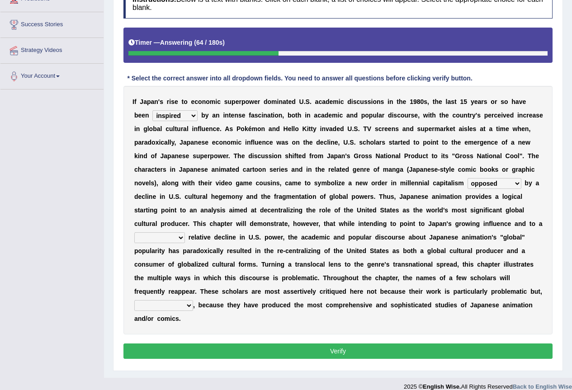
click at [467, 178] on select "pocessed characterized opposed tangled" at bounding box center [494, 183] width 54 height 11
click at [489, 174] on div "I f J a p a n ' s r i s e t o e c o n o m i c s u p e r p o w e r d o m i n a t…" at bounding box center [337, 210] width 429 height 249
click at [150, 237] on select "concomitant discrete proportional legitimate" at bounding box center [159, 237] width 51 height 11
click at [160, 237] on select "concomitant discrete proportional legitimate" at bounding box center [159, 237] width 51 height 11
select select "legitimate"
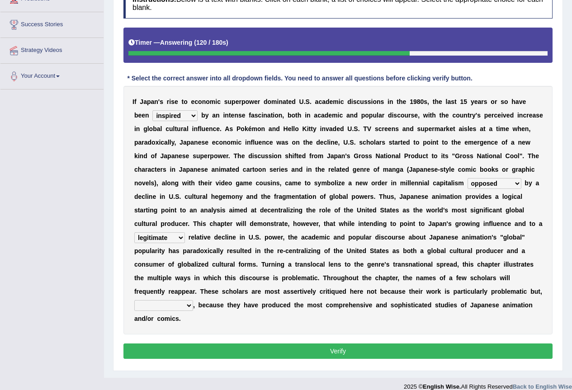
click at [134, 232] on select "concomitant discrete proportional legitimate" at bounding box center [159, 237] width 51 height 11
click at [174, 307] on select "however on the contrary in addition on the whole" at bounding box center [163, 305] width 59 height 11
select select "however"
click at [134, 300] on select "however on the contrary in addition on the whole" at bounding box center [163, 305] width 59 height 11
click at [193, 347] on button "Verify" at bounding box center [337, 351] width 429 height 15
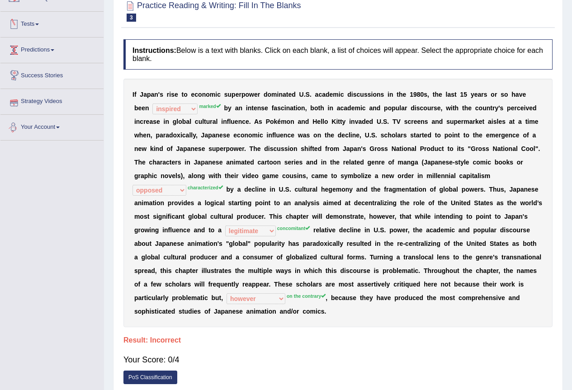
scroll to position [0, 0]
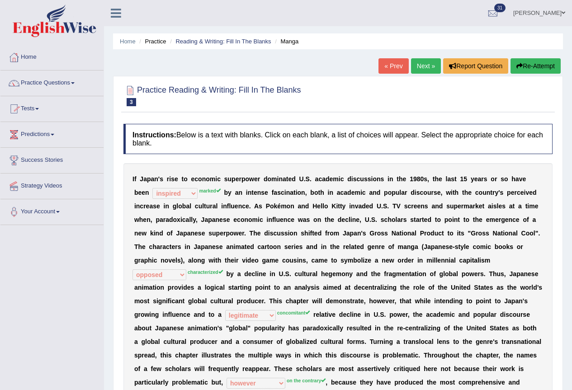
click at [49, 84] on link "Practice Questions" at bounding box center [51, 82] width 103 height 23
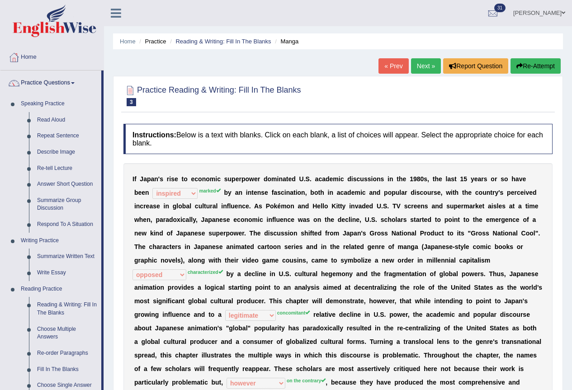
click at [49, 84] on link "Practice Questions" at bounding box center [50, 82] width 101 height 23
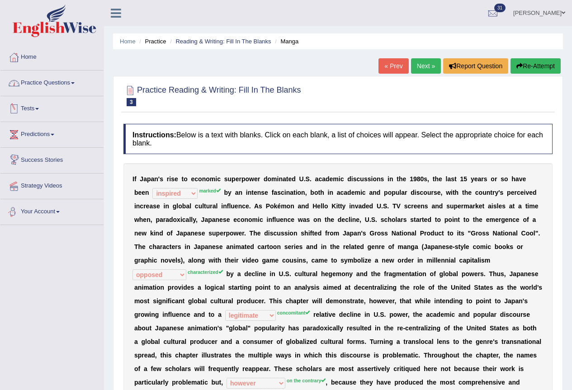
click at [36, 108] on link "Tests" at bounding box center [51, 107] width 103 height 23
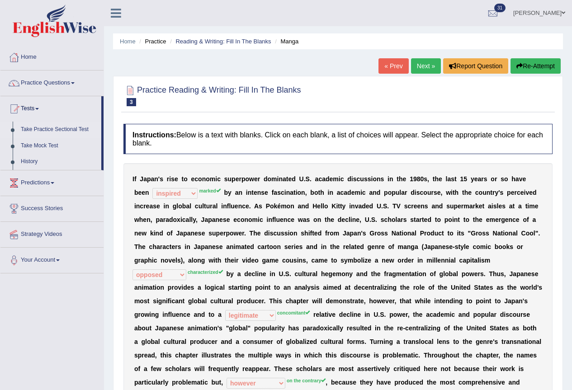
click at [57, 127] on link "Take Practice Sectional Test" at bounding box center [59, 130] width 85 height 16
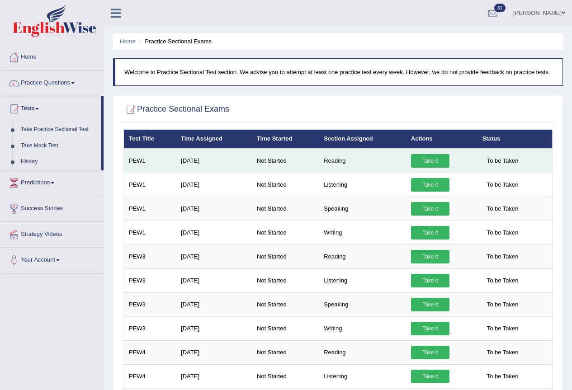
click at [421, 161] on link "Take it" at bounding box center [430, 161] width 38 height 14
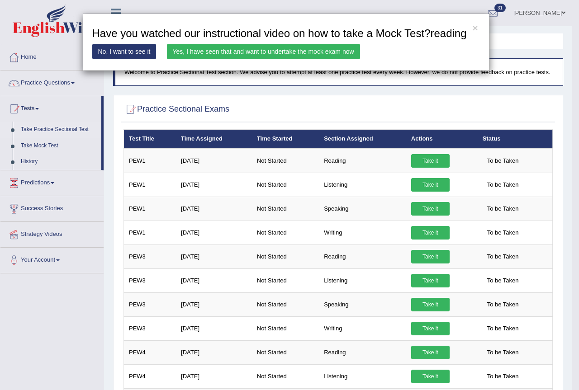
click at [269, 47] on link "Yes, I have seen that and want to undertake the mock exam now" at bounding box center [263, 51] width 193 height 15
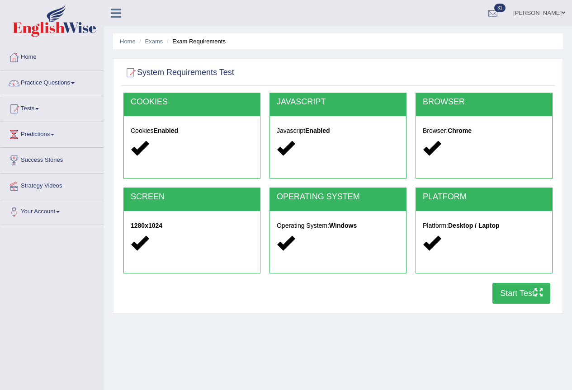
click at [529, 300] on button "Start Test" at bounding box center [521, 293] width 58 height 21
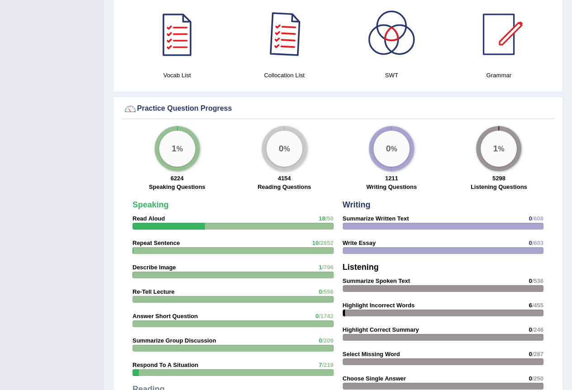
scroll to position [347, 0]
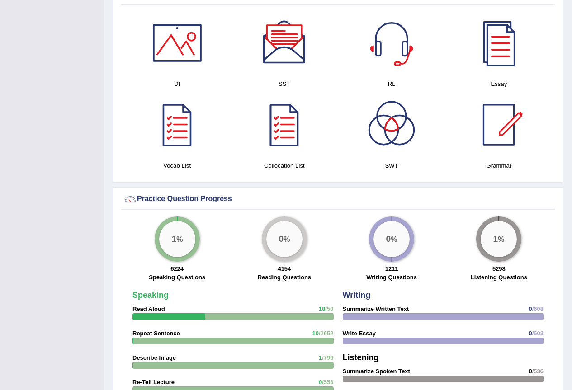
scroll to position [257, 0]
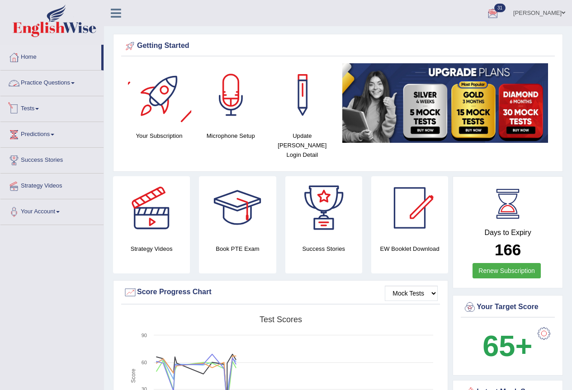
click at [49, 82] on link "Practice Questions" at bounding box center [51, 82] width 103 height 23
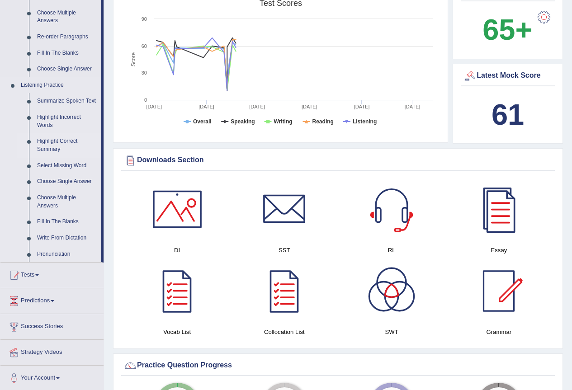
scroll to position [497, 0]
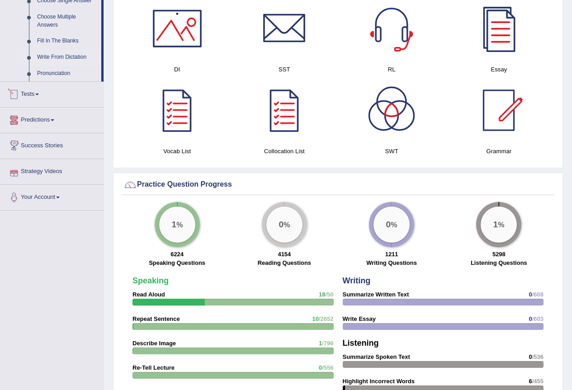
click at [58, 57] on link "Write From Dictation" at bounding box center [67, 57] width 68 height 16
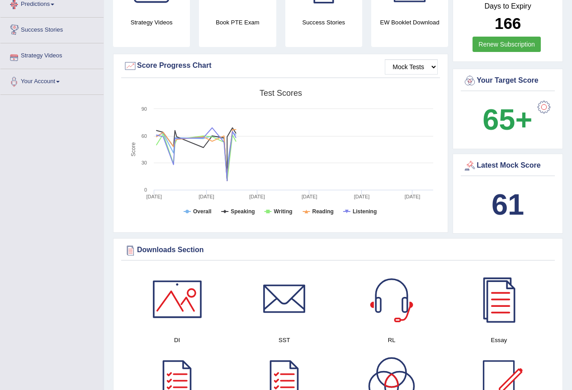
scroll to position [139, 0]
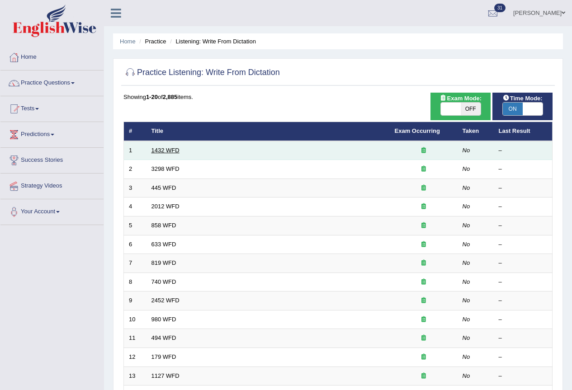
click at [169, 151] on link "1432 WFD" at bounding box center [165, 150] width 28 height 7
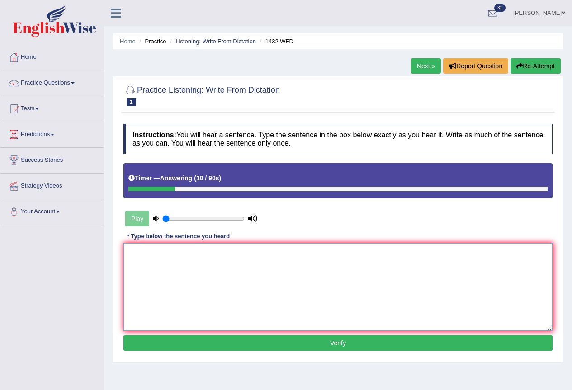
click at [157, 279] on textarea at bounding box center [337, 287] width 429 height 88
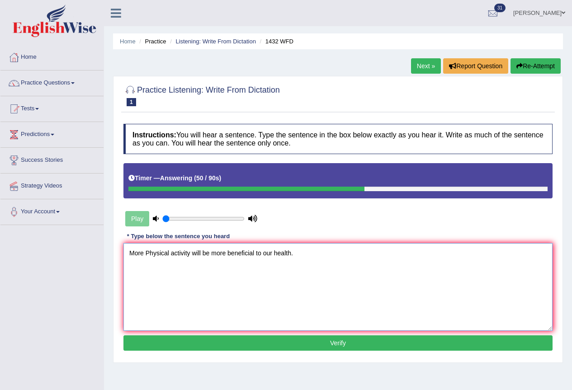
click at [150, 253] on textarea "More Physical activity will be more beneficial to our health." at bounding box center [337, 287] width 429 height 88
type textarea "More physical activity will be more beneficial to our health."
click at [323, 345] on button "Verify" at bounding box center [337, 342] width 429 height 15
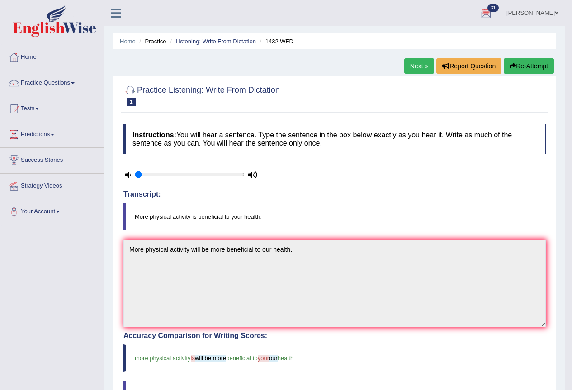
click at [424, 61] on link "Next »" at bounding box center [419, 65] width 30 height 15
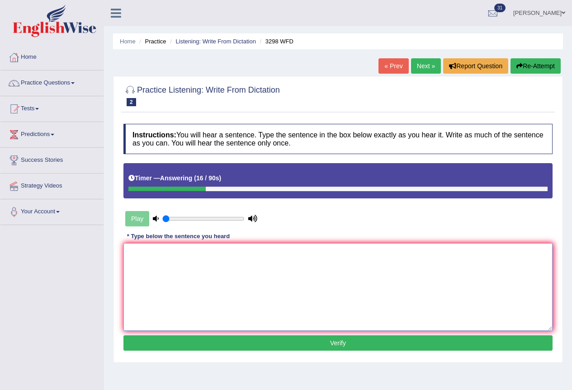
click at [142, 257] on textarea at bounding box center [337, 287] width 429 height 88
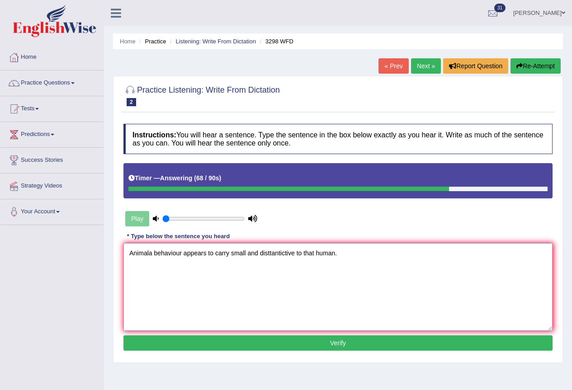
click at [152, 256] on textarea "Animala behaviour appears to carry small and disttantictive to that human." at bounding box center [337, 287] width 429 height 88
click at [267, 257] on textarea "Animal behaviour appears to carry small and disttantictive to that human." at bounding box center [337, 287] width 429 height 88
drag, startPoint x: 287, startPoint y: 255, endPoint x: 273, endPoint y: 260, distance: 14.9
click at [273, 260] on textarea "Animal behaviour appears to carry small and distantictive to that human." at bounding box center [337, 287] width 429 height 88
type textarea "Animal behaviour appears to carry small and distantive to that human."
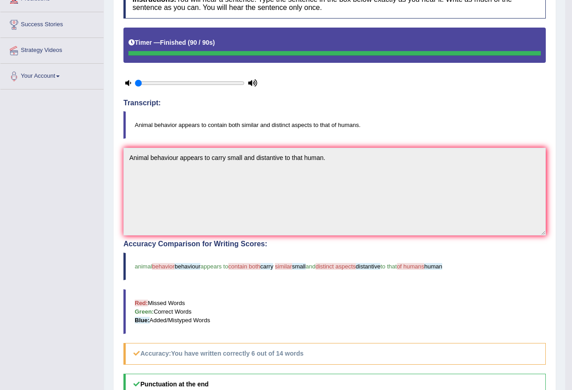
scroll to position [45, 0]
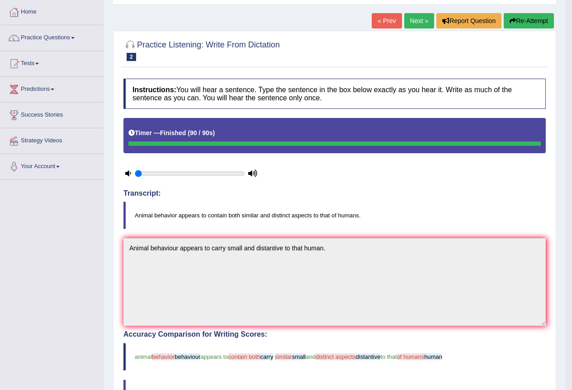
click at [510, 17] on button "Re-Attempt" at bounding box center [529, 20] width 50 height 15
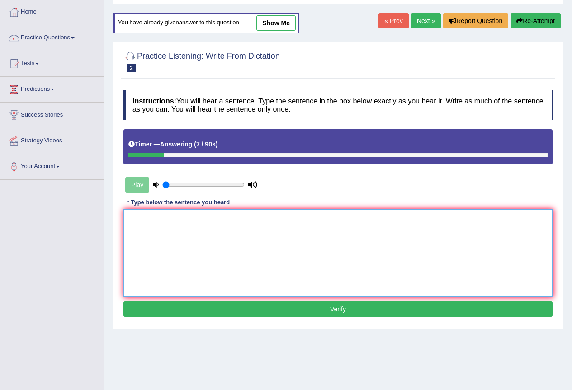
click at [152, 226] on textarea at bounding box center [337, 253] width 429 height 88
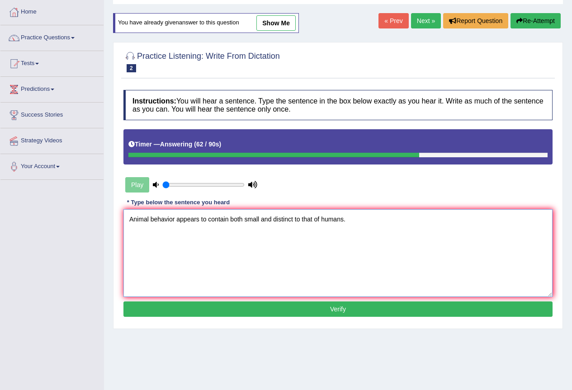
type textarea "Animal behavior appears to contain both small and distinct to that of humans."
click at [307, 304] on button "Verify" at bounding box center [337, 308] width 429 height 15
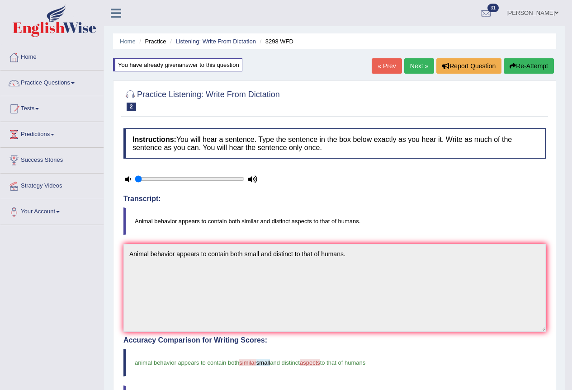
click at [412, 68] on link "Next »" at bounding box center [419, 65] width 30 height 15
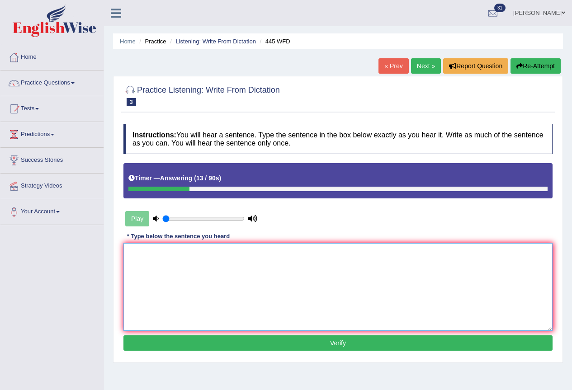
click at [246, 257] on textarea at bounding box center [337, 287] width 429 height 88
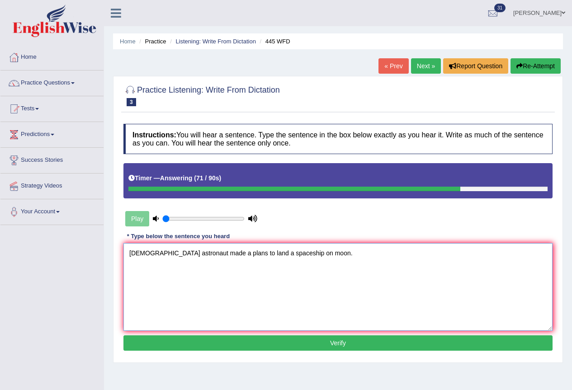
type textarea "[DEMOGRAPHIC_DATA] astronaut made a plans to land a spaceship on moon."
click at [292, 337] on button "Verify" at bounding box center [337, 342] width 429 height 15
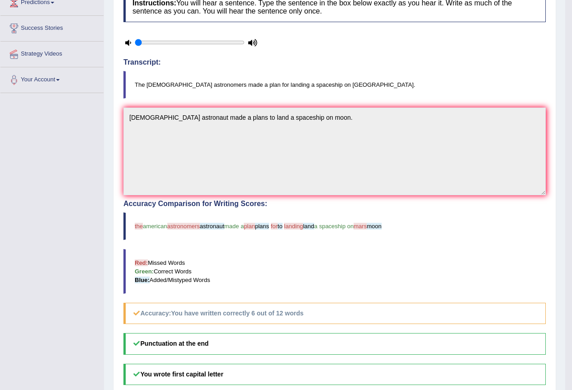
scroll to position [42, 0]
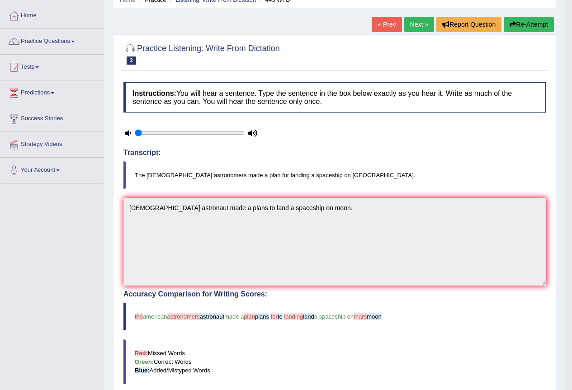
click at [525, 22] on button "Re-Attempt" at bounding box center [529, 24] width 50 height 15
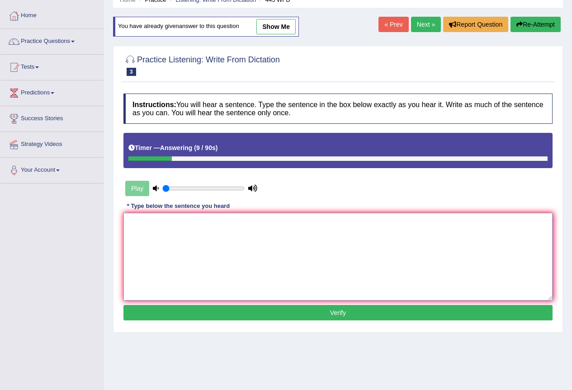
click at [166, 221] on textarea at bounding box center [337, 257] width 429 height 88
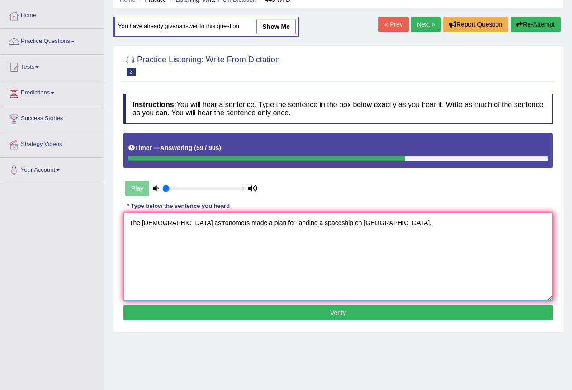
type textarea "The American astronomers made a plan for landing a spaceship on Mars."
click at [320, 316] on button "Verify" at bounding box center [337, 312] width 429 height 15
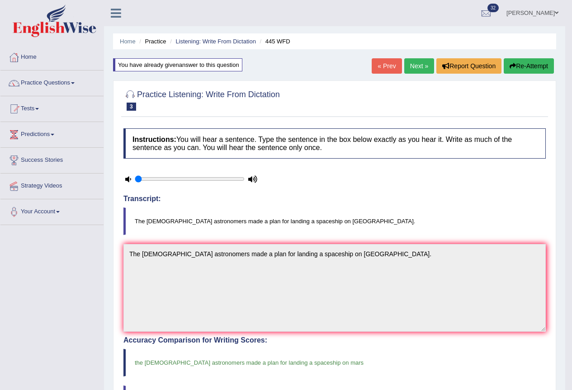
click at [416, 66] on link "Next »" at bounding box center [419, 65] width 30 height 15
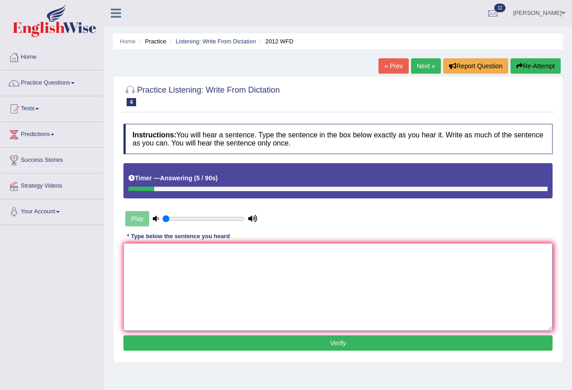
click at [236, 258] on textarea at bounding box center [337, 287] width 429 height 88
type textarea "There is a great deal on this topic."
click at [221, 340] on button "Verify" at bounding box center [337, 342] width 429 height 15
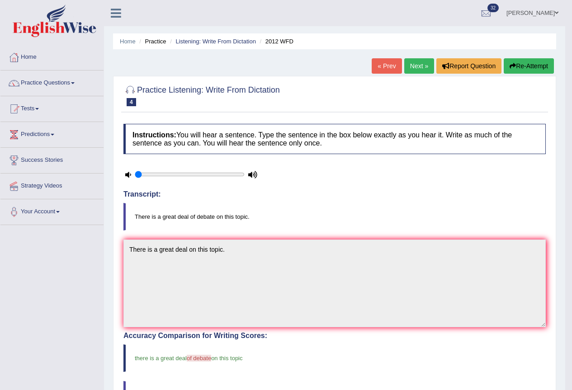
click at [409, 73] on link "Next »" at bounding box center [419, 65] width 30 height 15
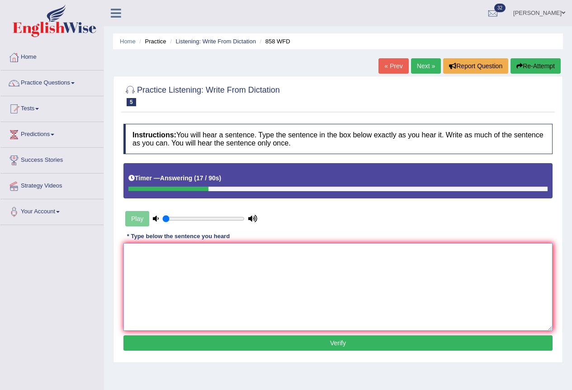
click at [244, 276] on textarea at bounding box center [337, 287] width 429 height 88
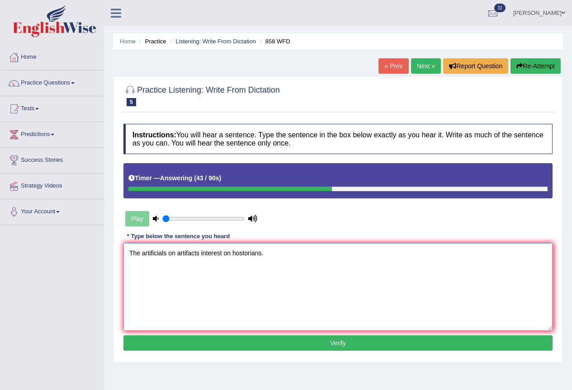
click at [241, 254] on textarea "The artificials on artifacts interest on hostorians." at bounding box center [337, 287] width 429 height 88
type textarea "The artificials on artifacts interest on historians."
click at [266, 341] on button "Verify" at bounding box center [337, 342] width 429 height 15
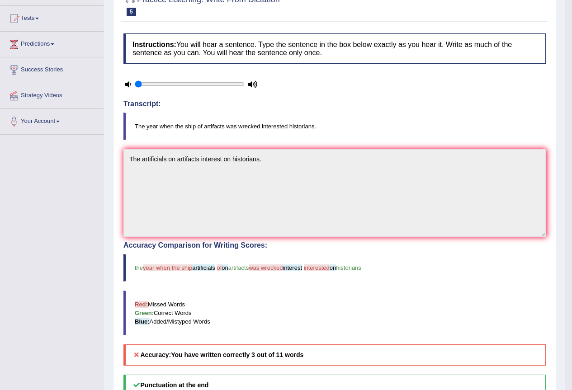
scroll to position [45, 0]
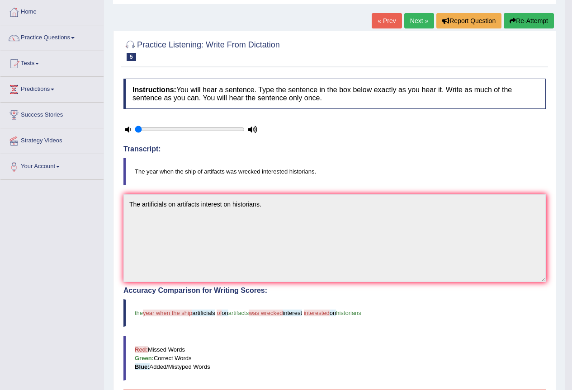
click at [526, 16] on button "Re-Attempt" at bounding box center [529, 20] width 50 height 15
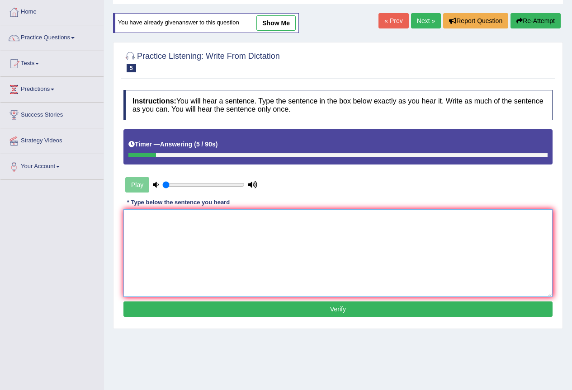
click at [243, 242] on textarea at bounding box center [337, 253] width 429 height 88
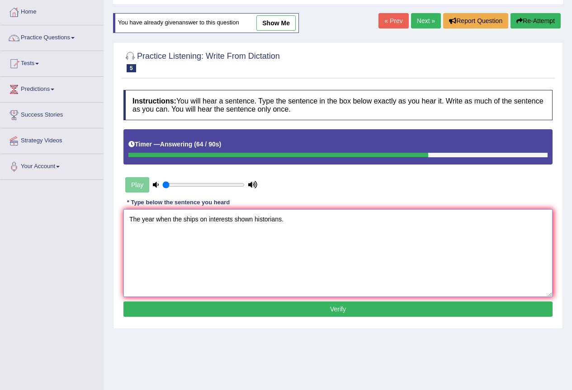
type textarea "The year when the ships on interests shown historians."
click at [281, 306] on button "Verify" at bounding box center [337, 308] width 429 height 15
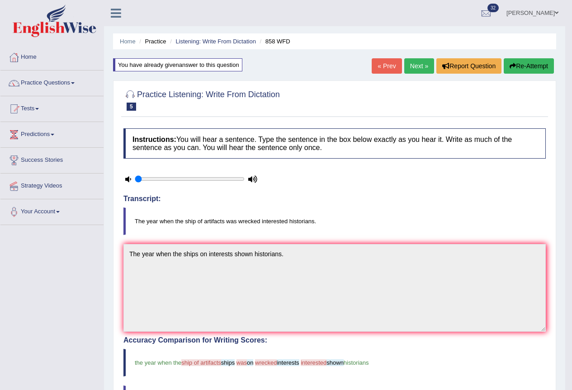
click at [424, 60] on link "Next »" at bounding box center [419, 65] width 30 height 15
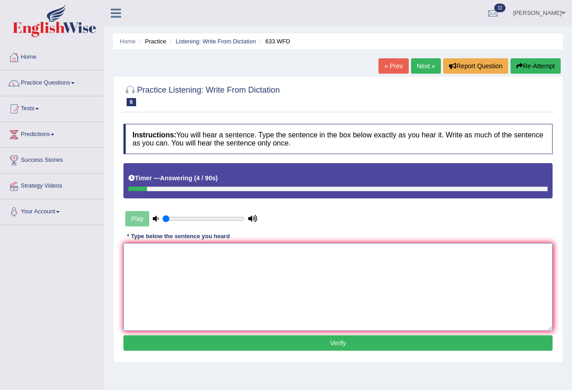
click at [143, 266] on textarea at bounding box center [337, 287] width 429 height 88
type textarea "E"
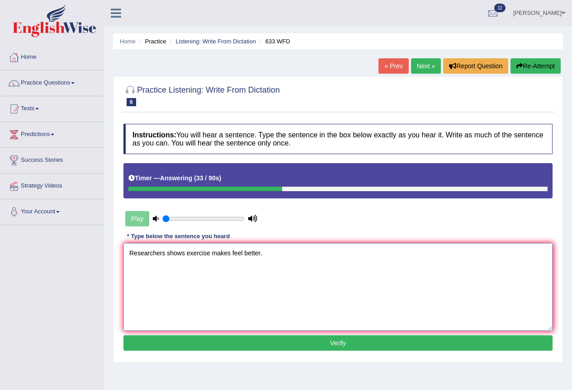
type textarea "Researchers shows exercise makes feel better."
click at [273, 339] on button "Verify" at bounding box center [337, 342] width 429 height 15
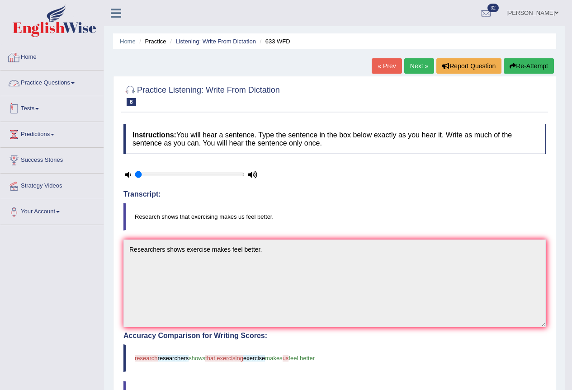
click at [19, 62] on div at bounding box center [14, 58] width 14 height 14
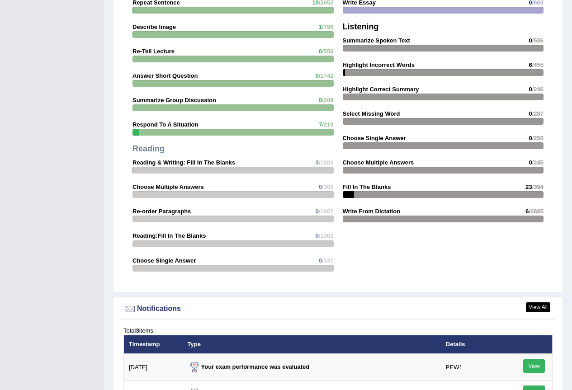
scroll to position [988, 0]
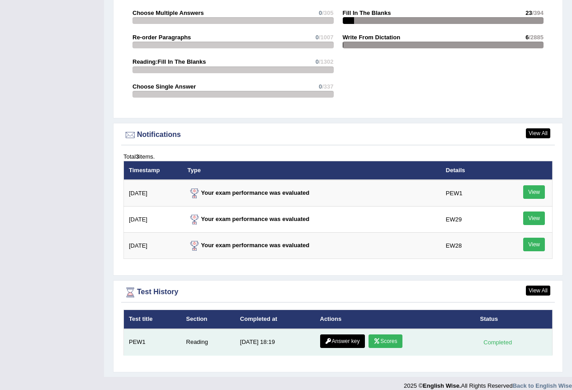
click at [387, 334] on link "Scores" at bounding box center [384, 341] width 33 height 14
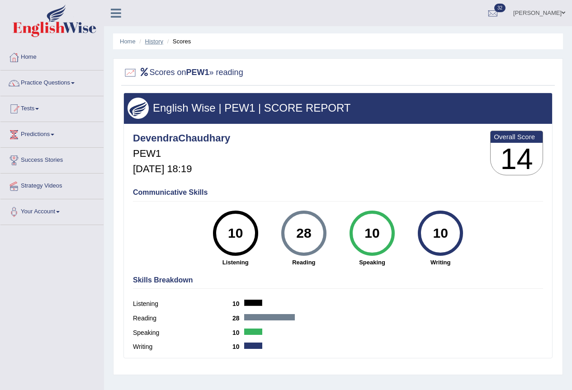
click at [147, 42] on link "History" at bounding box center [154, 41] width 18 height 7
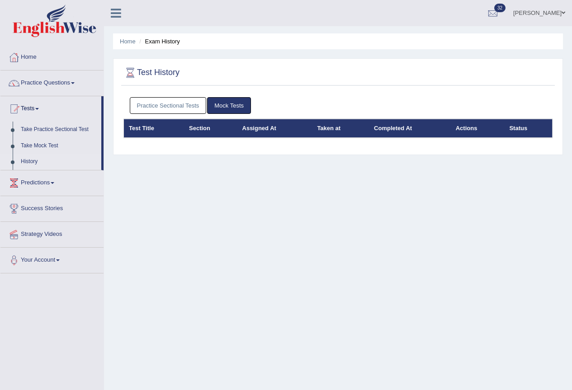
click at [191, 108] on link "Practice Sectional Tests" at bounding box center [168, 105] width 77 height 17
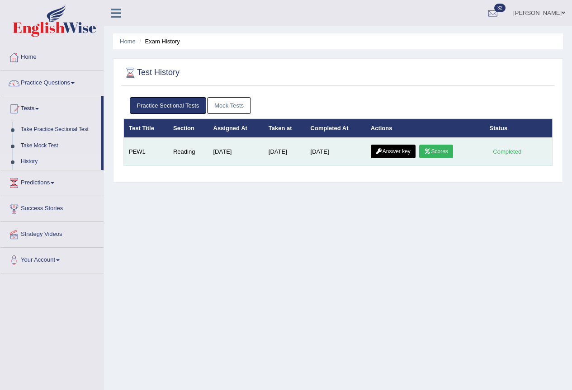
click at [406, 146] on link "Answer key" at bounding box center [393, 152] width 45 height 14
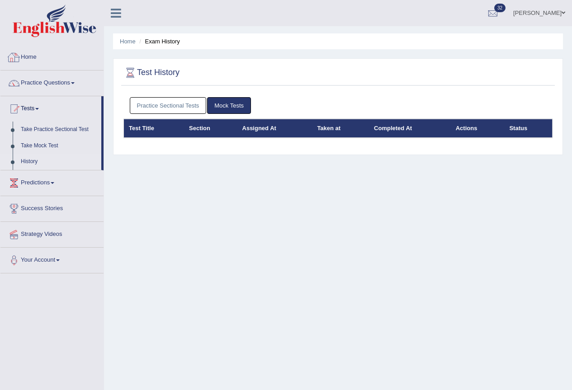
click at [169, 105] on link "Practice Sectional Tests" at bounding box center [168, 105] width 77 height 17
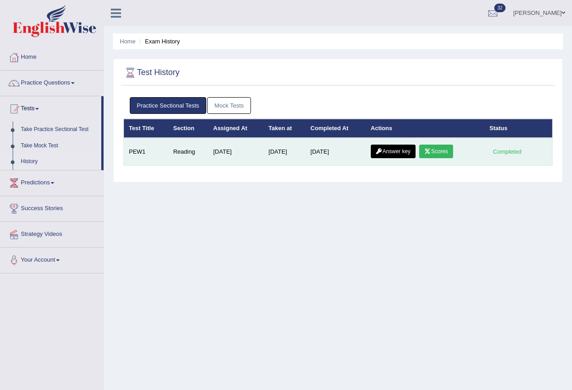
click at [446, 150] on link "Scores" at bounding box center [435, 152] width 33 height 14
click at [396, 146] on link "Answer key" at bounding box center [393, 152] width 45 height 14
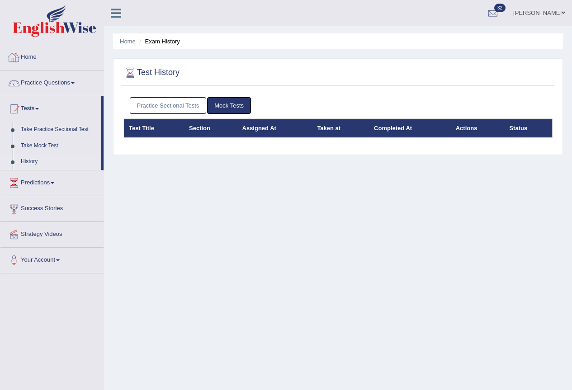
click at [147, 102] on link "Practice Sectional Tests" at bounding box center [168, 105] width 77 height 17
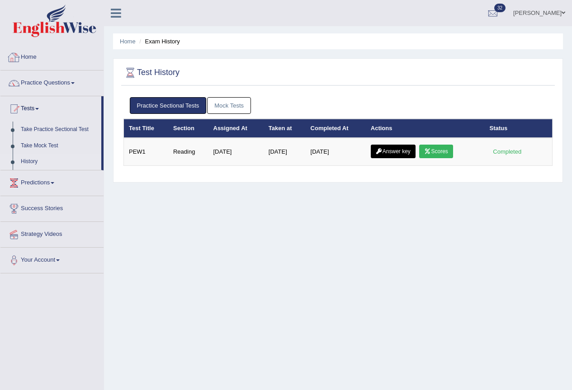
click at [40, 55] on link "Home" at bounding box center [51, 56] width 103 height 23
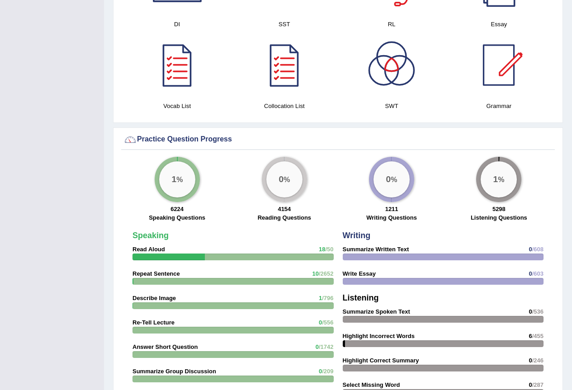
scroll to position [497, 0]
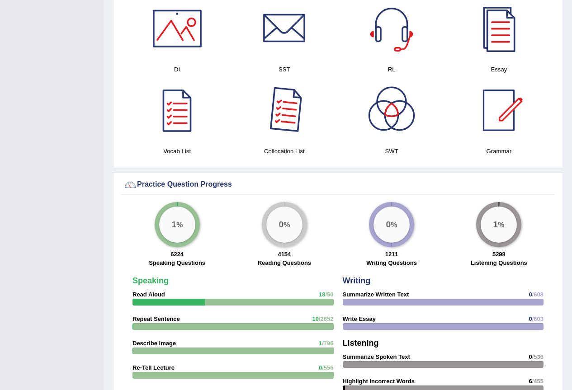
click at [274, 104] on div at bounding box center [284, 110] width 63 height 63
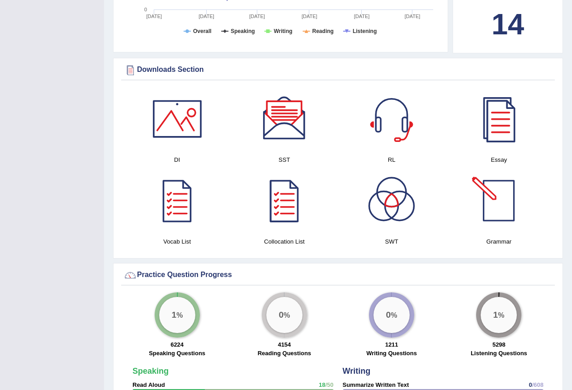
click at [489, 189] on div at bounding box center [498, 200] width 63 height 63
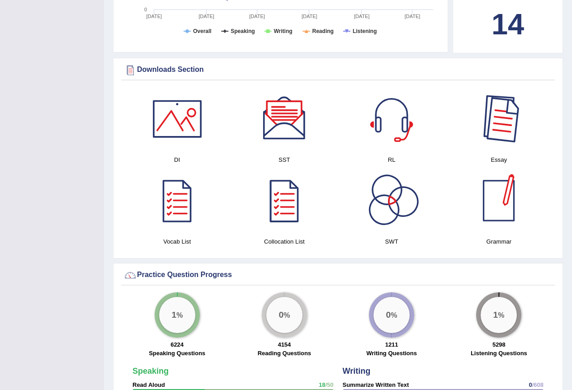
click at [499, 130] on div at bounding box center [498, 118] width 63 height 63
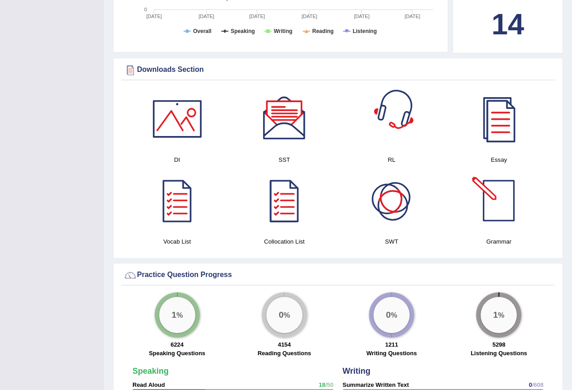
click at [389, 105] on div at bounding box center [391, 118] width 63 height 63
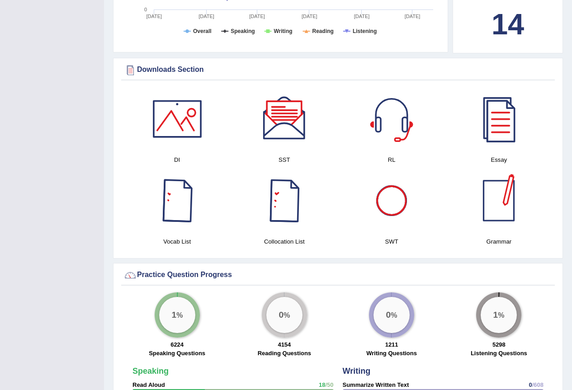
click at [174, 196] on div at bounding box center [177, 200] width 63 height 63
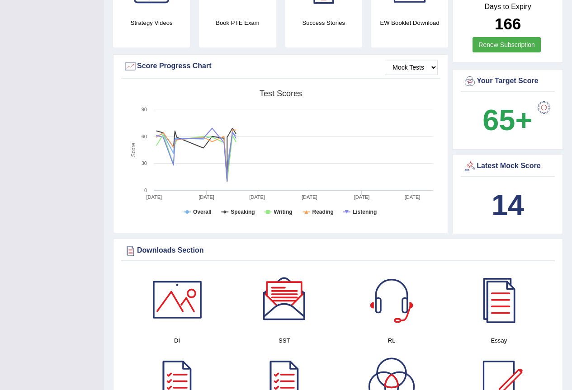
scroll to position [45, 0]
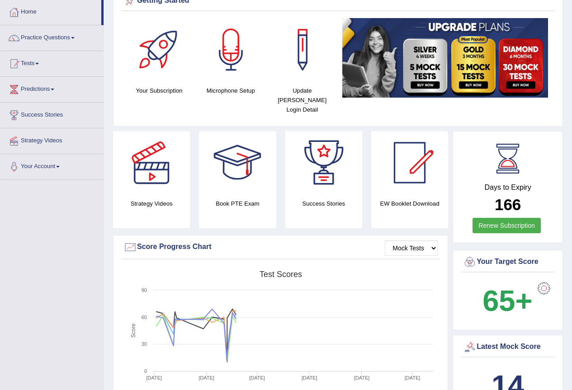
click at [152, 155] on div at bounding box center [151, 162] width 63 height 63
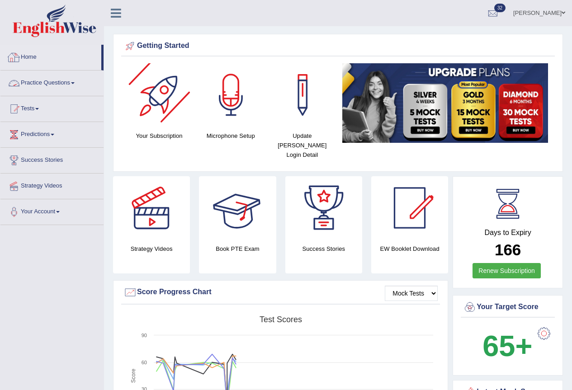
click at [58, 89] on link "Practice Questions" at bounding box center [51, 82] width 103 height 23
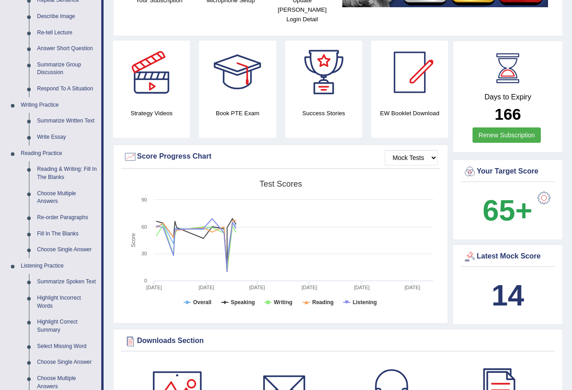
scroll to position [271, 0]
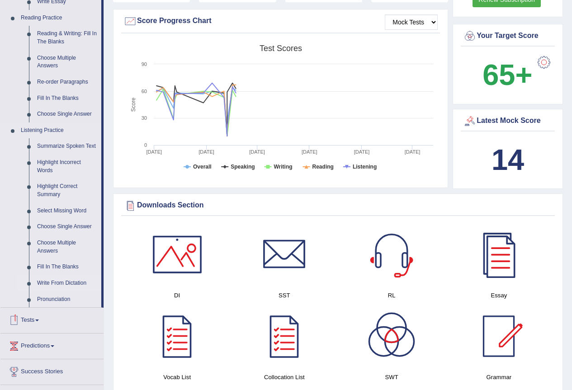
click at [52, 283] on link "Write From Dictation" at bounding box center [67, 283] width 68 height 16
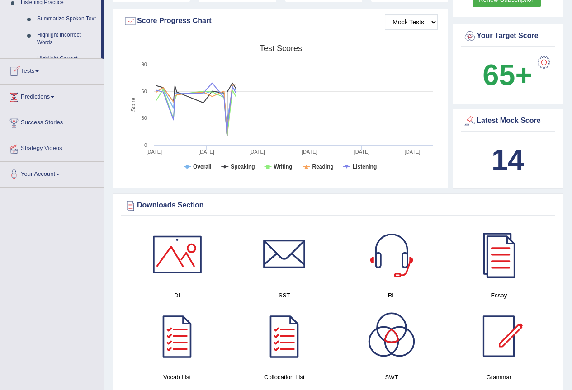
scroll to position [247, 0]
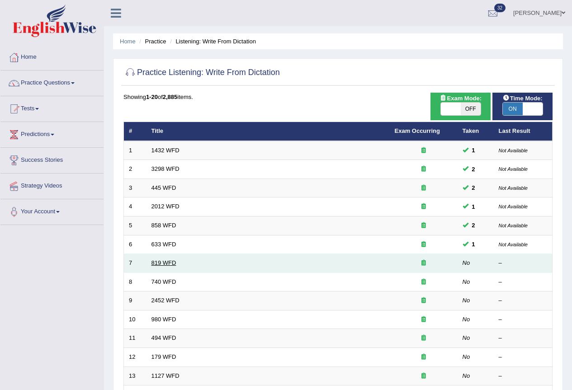
click at [166, 262] on link "819 WFD" at bounding box center [163, 262] width 25 height 7
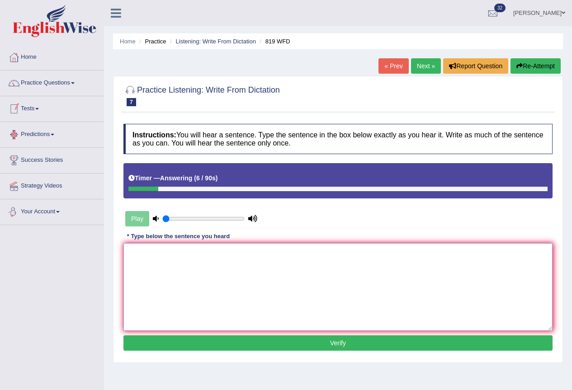
click at [171, 276] on textarea at bounding box center [337, 287] width 429 height 88
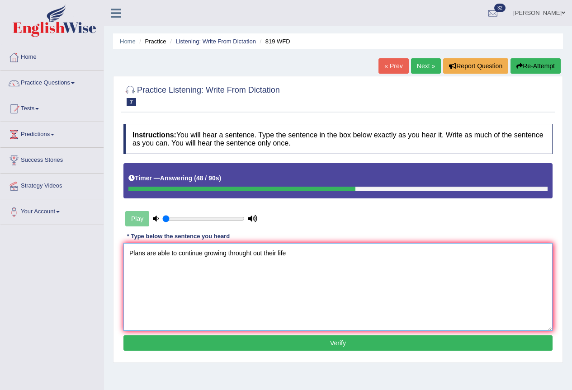
click at [290, 257] on textarea "Plans are able to continue growing throught out their life" at bounding box center [337, 287] width 429 height 88
type textarea "Plans are able to continue growing throught out their life."
click at [285, 346] on button "Verify" at bounding box center [337, 342] width 429 height 15
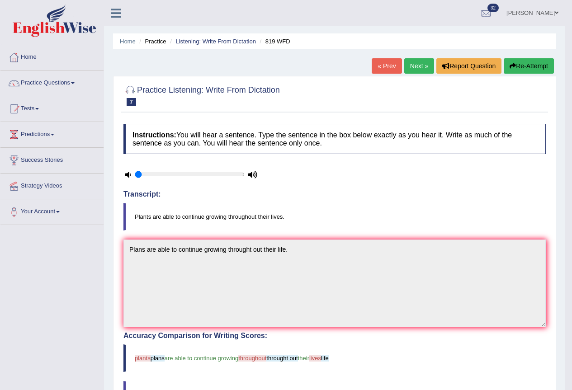
click at [412, 67] on link "Next »" at bounding box center [419, 65] width 30 height 15
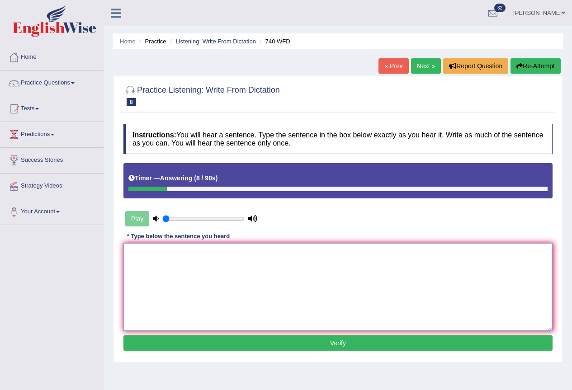
click at [226, 285] on textarea at bounding box center [337, 287] width 429 height 88
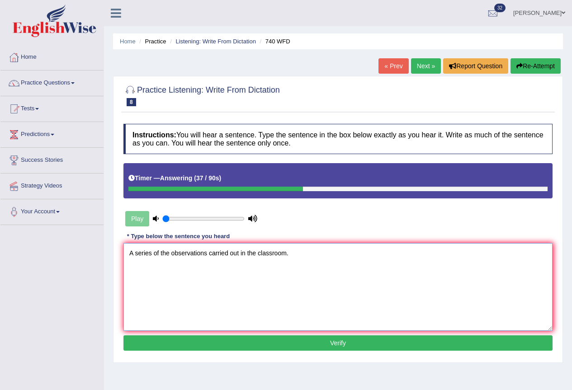
type textarea "A series of the observations carried out in the classroom."
click at [270, 342] on button "Verify" at bounding box center [337, 342] width 429 height 15
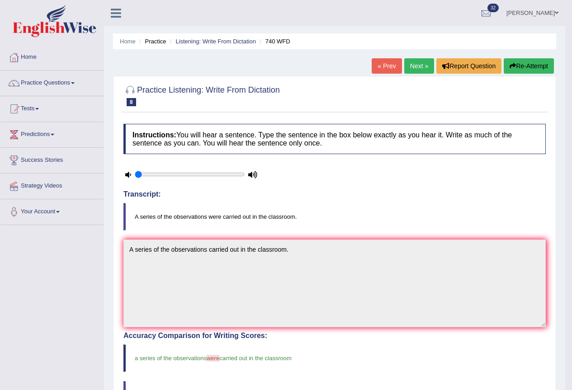
click at [406, 69] on link "Next »" at bounding box center [419, 65] width 30 height 15
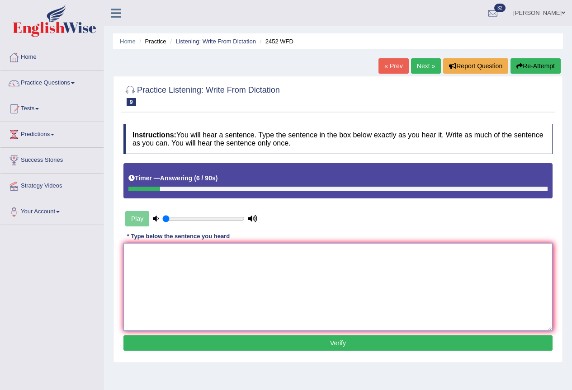
click at [199, 276] on textarea at bounding box center [337, 287] width 429 height 88
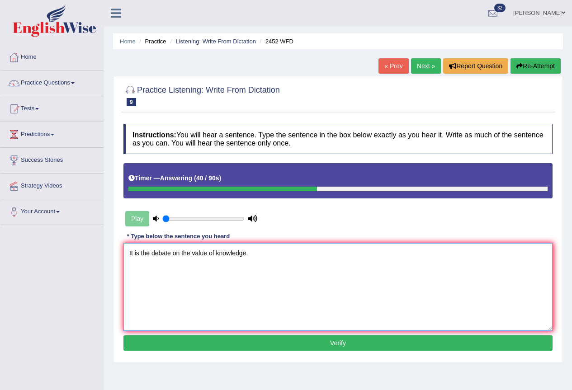
type textarea "It is the debate on the value of knowledge."
click at [274, 344] on button "Verify" at bounding box center [337, 342] width 429 height 15
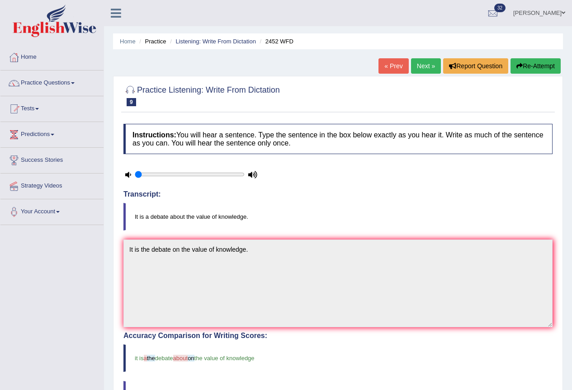
click at [429, 68] on link "Next »" at bounding box center [426, 65] width 30 height 15
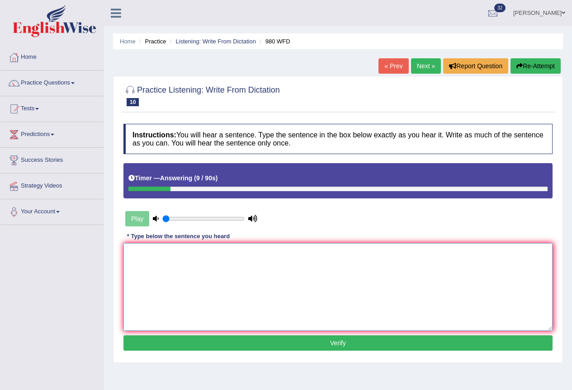
click at [165, 278] on textarea at bounding box center [337, 287] width 429 height 88
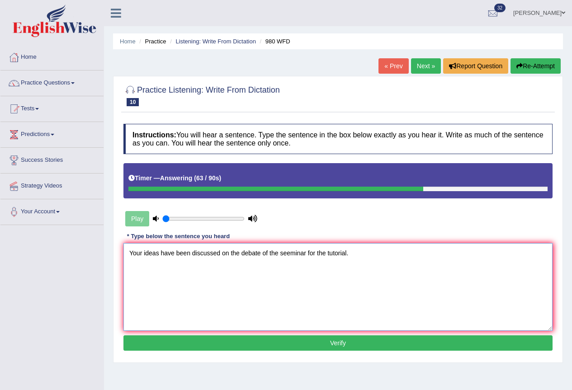
type textarea "Your ideas have been discussed on the debate of the seeminar for the tutorial."
click at [348, 343] on button "Verify" at bounding box center [337, 342] width 429 height 15
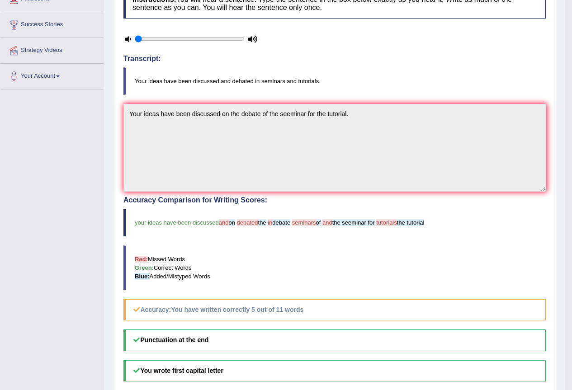
scroll to position [45, 0]
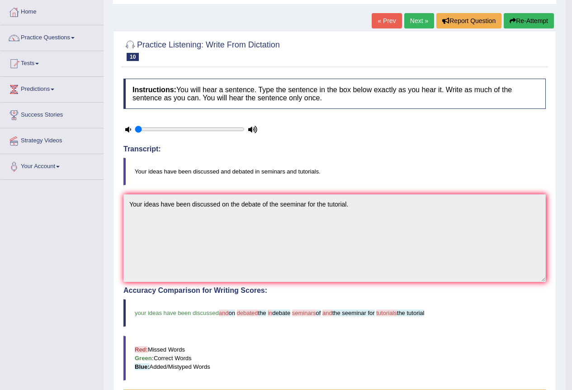
click at [534, 14] on button "Re-Attempt" at bounding box center [529, 20] width 50 height 15
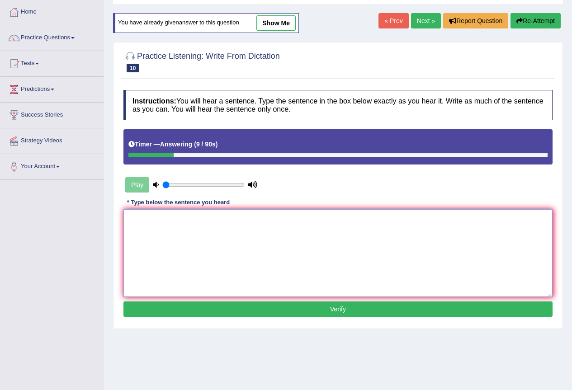
click at [133, 249] on textarea at bounding box center [337, 253] width 429 height 88
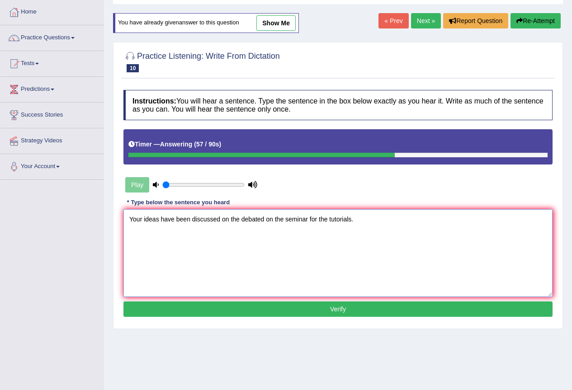
type textarea "Your ideas have been discussed on the debated on the seminar for the tutorials."
click at [342, 313] on button "Verify" at bounding box center [337, 308] width 429 height 15
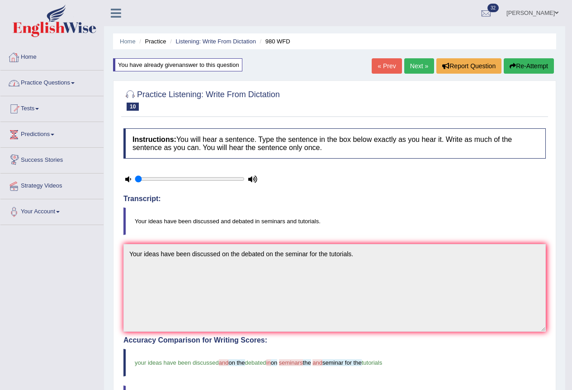
click at [33, 59] on link "Home" at bounding box center [51, 56] width 103 height 23
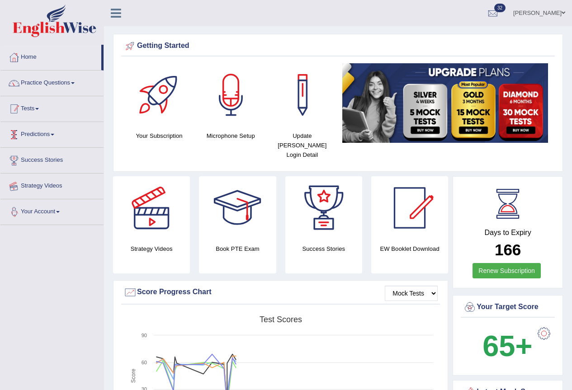
click at [59, 71] on link "Practice Questions" at bounding box center [51, 82] width 103 height 23
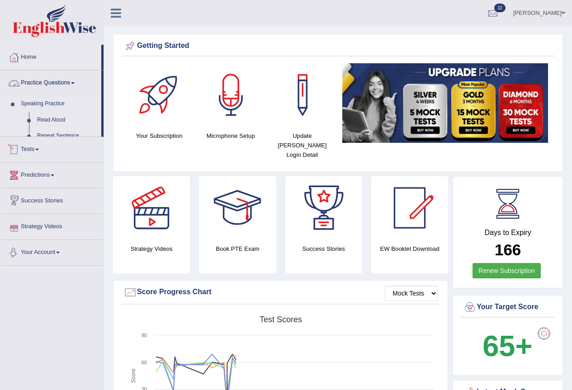
click at [54, 96] on link "Speaking Practice" at bounding box center [59, 104] width 85 height 16
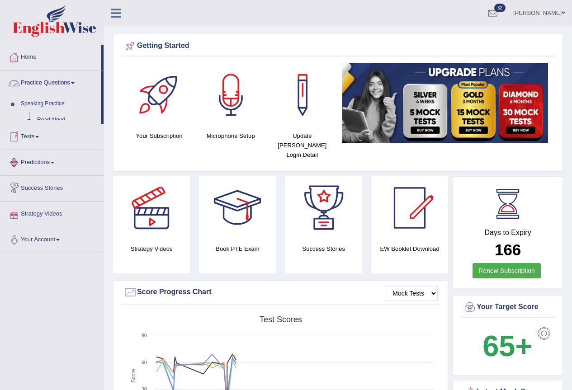
click at [57, 85] on link "Practice Questions" at bounding box center [50, 82] width 101 height 23
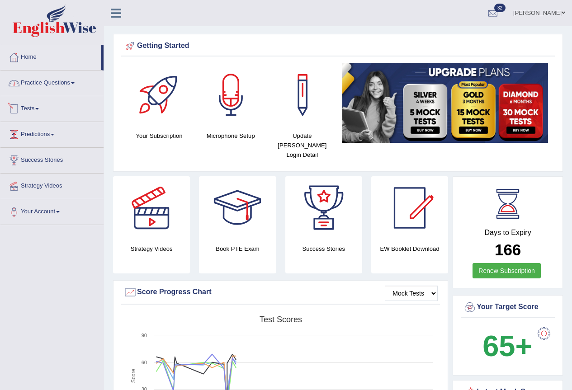
click at [52, 87] on link "Practice Questions" at bounding box center [51, 82] width 103 height 23
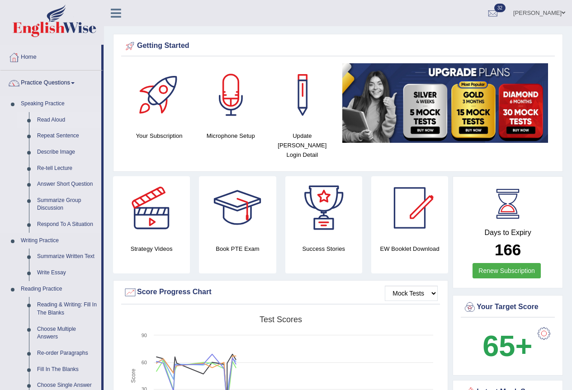
click at [55, 120] on link "Read Aloud" at bounding box center [67, 120] width 68 height 16
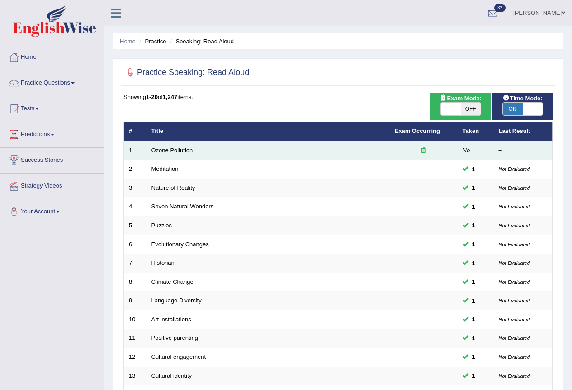
click at [168, 147] on link "Ozone Pollution" at bounding box center [172, 150] width 42 height 7
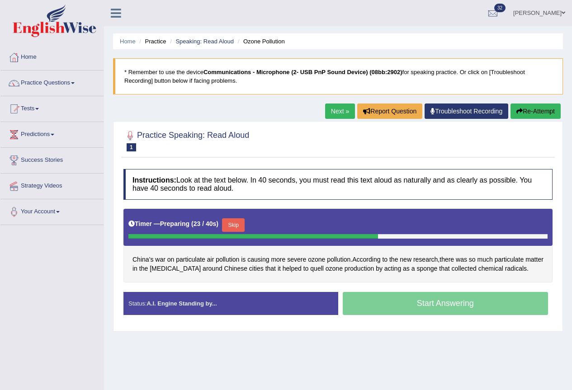
click at [236, 223] on button "Skip" at bounding box center [233, 225] width 23 height 14
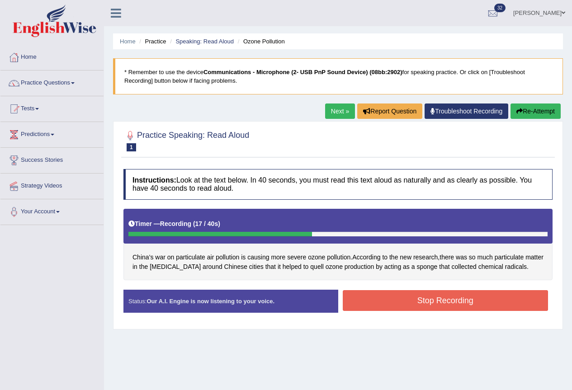
click at [453, 294] on button "Stop Recording" at bounding box center [446, 300] width 206 height 21
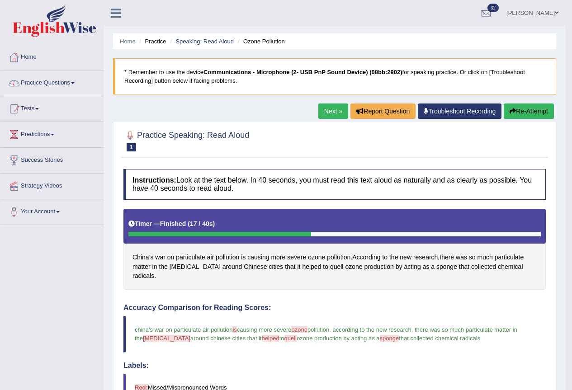
click at [323, 111] on link "Next »" at bounding box center [333, 111] width 30 height 15
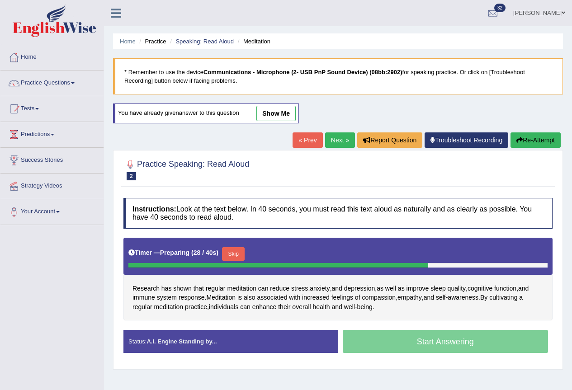
click at [239, 255] on button "Skip" at bounding box center [233, 254] width 23 height 14
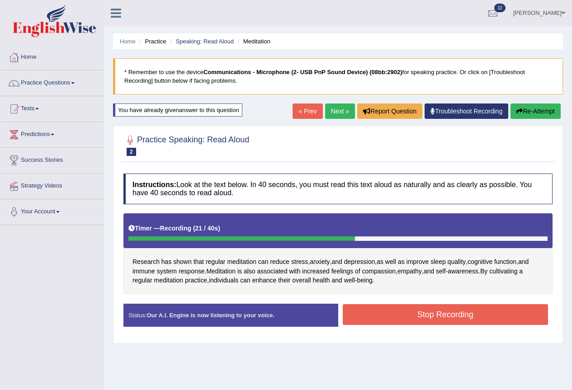
click at [379, 307] on button "Stop Recording" at bounding box center [446, 314] width 206 height 21
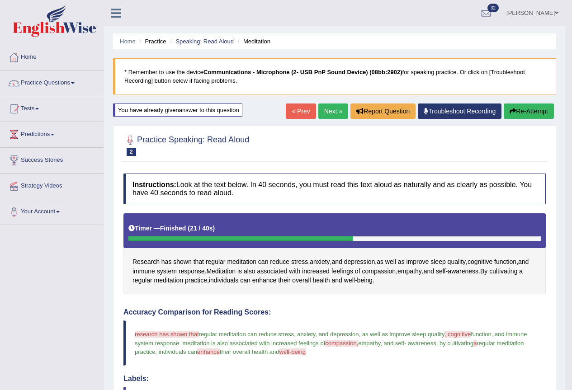
click at [323, 113] on link "Next »" at bounding box center [333, 111] width 30 height 15
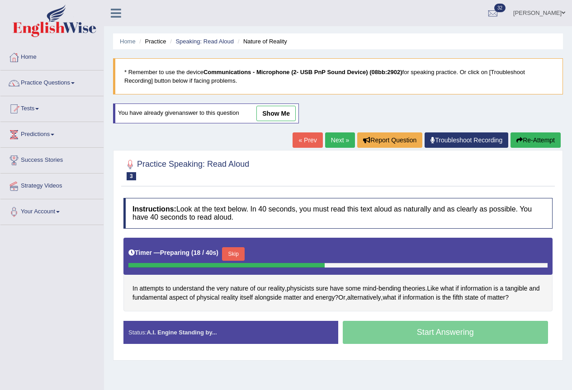
click at [242, 250] on button "Skip" at bounding box center [233, 254] width 23 height 14
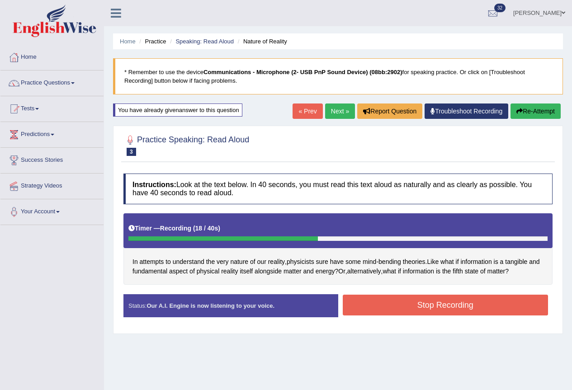
click at [426, 300] on button "Stop Recording" at bounding box center [446, 305] width 206 height 21
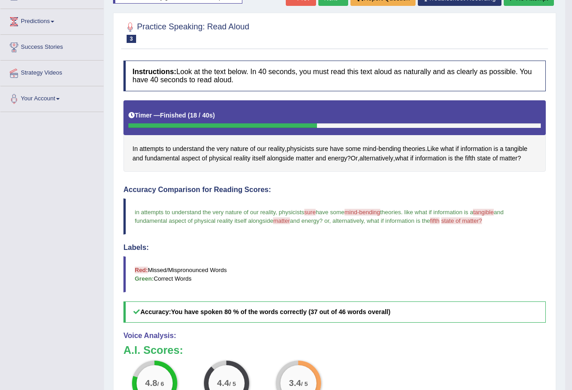
scroll to position [68, 0]
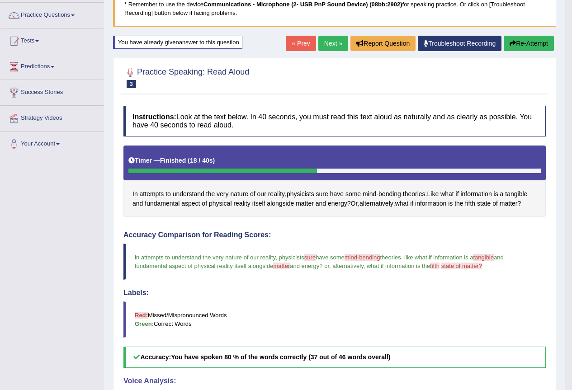
click at [321, 42] on link "Next »" at bounding box center [333, 43] width 30 height 15
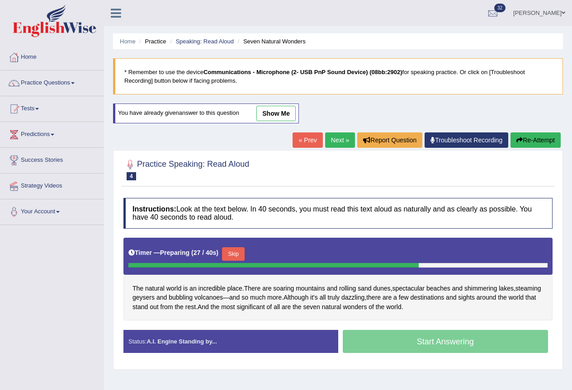
click at [236, 256] on button "Skip" at bounding box center [233, 254] width 23 height 14
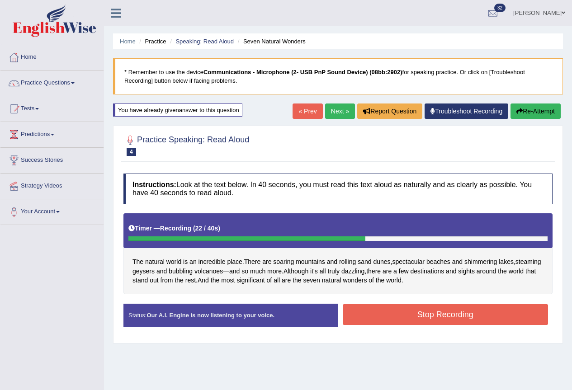
click at [433, 315] on button "Stop Recording" at bounding box center [446, 314] width 206 height 21
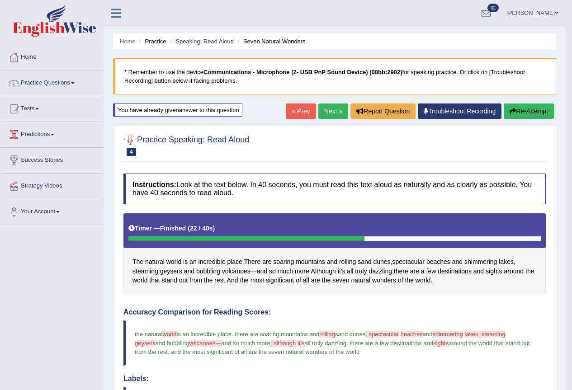
click at [324, 110] on link "Next »" at bounding box center [333, 111] width 30 height 15
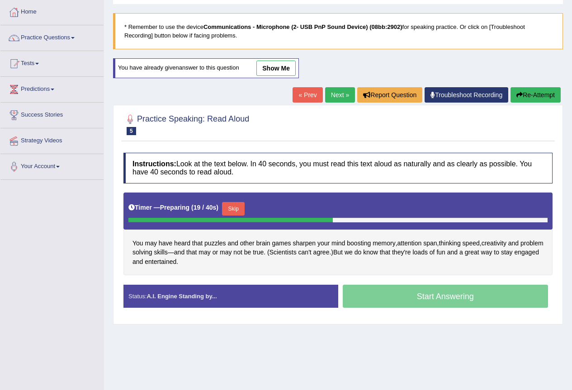
click at [230, 211] on button "Skip" at bounding box center [233, 209] width 23 height 14
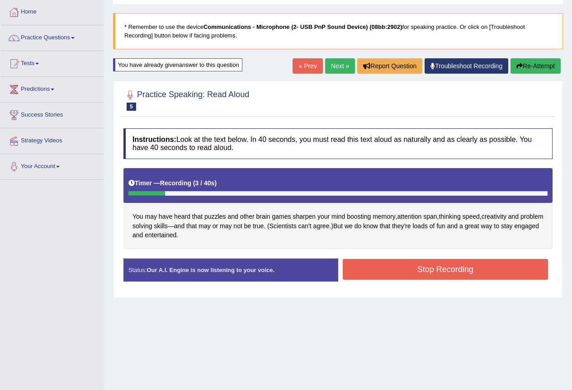
click at [521, 61] on button "Re-Attempt" at bounding box center [535, 65] width 50 height 15
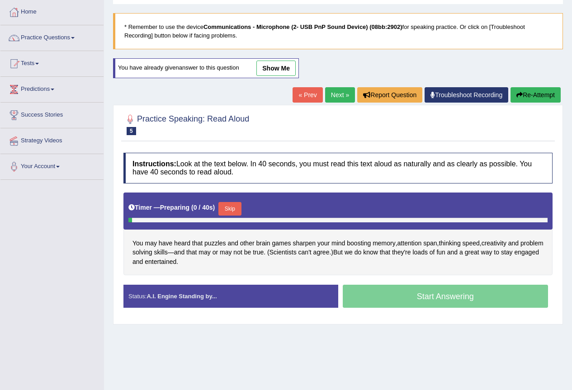
scroll to position [45, 0]
click at [232, 205] on button "Skip" at bounding box center [229, 209] width 23 height 14
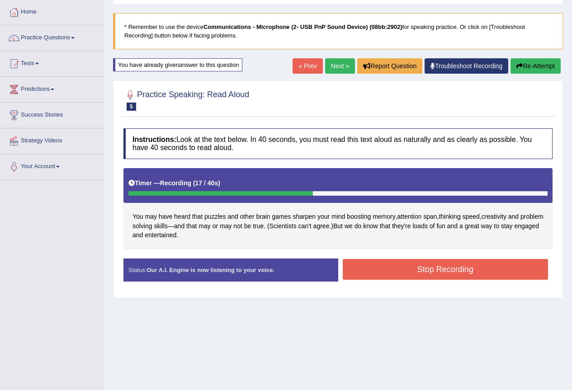
click at [397, 271] on button "Stop Recording" at bounding box center [446, 269] width 206 height 21
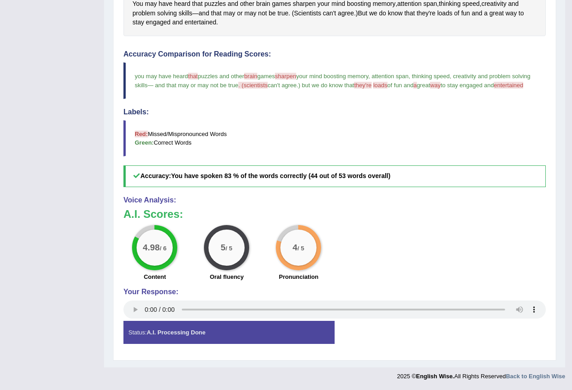
scroll to position [86, 0]
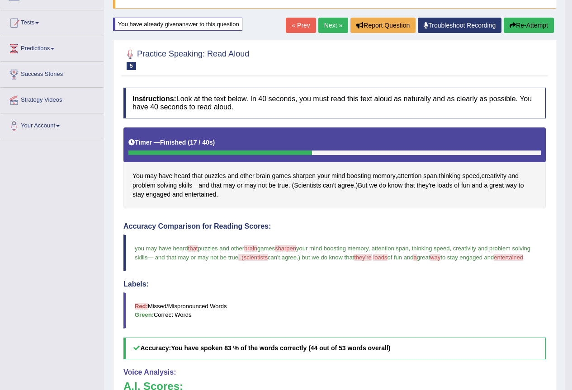
click at [332, 27] on link "Next »" at bounding box center [333, 25] width 30 height 15
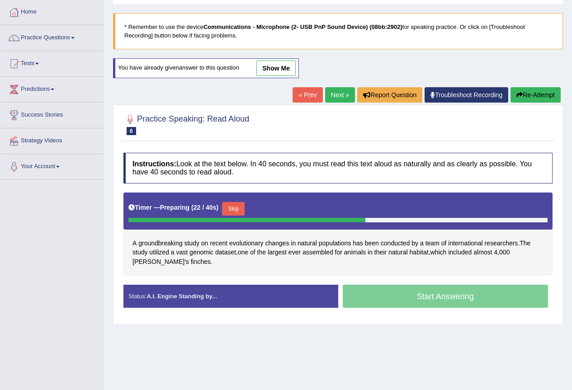
click at [237, 208] on button "Skip" at bounding box center [233, 209] width 23 height 14
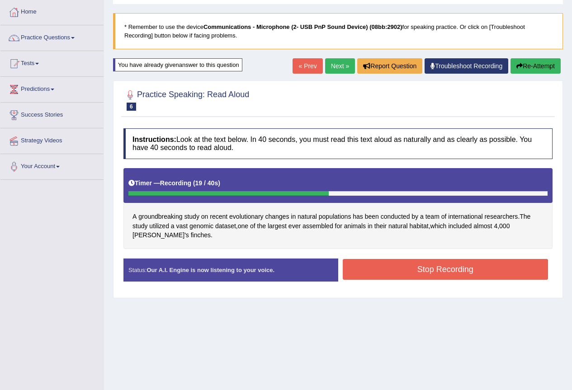
click at [385, 277] on button "Stop Recording" at bounding box center [446, 269] width 206 height 21
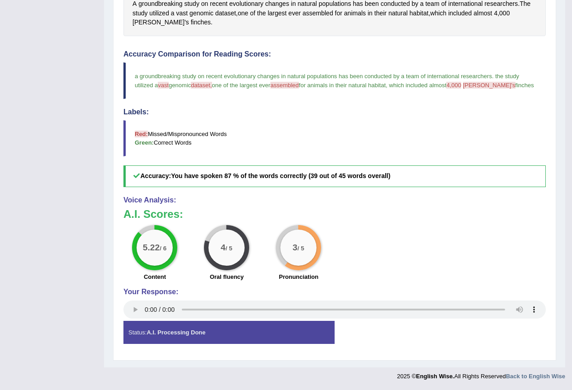
scroll to position [32, 0]
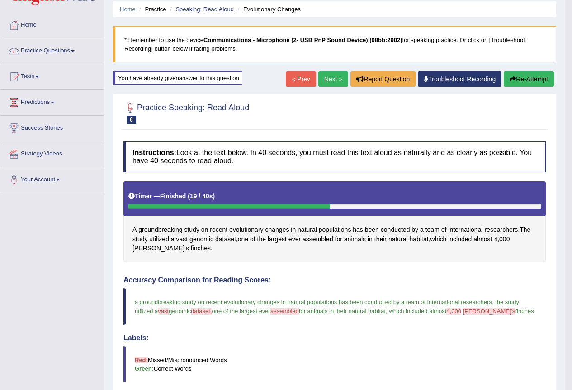
click at [326, 79] on link "Next »" at bounding box center [333, 78] width 30 height 15
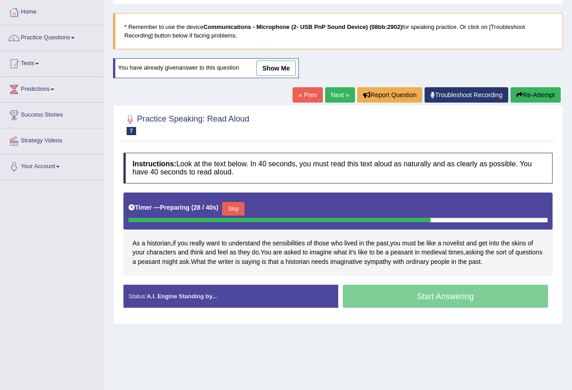
click at [236, 207] on button "Skip" at bounding box center [233, 209] width 23 height 14
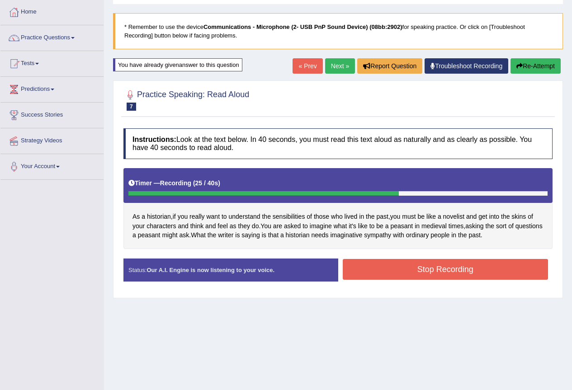
click at [470, 268] on button "Stop Recording" at bounding box center [446, 269] width 206 height 21
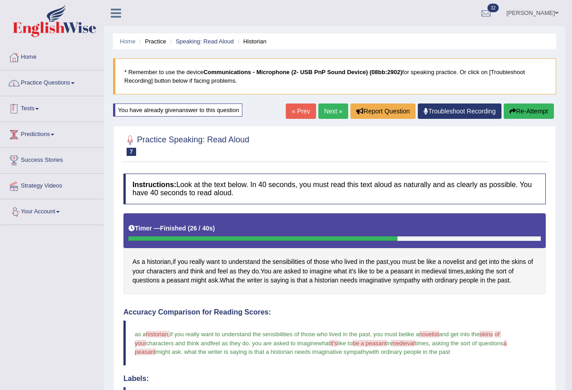
click at [42, 84] on link "Practice Questions" at bounding box center [51, 82] width 103 height 23
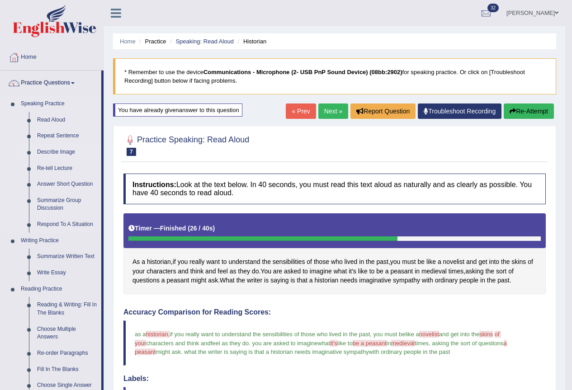
click at [55, 155] on link "Describe Image" at bounding box center [67, 152] width 68 height 16
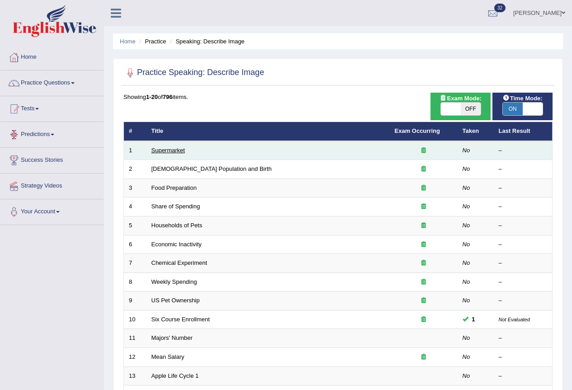
click at [161, 152] on link "Supermarket" at bounding box center [167, 150] width 33 height 7
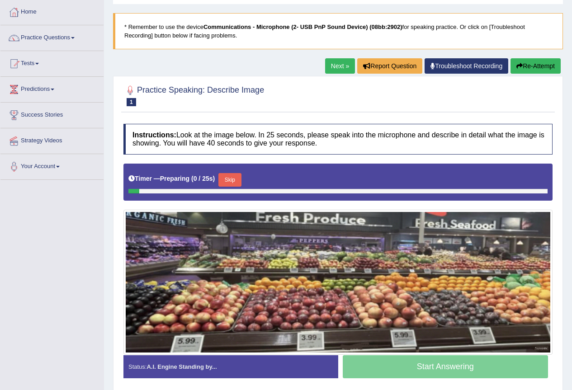
scroll to position [85, 0]
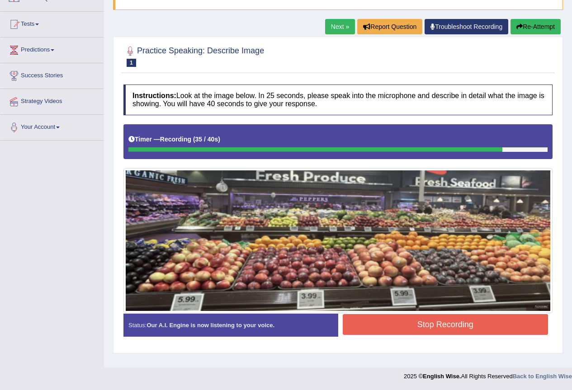
click at [372, 313] on div at bounding box center [337, 240] width 429 height 145
click at [374, 321] on button "Stop Recording" at bounding box center [446, 324] width 206 height 21
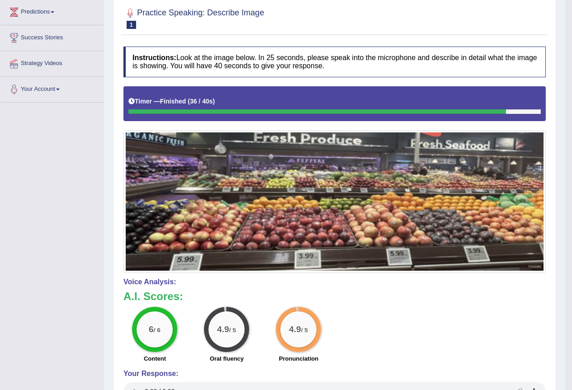
scroll to position [0, 0]
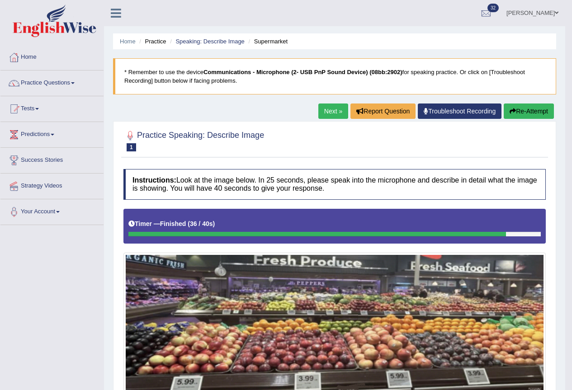
click at [531, 108] on button "Re-Attempt" at bounding box center [529, 111] width 50 height 15
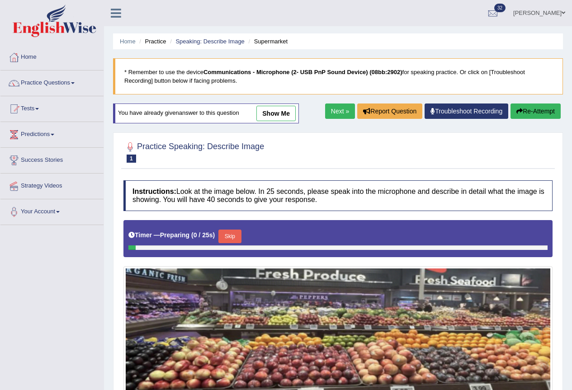
scroll to position [91, 0]
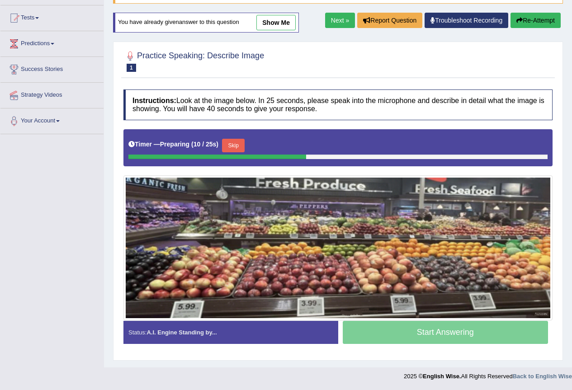
click at [414, 332] on div "Start Answering" at bounding box center [445, 333] width 215 height 25
click at [233, 141] on button "Skip" at bounding box center [233, 146] width 23 height 14
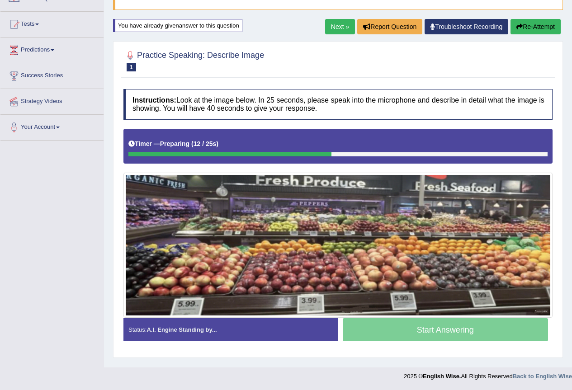
scroll to position [85, 0]
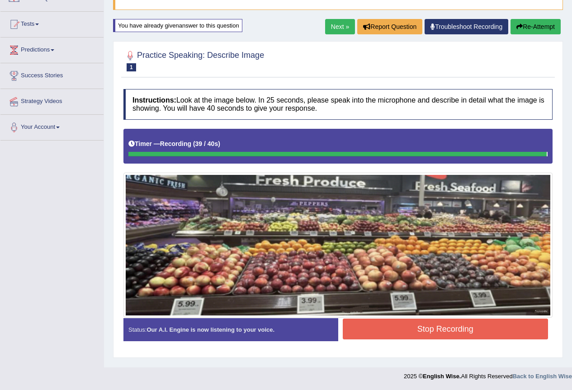
click at [439, 329] on button "Stop Recording" at bounding box center [446, 329] width 206 height 21
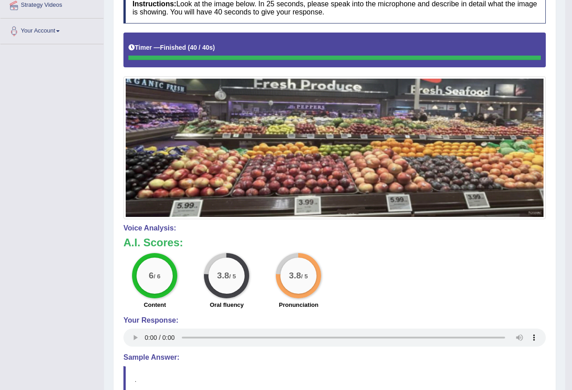
scroll to position [0, 0]
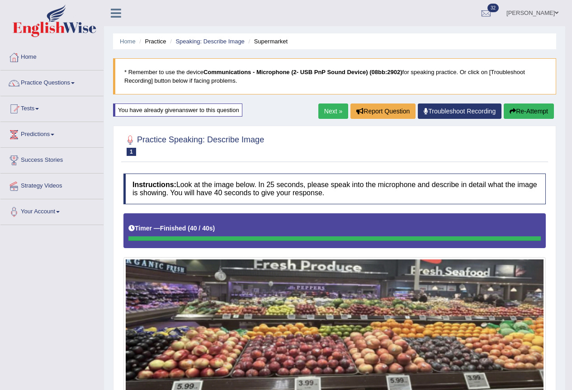
click at [533, 107] on button "Re-Attempt" at bounding box center [529, 111] width 50 height 15
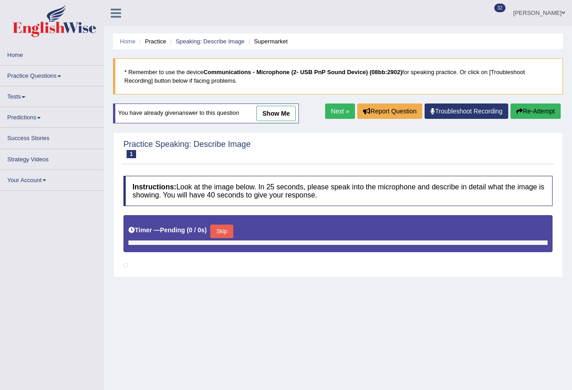
click at [337, 107] on link "Next »" at bounding box center [340, 111] width 30 height 15
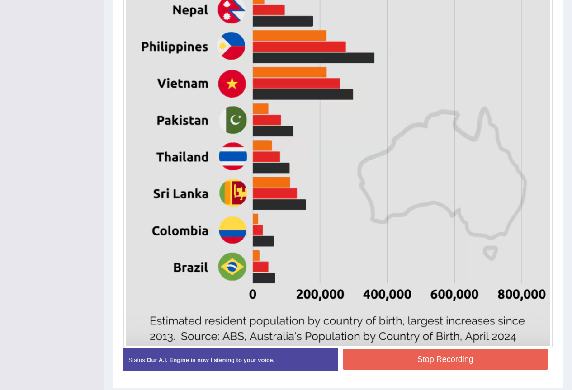
scroll to position [478, 0]
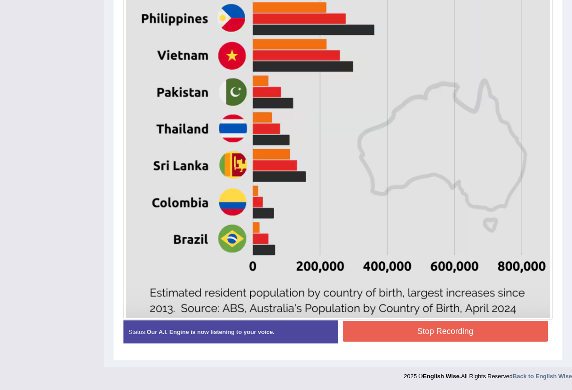
click at [388, 336] on button "Stop Recording" at bounding box center [446, 331] width 206 height 21
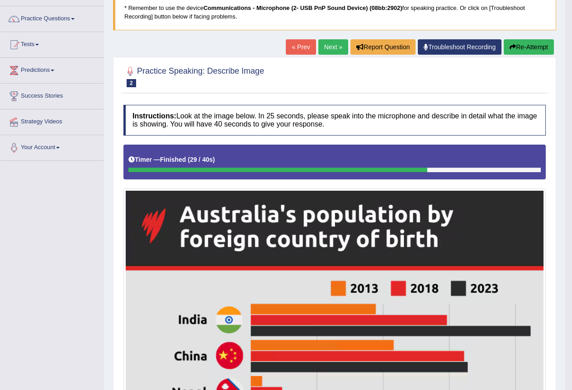
scroll to position [0, 0]
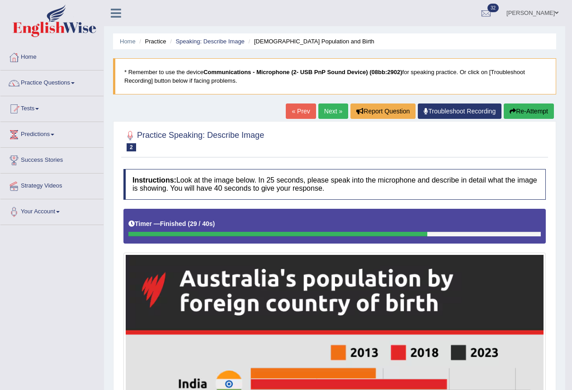
click at [330, 108] on link "Next »" at bounding box center [333, 111] width 30 height 15
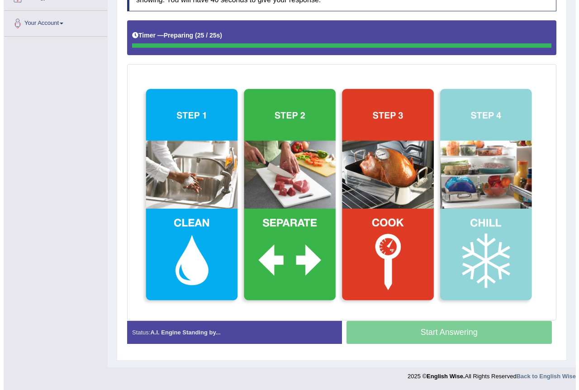
scroll to position [188, 0]
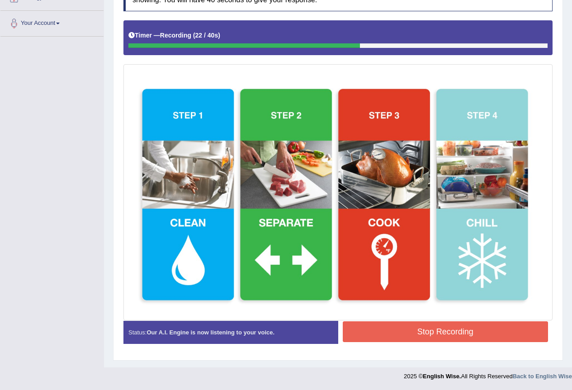
click at [385, 334] on button "Stop Recording" at bounding box center [446, 331] width 206 height 21
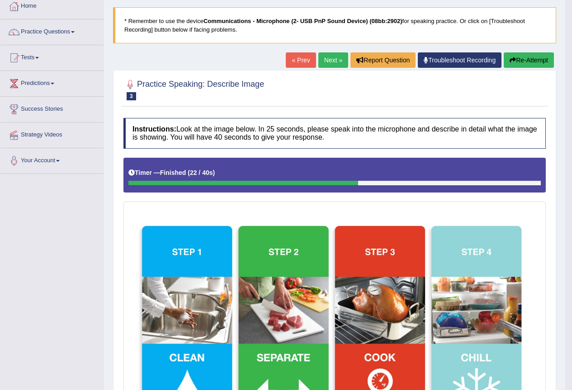
scroll to position [0, 0]
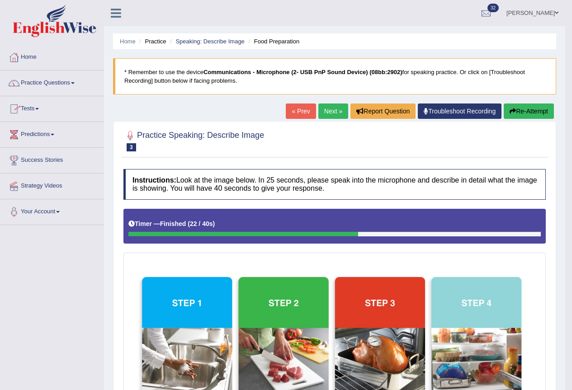
click at [40, 104] on link "Tests" at bounding box center [51, 107] width 103 height 23
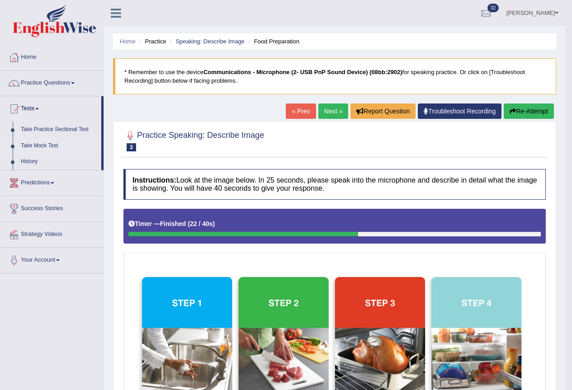
click at [47, 150] on link "Take Mock Test" at bounding box center [59, 146] width 85 height 16
